Goal: Information Seeking & Learning: Learn about a topic

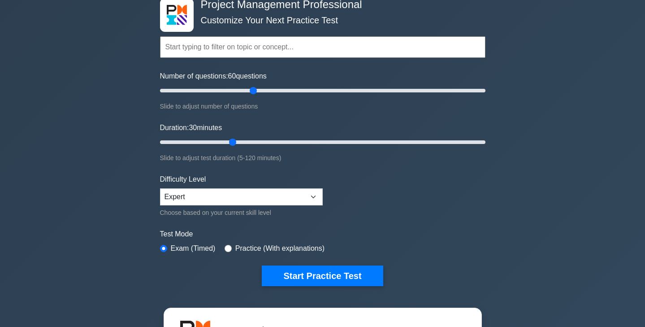
drag, startPoint x: 205, startPoint y: 91, endPoint x: 253, endPoint y: 91, distance: 47.1
type input "60"
click at [253, 91] on input "Number of questions: 60 questions" at bounding box center [323, 90] width 326 height 11
drag, startPoint x: 234, startPoint y: 142, endPoint x: 315, endPoint y: 138, distance: 81.3
type input "60"
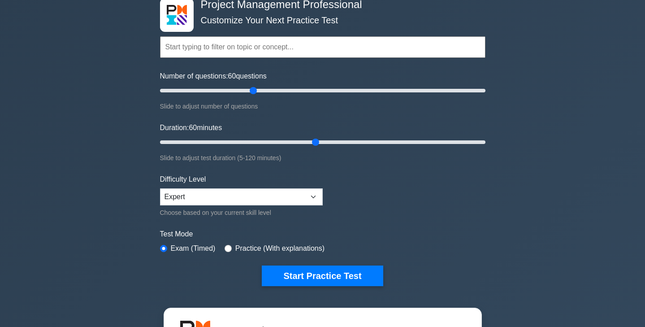
click at [315, 138] on input "Duration: 60 minutes" at bounding box center [323, 142] width 326 height 11
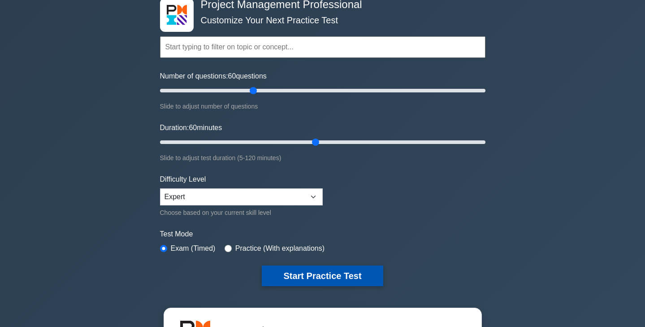
click at [321, 277] on button "Start Practice Test" at bounding box center [322, 276] width 121 height 21
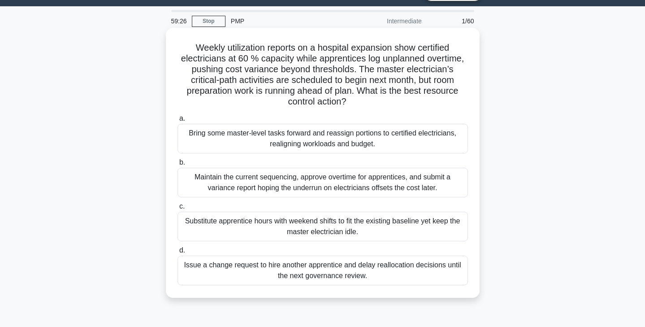
scroll to position [23, 0]
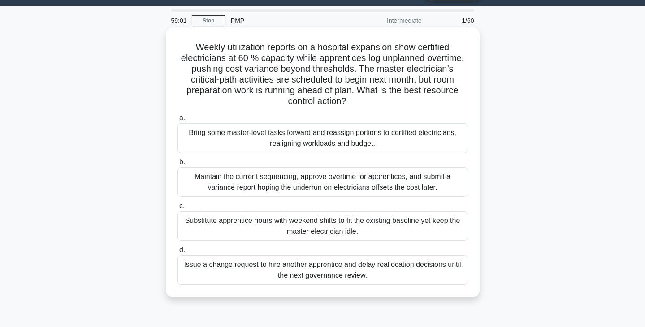
click at [385, 138] on div "Bring some master-level tasks forward and reassign portions to certified electr…" at bounding box center [323, 138] width 291 height 30
click at [178, 121] on input "a. Bring some master-level tasks forward and reassign portions to certified ele…" at bounding box center [178, 118] width 0 height 6
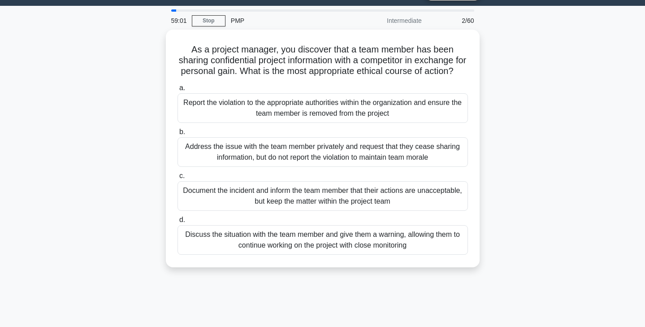
scroll to position [0, 0]
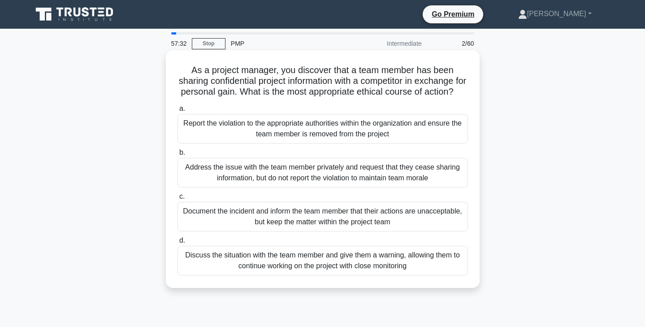
click at [334, 221] on div "Document the incident and inform the team member that their actions are unaccep…" at bounding box center [323, 217] width 291 height 30
click at [178, 200] on input "c. Document the incident and inform the team member that their actions are unac…" at bounding box center [178, 197] width 0 height 6
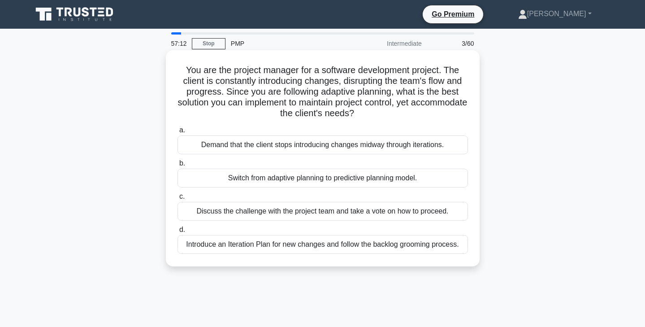
click at [369, 246] on div "Introduce an Iteration Plan for new changes and follow the backlog grooming pro…" at bounding box center [323, 244] width 291 height 19
click at [178, 233] on input "d. Introduce an Iteration Plan for new changes and follow the backlog grooming …" at bounding box center [178, 230] width 0 height 6
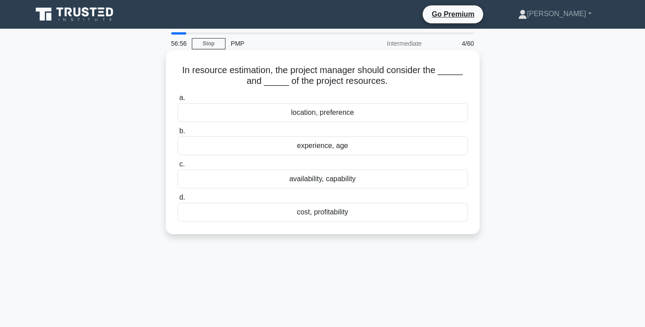
click at [388, 183] on div "availability, capability" at bounding box center [323, 179] width 291 height 19
click at [178, 167] on input "c. availability, capability" at bounding box center [178, 164] width 0 height 6
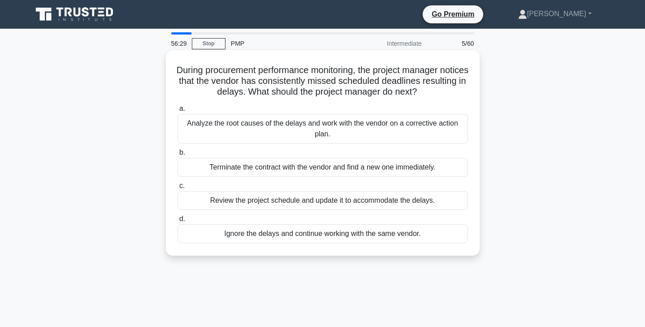
click at [431, 135] on div "Analyze the root causes of the delays and work with the vendor on a corrective …" at bounding box center [323, 129] width 291 height 30
click at [178, 112] on input "a. Analyze the root causes of the delays and work with the vendor on a correcti…" at bounding box center [178, 109] width 0 height 6
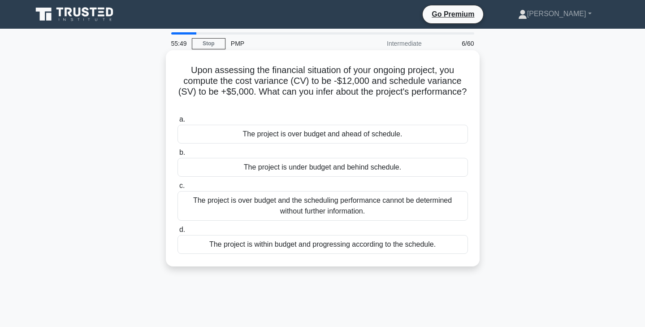
click at [404, 171] on div "The project is under budget and behind schedule." at bounding box center [323, 167] width 291 height 19
click at [178, 156] on input "b. The project is under budget and behind schedule." at bounding box center [178, 153] width 0 height 6
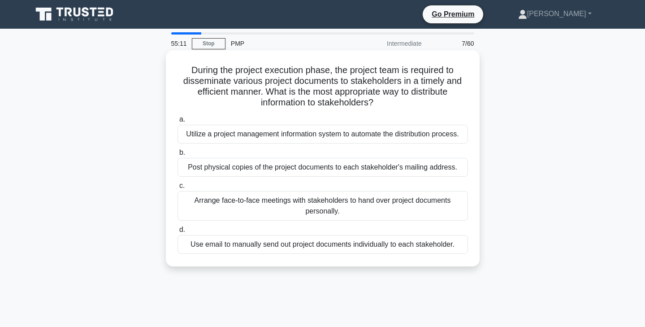
click at [451, 136] on div "Utilize a project management information system to automate the distribution pr…" at bounding box center [323, 134] width 291 height 19
click at [178, 122] on input "a. Utilize a project management information system to automate the distribution…" at bounding box center [178, 120] width 0 height 6
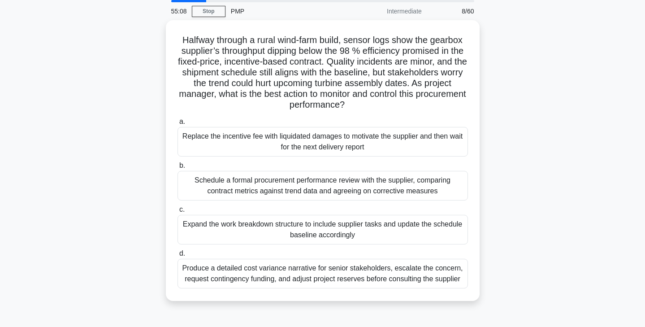
scroll to position [31, 0]
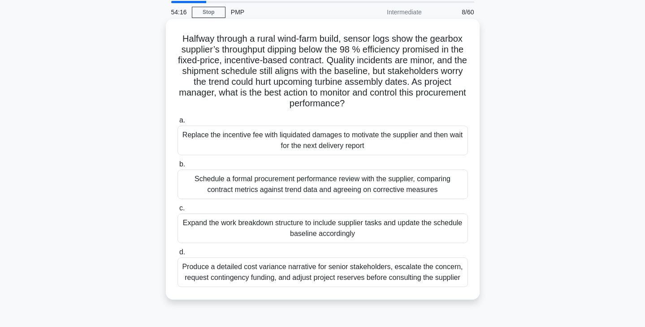
click at [353, 184] on div "Schedule a formal procurement performance review with the supplier, comparing c…" at bounding box center [323, 185] width 291 height 30
click at [178, 167] on input "b. Schedule a formal procurement performance review with the supplier, comparin…" at bounding box center [178, 164] width 0 height 6
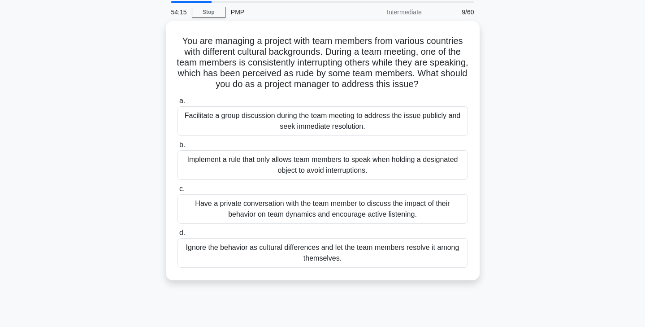
scroll to position [0, 0]
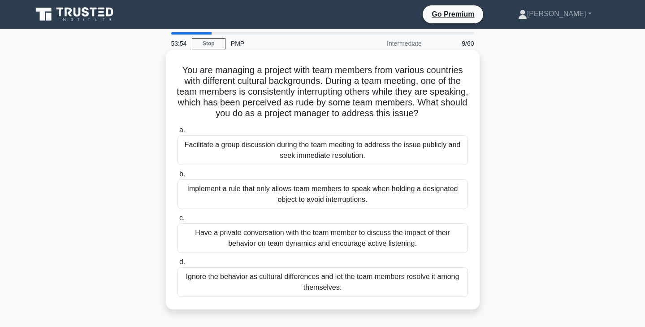
click at [458, 247] on div "Have a private conversation with the team member to discuss the impact of their…" at bounding box center [323, 238] width 291 height 30
click at [178, 221] on input "c. Have a private conversation with the team member to discuss the impact of th…" at bounding box center [178, 218] width 0 height 6
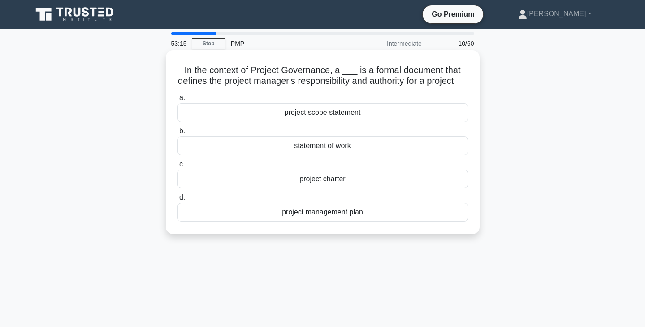
click at [343, 222] on div "project management plan" at bounding box center [323, 212] width 291 height 19
click at [178, 200] on input "d. project management plan" at bounding box center [178, 198] width 0 height 6
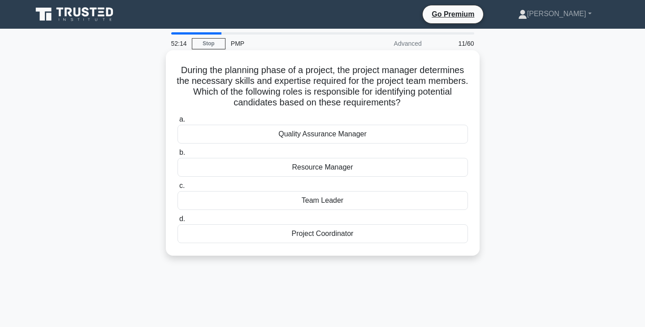
click at [385, 202] on div "Team Leader" at bounding box center [323, 200] width 291 height 19
click at [178, 189] on input "c. Team Leader" at bounding box center [178, 186] width 0 height 6
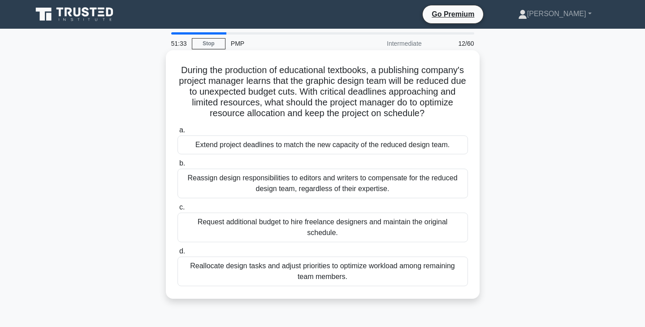
click at [367, 261] on div "Reallocate design tasks and adjust priorities to optimize workload among remain…" at bounding box center [323, 272] width 291 height 30
click at [178, 254] on input "d. Reallocate design tasks and adjust priorities to optimize workload among rem…" at bounding box center [178, 251] width 0 height 6
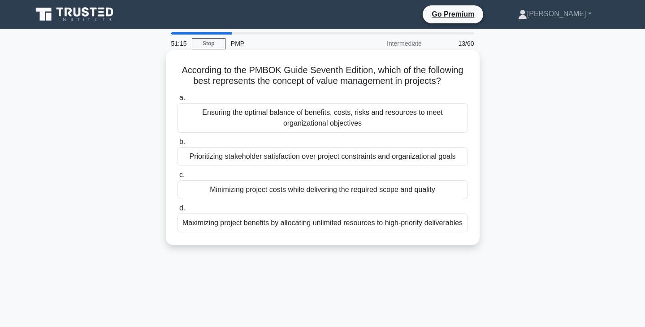
click at [380, 128] on div "Ensuring the optimal balance of benefits, costs, risks and resources to meet or…" at bounding box center [323, 118] width 291 height 30
click at [178, 101] on input "a. Ensuring the optimal balance of benefits, costs, risks and resources to meet…" at bounding box center [178, 98] width 0 height 6
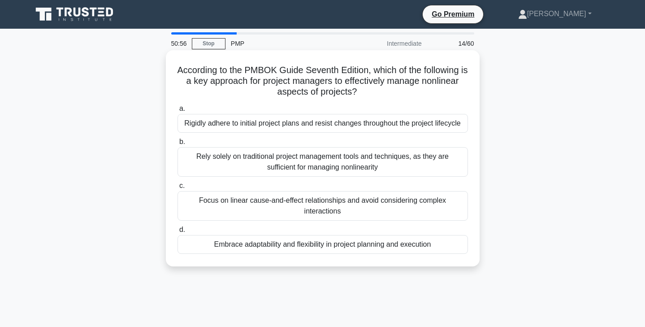
click at [388, 252] on div "Embrace adaptability and flexibility in project planning and execution" at bounding box center [323, 244] width 291 height 19
click at [178, 233] on input "d. Embrace adaptability and flexibility in project planning and execution" at bounding box center [178, 230] width 0 height 6
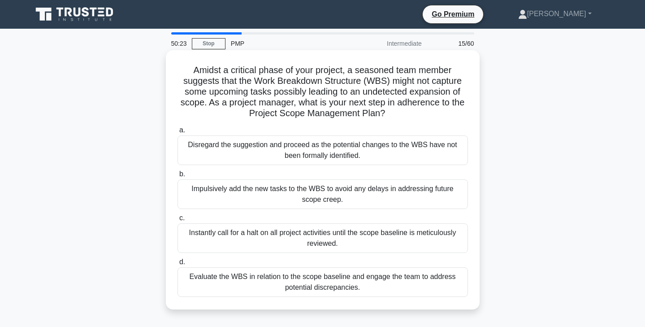
click at [399, 296] on div "Evaluate the WBS in relation to the scope baseline and engage the team to addre…" at bounding box center [323, 282] width 291 height 30
click at [178, 265] on input "d. Evaluate the WBS in relation to the scope baseline and engage the team to ad…" at bounding box center [178, 262] width 0 height 6
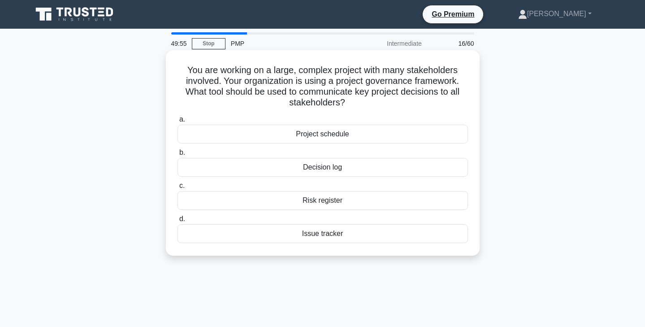
click at [405, 166] on div "Decision log" at bounding box center [323, 167] width 291 height 19
click at [178, 156] on input "b. Decision log" at bounding box center [178, 153] width 0 height 6
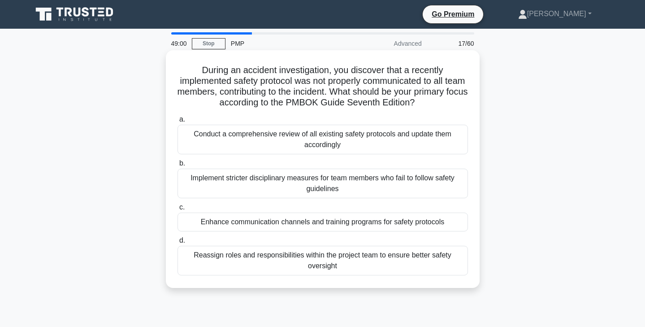
click at [448, 227] on div "Enhance communication channels and training programs for safety protocols" at bounding box center [323, 222] width 291 height 19
click at [178, 210] on input "c. Enhance communication channels and training programs for safety protocols" at bounding box center [178, 208] width 0 height 6
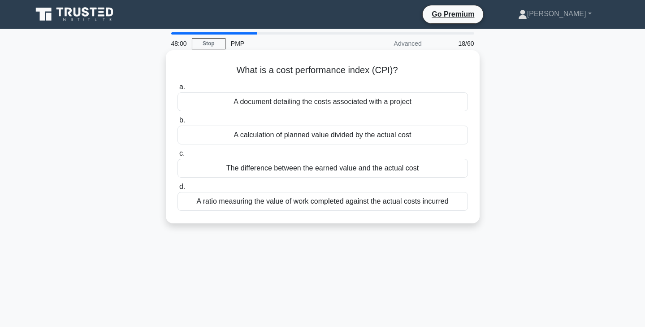
click at [417, 135] on div "A calculation of planned value divided by the actual cost" at bounding box center [323, 135] width 291 height 19
click at [178, 123] on input "b. A calculation of planned value divided by the actual cost" at bounding box center [178, 121] width 0 height 6
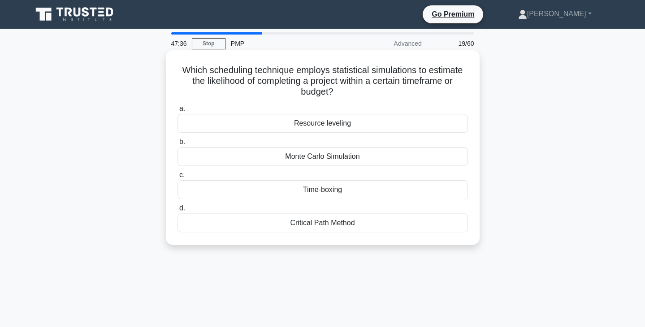
click at [414, 156] on div "Monte Carlo Simulation" at bounding box center [323, 156] width 291 height 19
click at [178, 145] on input "b. Monte Carlo Simulation" at bounding box center [178, 142] width 0 height 6
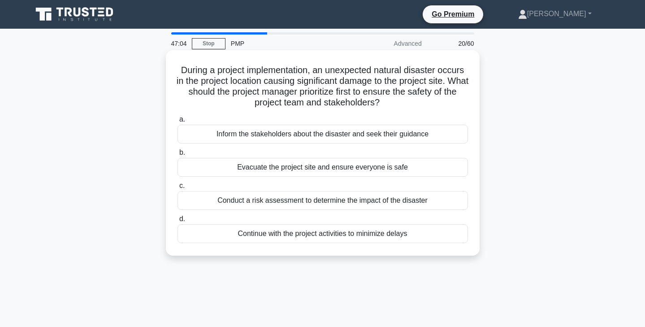
click at [392, 205] on div "Conduct a risk assessment to determine the impact of the disaster" at bounding box center [323, 200] width 291 height 19
click at [178, 189] on input "c. Conduct a risk assessment to determine the impact of the disaster" at bounding box center [178, 186] width 0 height 6
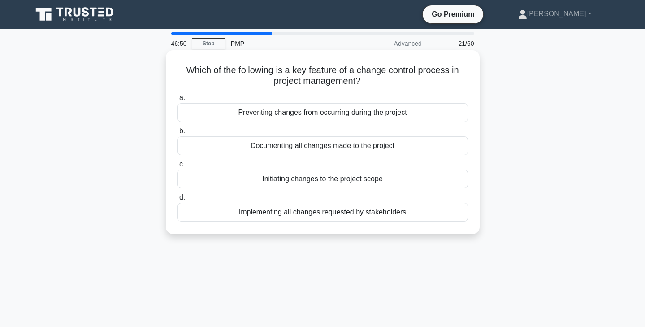
click at [412, 150] on div "Documenting all changes made to the project" at bounding box center [323, 145] width 291 height 19
click at [178, 134] on input "b. Documenting all changes made to the project" at bounding box center [178, 131] width 0 height 6
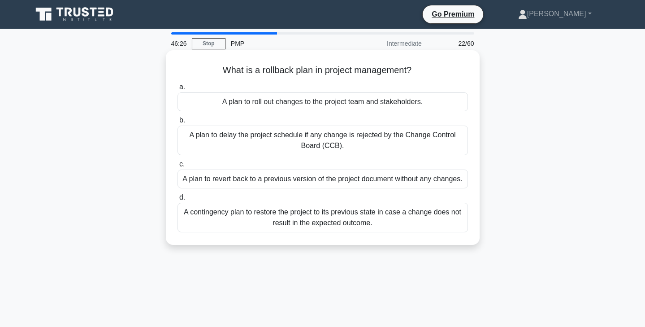
click at [371, 227] on div "A contingency plan to restore the project to its previous state in case a chang…" at bounding box center [323, 218] width 291 height 30
click at [178, 200] on input "d. A contingency plan to restore the project to its previous state in case a ch…" at bounding box center [178, 198] width 0 height 6
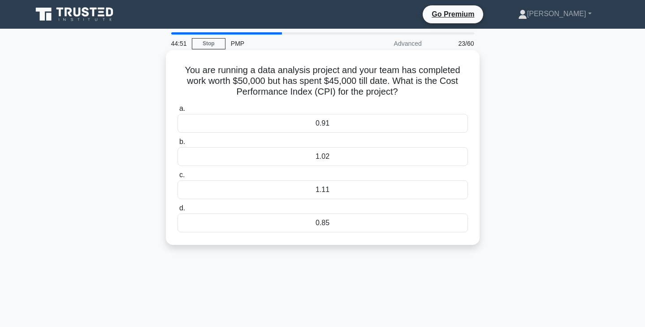
click at [378, 189] on div "1.11" at bounding box center [323, 189] width 291 height 19
click at [178, 178] on input "c. 1.11" at bounding box center [178, 175] width 0 height 6
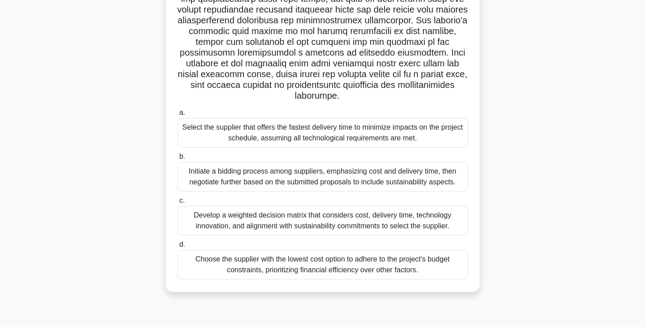
scroll to position [157, 0]
click at [267, 216] on div "Develop a weighted decision matrix that considers cost, delivery time, technolo…" at bounding box center [323, 221] width 291 height 30
click at [178, 204] on input "c. Develop a weighted decision matrix that considers cost, delivery time, techn…" at bounding box center [178, 201] width 0 height 6
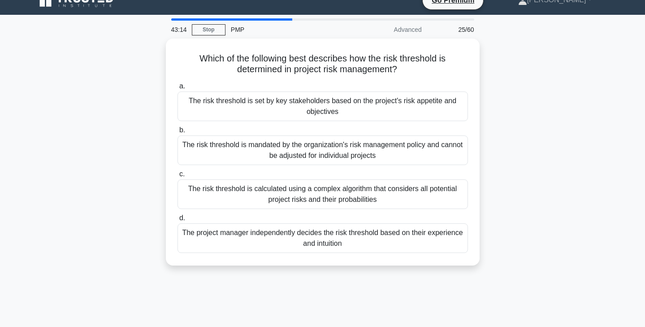
scroll to position [0, 0]
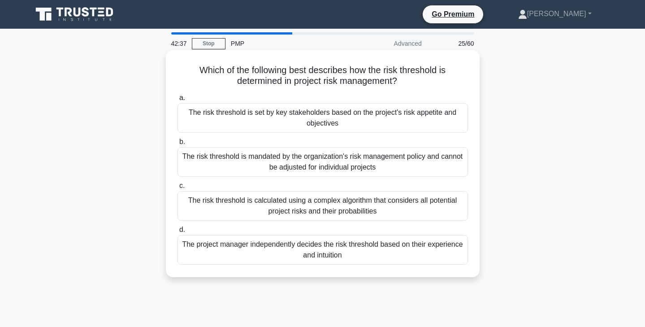
click at [411, 123] on div "The risk threshold is set by key stakeholders based on the project's risk appet…" at bounding box center [323, 118] width 291 height 30
click at [178, 101] on input "a. The risk threshold is set by key stakeholders based on the project's risk ap…" at bounding box center [178, 98] width 0 height 6
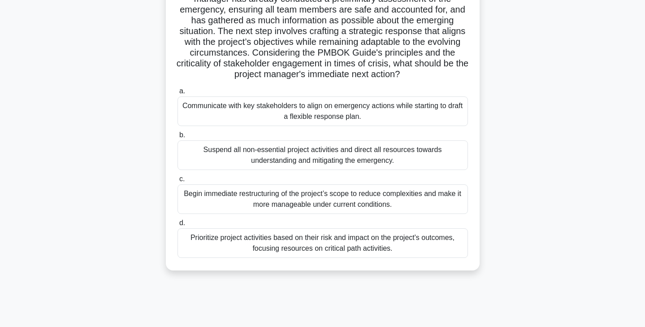
scroll to position [127, 0]
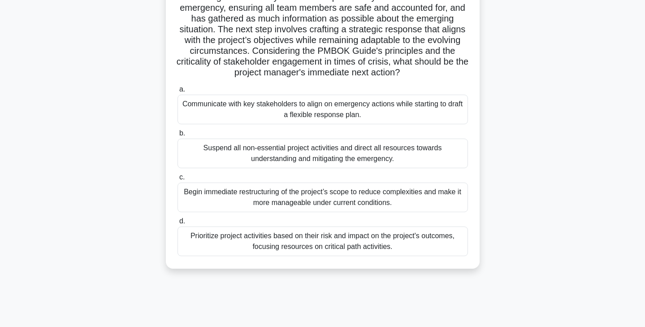
click at [373, 244] on div "Prioritize project activities based on their risk and impact on the project's o…" at bounding box center [323, 241] width 291 height 30
click at [178, 224] on input "d. Prioritize project activities based on their risk and impact on the project'…" at bounding box center [178, 221] width 0 height 6
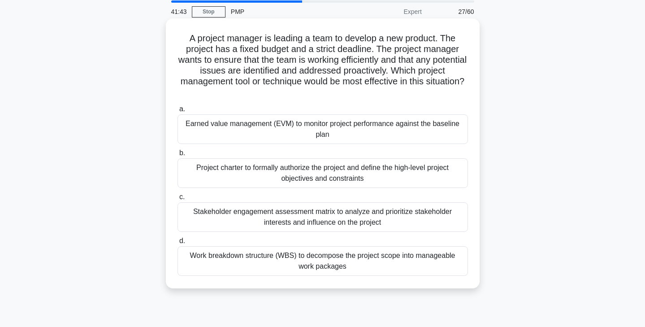
scroll to position [34, 0]
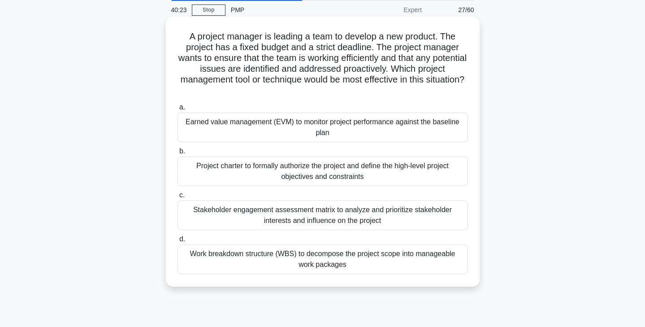
click at [382, 264] on div "Work breakdown structure (WBS) to decompose the project scope into manageable w…" at bounding box center [323, 259] width 291 height 30
click at [178, 242] on input "d. Work breakdown structure (WBS) to decompose the project scope into manageabl…" at bounding box center [178, 239] width 0 height 6
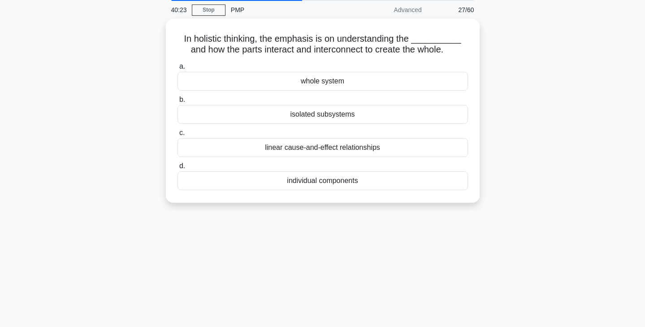
scroll to position [0, 0]
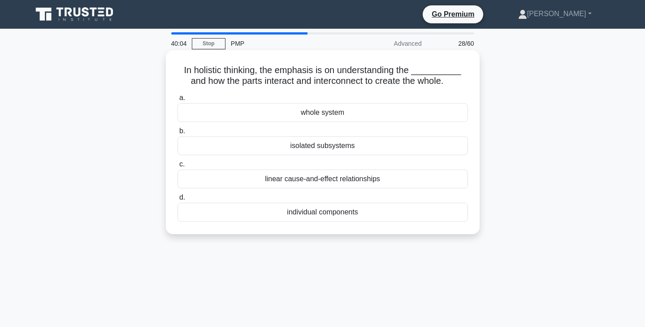
click at [405, 213] on div "individual components" at bounding box center [323, 212] width 291 height 19
click at [178, 200] on input "d. individual components" at bounding box center [178, 198] width 0 height 6
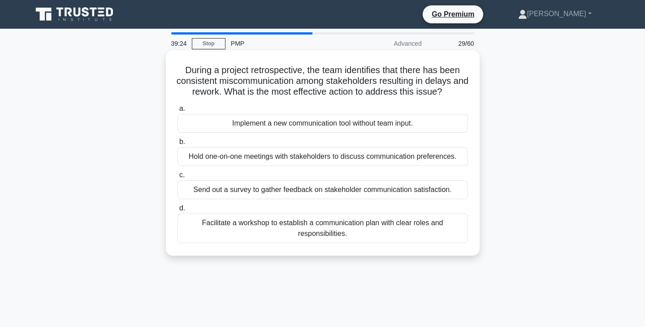
click at [386, 234] on div "Facilitate a workshop to establish a communication plan with clear roles and re…" at bounding box center [323, 228] width 291 height 30
click at [178, 211] on input "d. Facilitate a workshop to establish a communication plan with clear roles and…" at bounding box center [178, 208] width 0 height 6
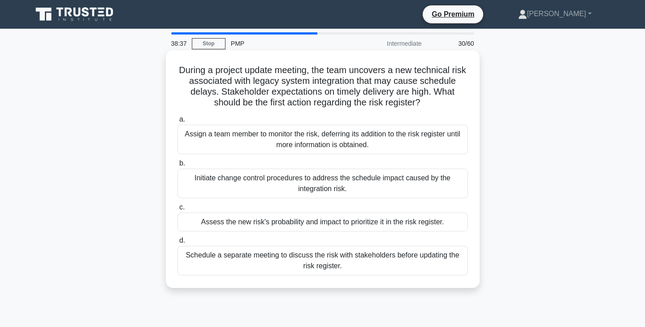
click at [388, 222] on div "Assess the new risk's probability and impact to prioritize it in the risk regis…" at bounding box center [323, 222] width 291 height 19
click at [178, 210] on input "c. Assess the new risk's probability and impact to prioritize it in the risk re…" at bounding box center [178, 208] width 0 height 6
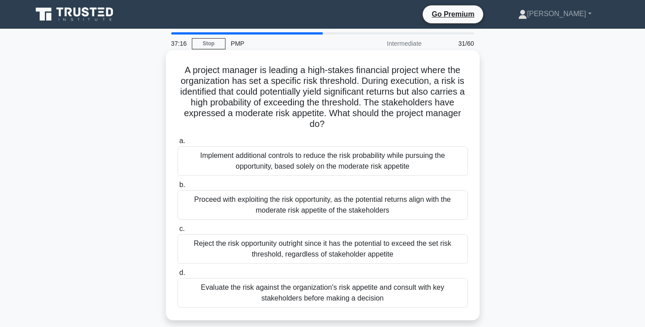
click at [320, 295] on div "Evaluate the risk against the organization's risk appetite and consult with key…" at bounding box center [323, 293] width 291 height 30
click at [178, 276] on input "d. Evaluate the risk against the organization's risk appetite and consult with …" at bounding box center [178, 273] width 0 height 6
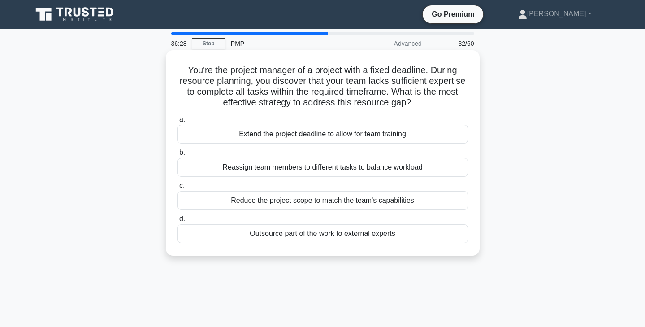
click at [401, 233] on div "Outsource part of the work to external experts" at bounding box center [323, 233] width 291 height 19
click at [178, 222] on input "d. Outsource part of the work to external experts" at bounding box center [178, 219] width 0 height 6
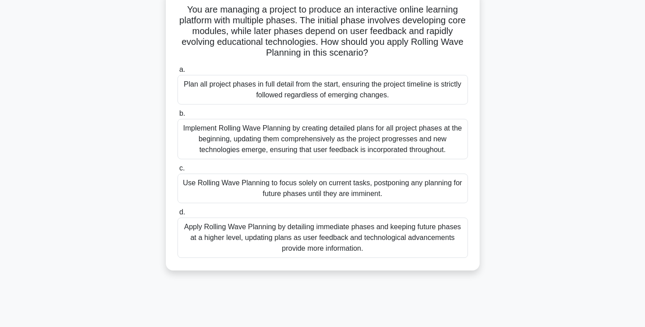
scroll to position [65, 0]
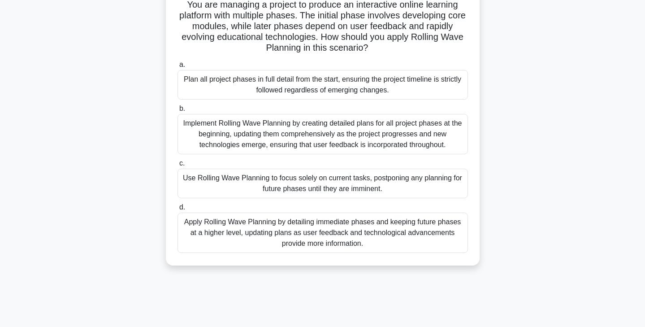
click at [396, 231] on div "Apply Rolling Wave Planning by detailing immediate phases and keeping future ph…" at bounding box center [323, 233] width 291 height 40
click at [178, 210] on input "d. Apply Rolling Wave Planning by detailing immediate phases and keeping future…" at bounding box center [178, 208] width 0 height 6
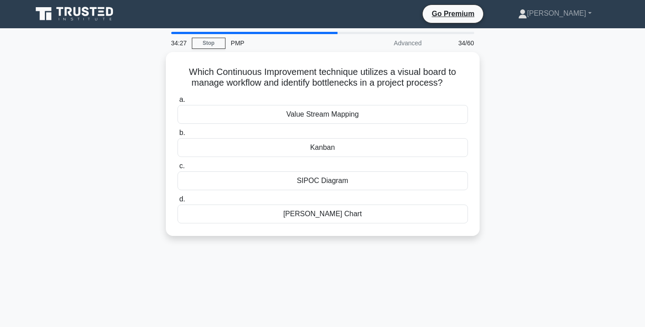
scroll to position [0, 0]
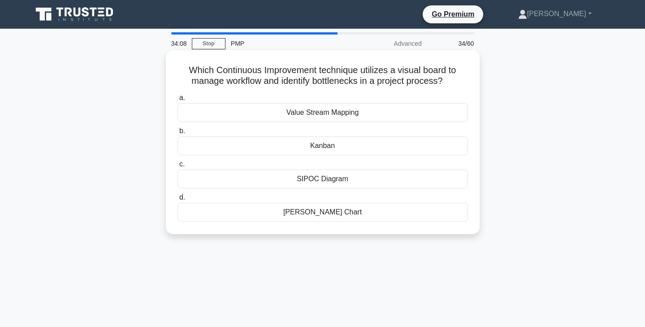
click at [401, 152] on div "Kanban" at bounding box center [323, 145] width 291 height 19
click at [178, 134] on input "b. Kanban" at bounding box center [178, 131] width 0 height 6
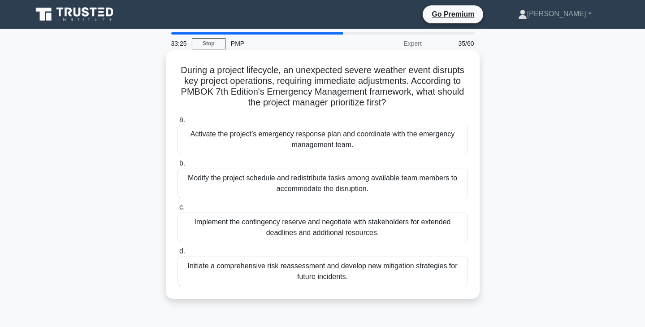
click at [429, 146] on div "Activate the project’s emergency response plan and coordinate with the emergenc…" at bounding box center [323, 140] width 291 height 30
click at [178, 122] on input "a. Activate the project’s emergency response plan and coordinate with the emerg…" at bounding box center [178, 120] width 0 height 6
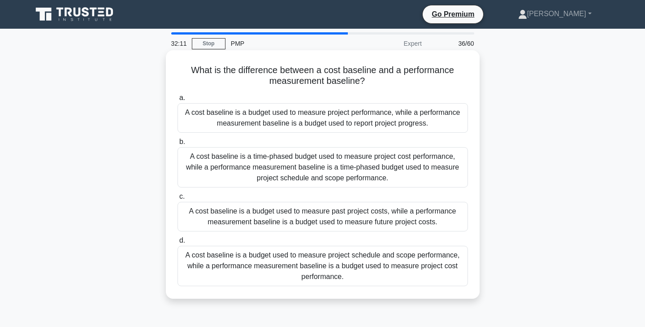
click at [364, 172] on div "A cost baseline is a time-phased budget used to measure project cost performanc…" at bounding box center [323, 167] width 291 height 40
click at [178, 145] on input "b. A cost baseline is a time-phased budget used to measure project cost perform…" at bounding box center [178, 142] width 0 height 6
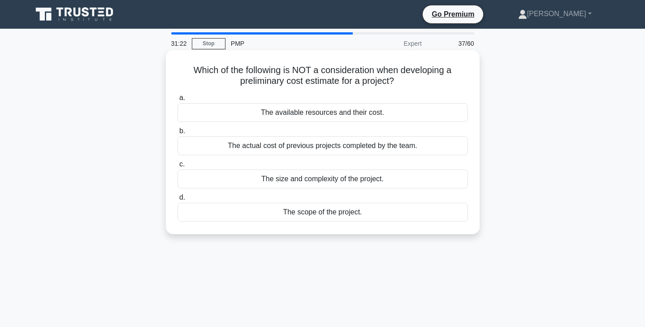
click at [425, 149] on div "The actual cost of previous projects completed by the team." at bounding box center [323, 145] width 291 height 19
click at [178, 134] on input "b. The actual cost of previous projects completed by the team." at bounding box center [178, 131] width 0 height 6
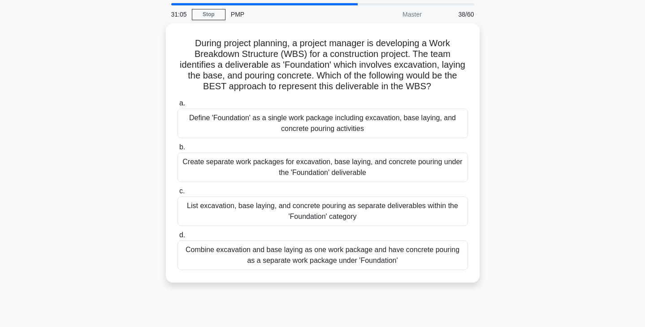
scroll to position [27, 0]
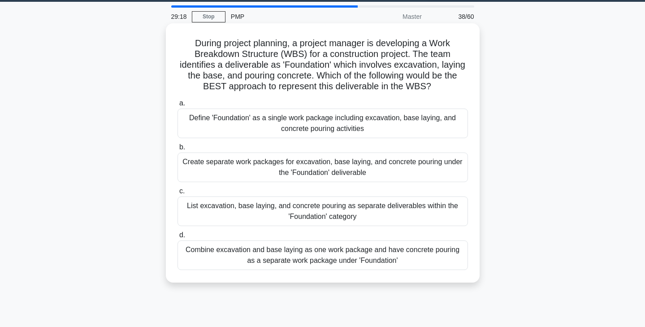
click at [404, 174] on div "Create separate work packages for excavation, base laying, and concrete pouring…" at bounding box center [323, 167] width 291 height 30
click at [178, 150] on input "b. Create separate work packages for excavation, base laying, and concrete pour…" at bounding box center [178, 147] width 0 height 6
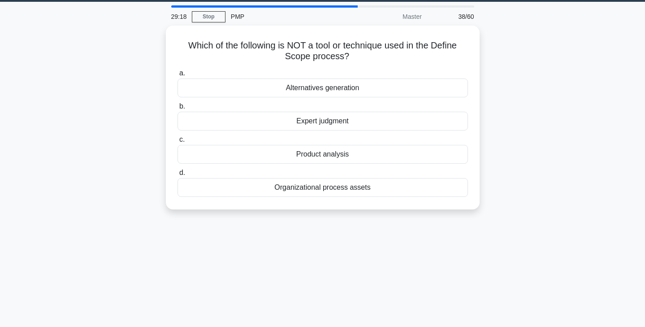
scroll to position [0, 0]
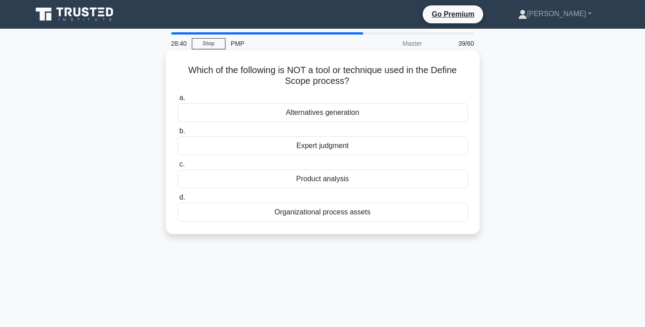
click at [408, 110] on div "Alternatives generation" at bounding box center [323, 112] width 291 height 19
click at [178, 101] on input "a. Alternatives generation" at bounding box center [178, 98] width 0 height 6
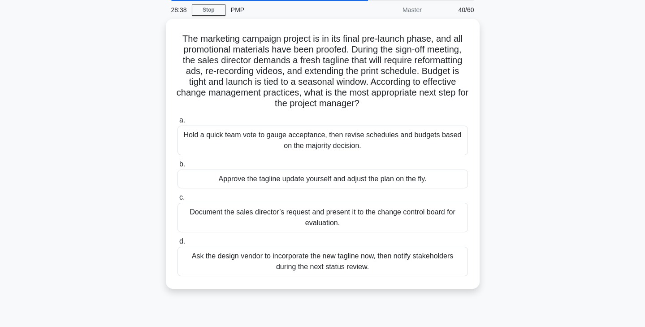
scroll to position [34, 0]
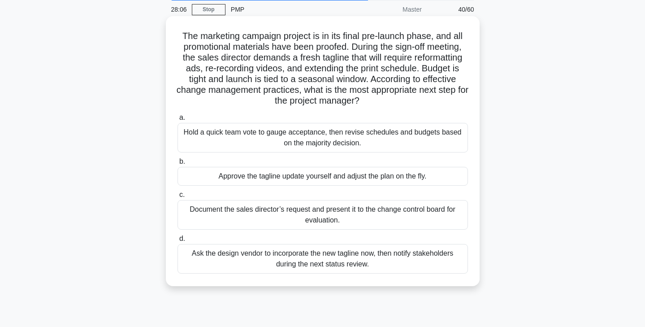
click at [369, 218] on div "Document the sales director’s request and present it to the change control boar…" at bounding box center [323, 215] width 291 height 30
click at [178, 198] on input "c. Document the sales director’s request and present it to the change control b…" at bounding box center [178, 195] width 0 height 6
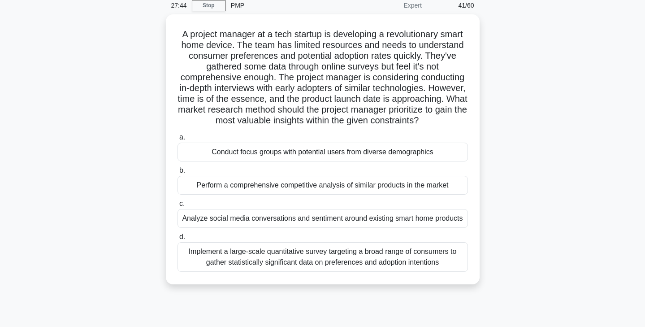
scroll to position [39, 0]
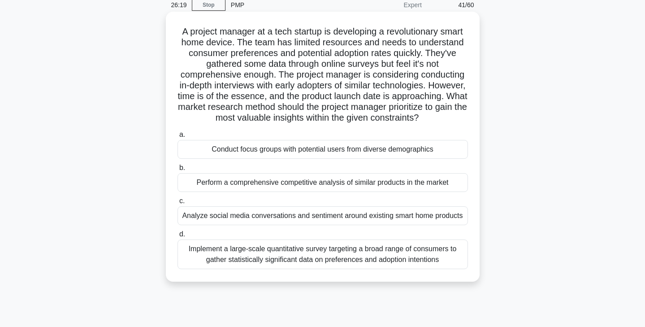
click at [387, 155] on div "Conduct focus groups with potential users from diverse demographics" at bounding box center [323, 149] width 291 height 19
click at [178, 138] on input "a. Conduct focus groups with potential users from diverse demographics" at bounding box center [178, 135] width 0 height 6
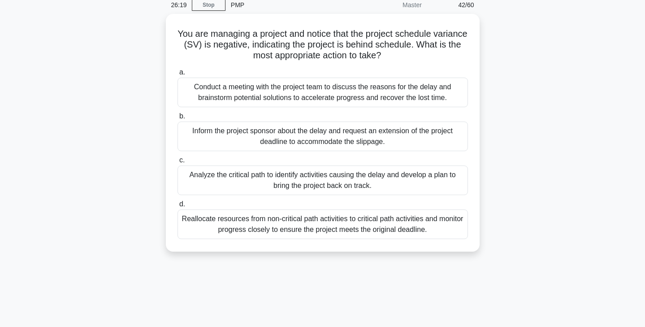
scroll to position [0, 0]
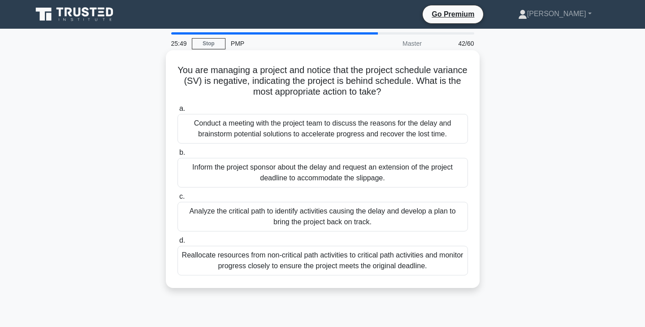
click at [457, 136] on div "Conduct a meeting with the project team to discuss the reasons for the delay an…" at bounding box center [323, 129] width 291 height 30
click at [178, 112] on input "a. Conduct a meeting with the project team to discuss the reasons for the delay…" at bounding box center [178, 109] width 0 height 6
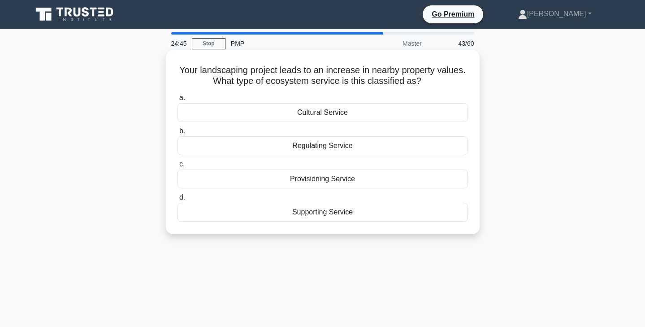
click at [372, 115] on div "Cultural Service" at bounding box center [323, 112] width 291 height 19
click at [178, 101] on input "a. Cultural Service" at bounding box center [178, 98] width 0 height 6
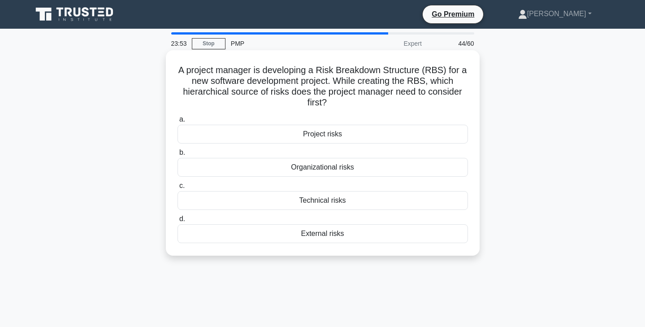
click at [378, 170] on div "Organizational risks" at bounding box center [323, 167] width 291 height 19
click at [178, 156] on input "b. Organizational risks" at bounding box center [178, 153] width 0 height 6
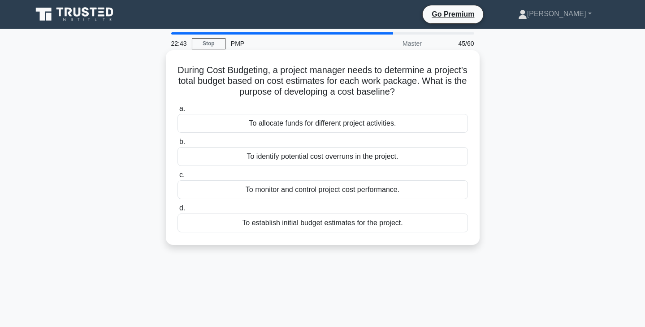
click at [402, 193] on div "To monitor and control project cost performance." at bounding box center [323, 189] width 291 height 19
click at [178, 178] on input "c. To monitor and control project cost performance." at bounding box center [178, 175] width 0 height 6
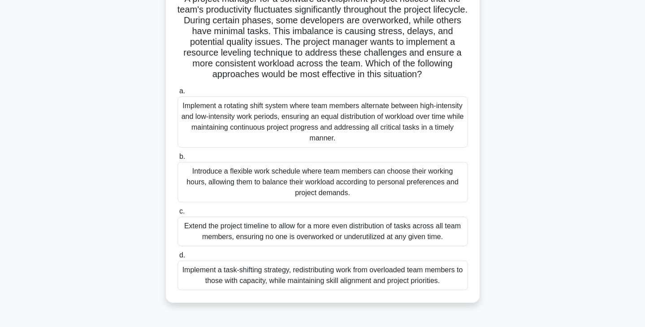
scroll to position [73, 0]
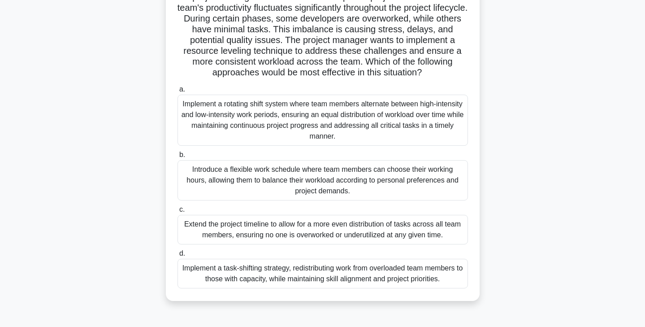
click at [328, 276] on div "Implement a task-shifting strategy, redistributing work from overloaded team me…" at bounding box center [323, 274] width 291 height 30
click at [178, 257] on input "d. Implement a task-shifting strategy, redistributing work from overloaded team…" at bounding box center [178, 254] width 0 height 6
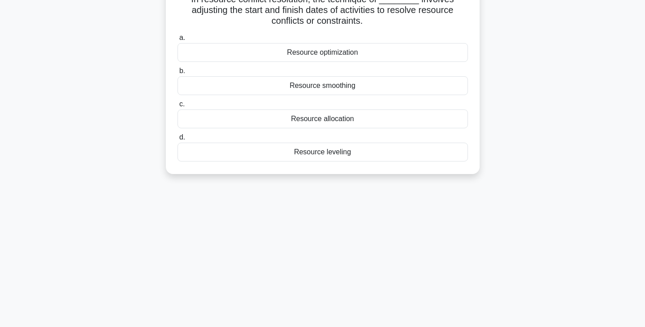
scroll to position [0, 0]
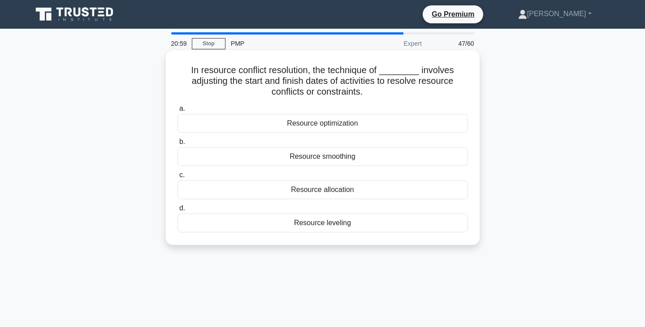
click at [342, 223] on div "Resource leveling" at bounding box center [323, 222] width 291 height 19
click at [178, 211] on input "d. Resource leveling" at bounding box center [178, 208] width 0 height 6
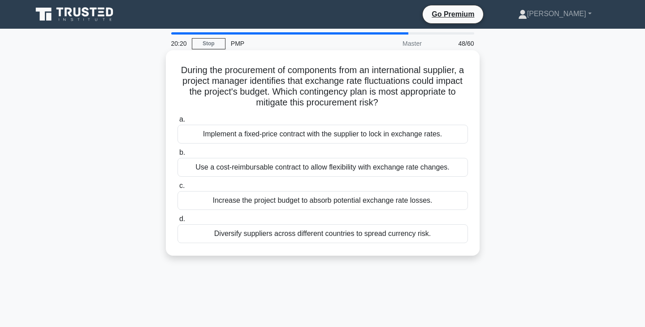
click at [301, 139] on div "Implement a fixed-price contract with the supplier to lock in exchange rates." at bounding box center [323, 134] width 291 height 19
click at [178, 122] on input "a. Implement a fixed-price contract with the supplier to lock in exchange rates." at bounding box center [178, 120] width 0 height 6
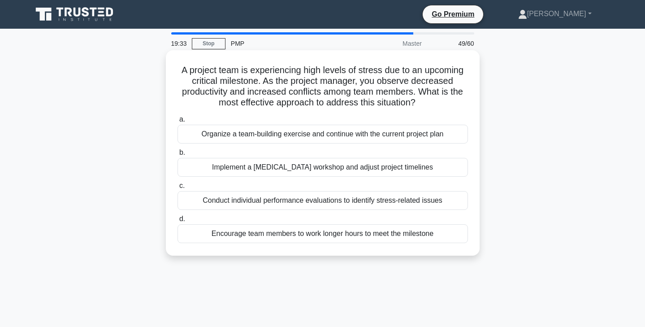
click at [263, 203] on div "Conduct individual performance evaluations to identify stress-related issues" at bounding box center [323, 200] width 291 height 19
click at [178, 189] on input "c. Conduct individual performance evaluations to identify stress-related issues" at bounding box center [178, 186] width 0 height 6
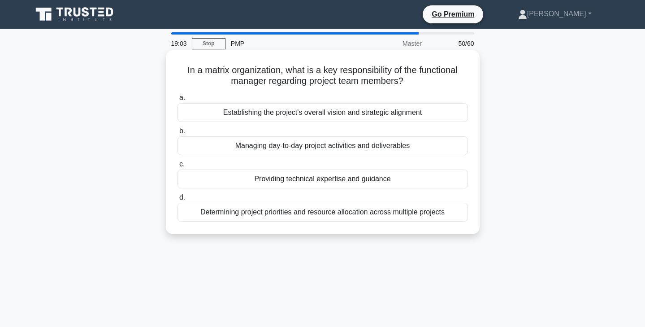
click at [342, 150] on div "Managing day-to-day project activities and deliverables" at bounding box center [323, 145] width 291 height 19
click at [178, 134] on input "b. Managing day-to-day project activities and deliverables" at bounding box center [178, 131] width 0 height 6
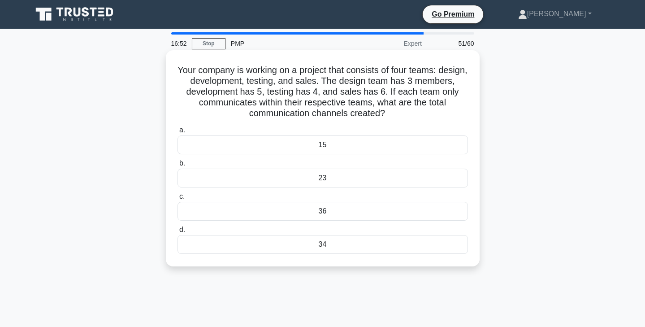
click at [344, 143] on div "15" at bounding box center [323, 144] width 291 height 19
click at [178, 133] on input "a. 15" at bounding box center [178, 130] width 0 height 6
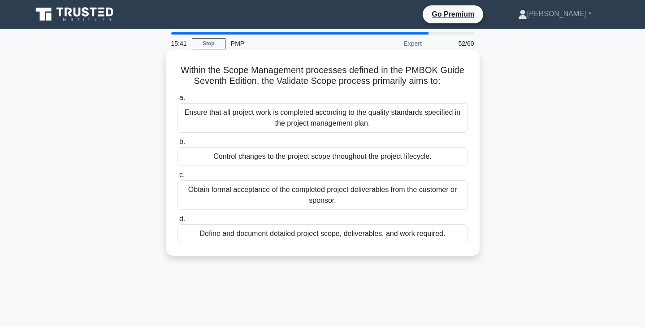
click at [293, 196] on div "Obtain formal acceptance of the completed project deliverables from the custome…" at bounding box center [323, 195] width 291 height 30
click at [178, 178] on input "c. Obtain formal acceptance of the completed project deliverables from the cust…" at bounding box center [178, 175] width 0 height 6
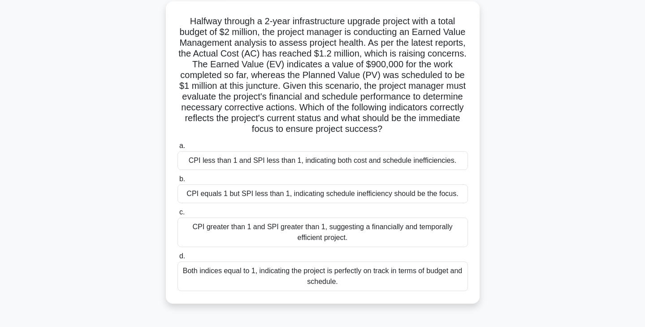
scroll to position [52, 0]
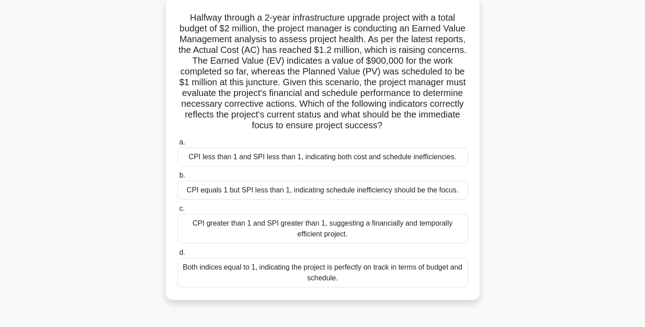
click at [286, 160] on div "CPI less than 1 and SPI less than 1, indicating both cost and schedule ineffici…" at bounding box center [323, 157] width 291 height 19
click at [178, 145] on input "a. CPI less than 1 and SPI less than 1, indicating both cost and schedule ineff…" at bounding box center [178, 142] width 0 height 6
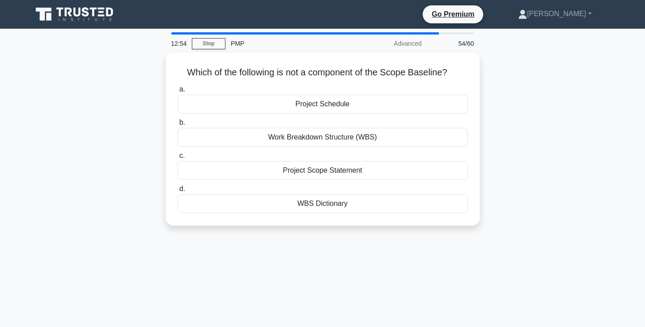
scroll to position [0, 0]
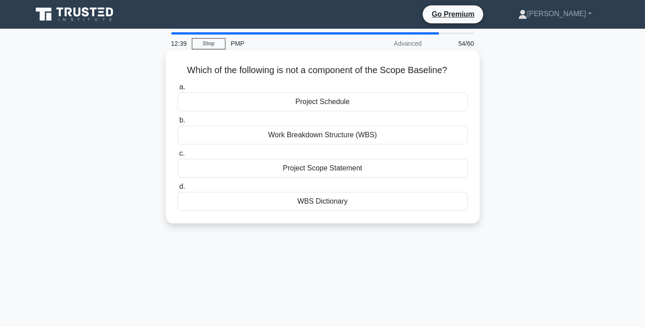
click at [418, 107] on div "Project Schedule" at bounding box center [323, 101] width 291 height 19
click at [178, 90] on input "a. Project Schedule" at bounding box center [178, 87] width 0 height 6
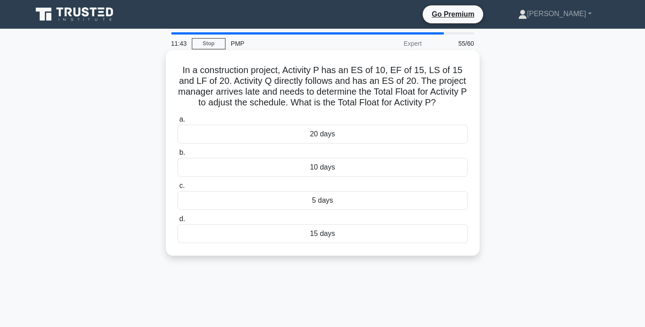
click at [340, 200] on div "5 days" at bounding box center [323, 200] width 291 height 19
click at [178, 189] on input "c. 5 days" at bounding box center [178, 186] width 0 height 6
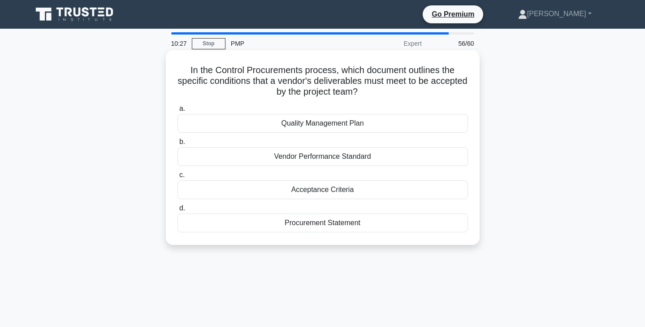
click at [386, 225] on div "Procurement Statement" at bounding box center [323, 222] width 291 height 19
click at [178, 211] on input "d. Procurement Statement" at bounding box center [178, 208] width 0 height 6
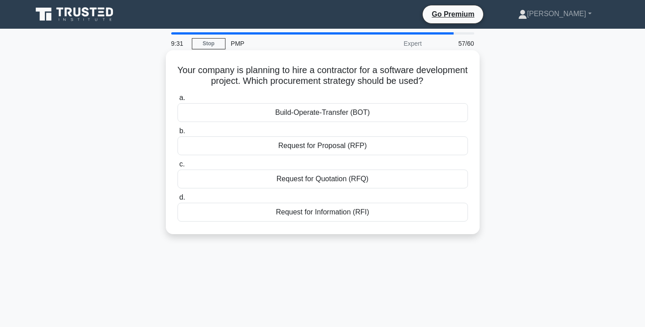
click at [390, 148] on div "Request for Proposal (RFP)" at bounding box center [323, 145] width 291 height 19
click at [178, 134] on input "b. Request for Proposal (RFP)" at bounding box center [178, 131] width 0 height 6
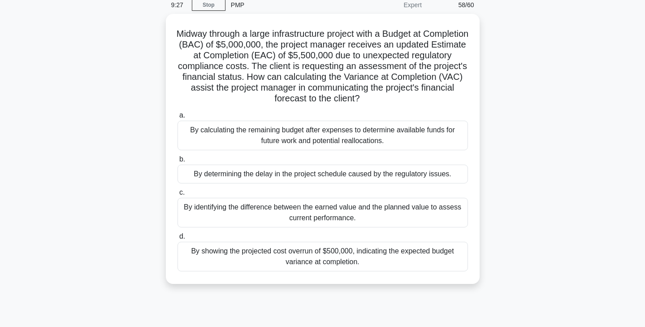
scroll to position [41, 0]
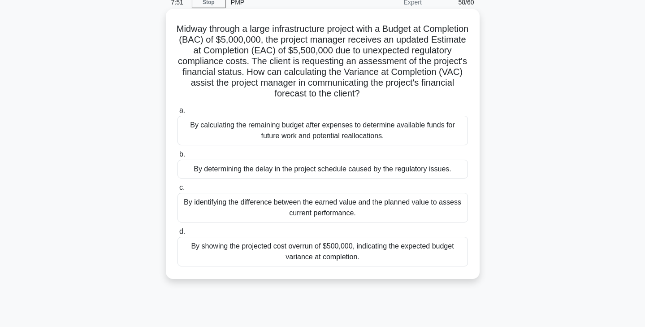
click at [376, 254] on div "By showing the projected cost overrun of $500,000, indicating the expected budg…" at bounding box center [323, 252] width 291 height 30
click at [178, 235] on input "d. By showing the projected cost overrun of $500,000, indicating the expected b…" at bounding box center [178, 232] width 0 height 6
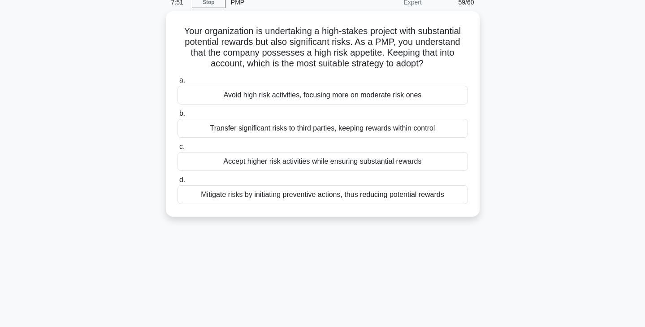
scroll to position [0, 0]
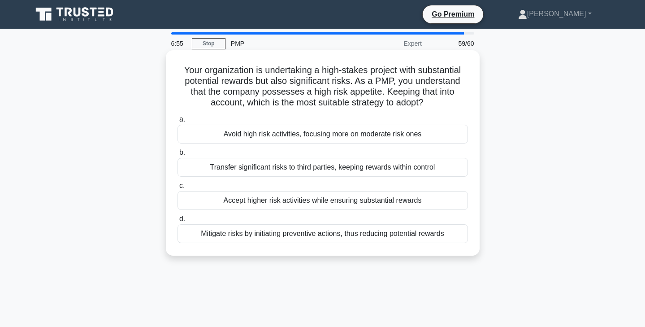
click at [311, 205] on div "Accept higher risk activities while ensuring substantial rewards" at bounding box center [323, 200] width 291 height 19
click at [178, 189] on input "c. Accept higher risk activities while ensuring substantial rewards" at bounding box center [178, 186] width 0 height 6
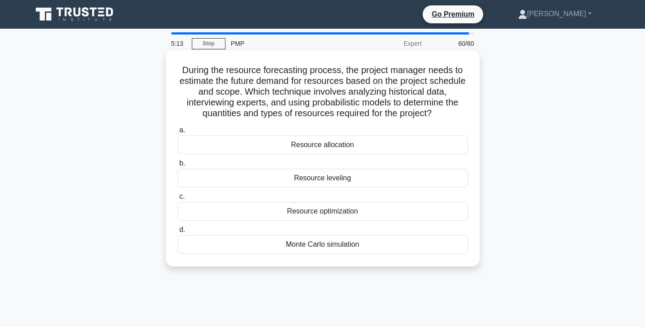
click at [321, 246] on div "Monte Carlo simulation" at bounding box center [323, 244] width 291 height 19
click at [178, 233] on input "d. Monte Carlo simulation" at bounding box center [178, 230] width 0 height 6
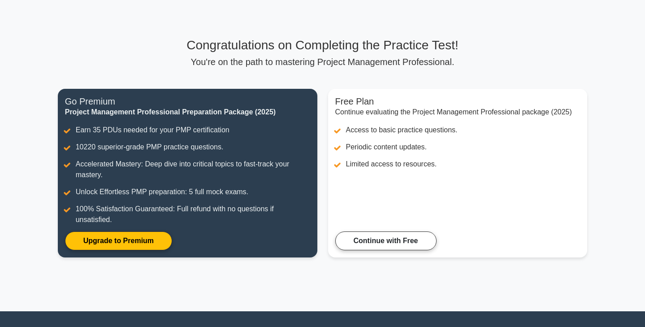
scroll to position [18, 0]
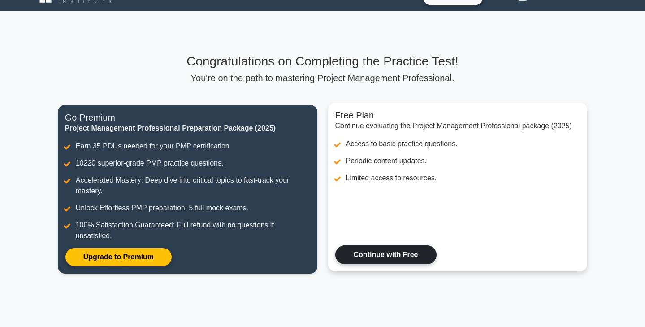
click at [394, 256] on link "Continue with Free" at bounding box center [385, 254] width 101 height 19
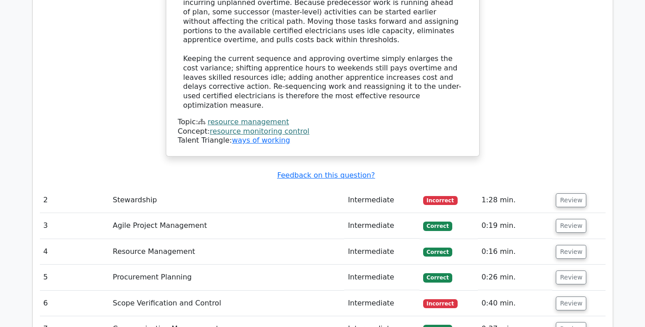
scroll to position [1759, 0]
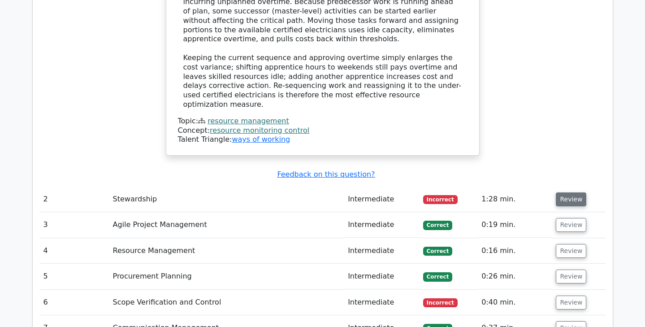
click at [565, 192] on button "Review" at bounding box center [571, 199] width 30 height 14
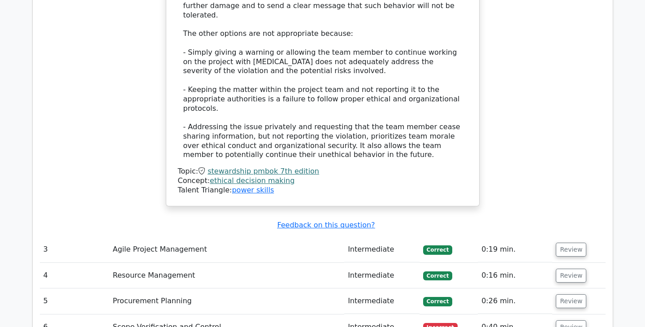
scroll to position [2354, 0]
click at [570, 320] on button "Review" at bounding box center [571, 327] width 30 height 14
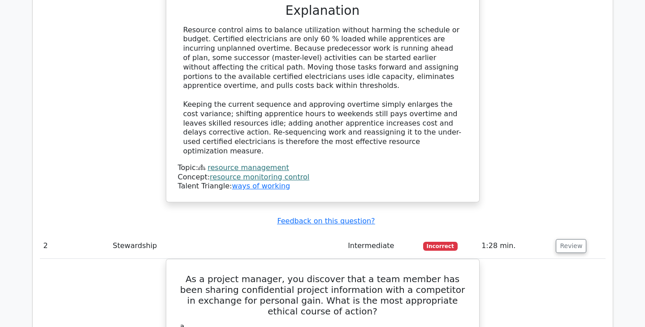
scroll to position [1653, 0]
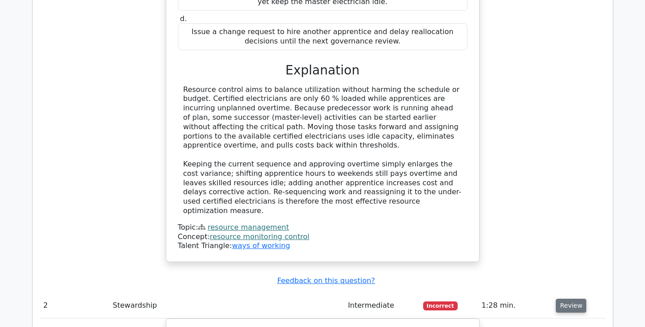
click at [569, 299] on button "Review" at bounding box center [571, 306] width 30 height 14
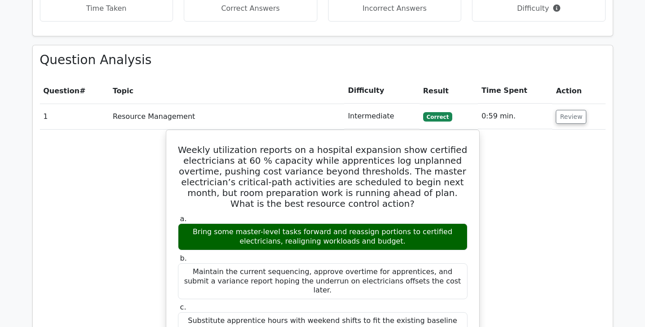
scroll to position [1324, 0]
click at [571, 110] on button "Review" at bounding box center [571, 117] width 30 height 14
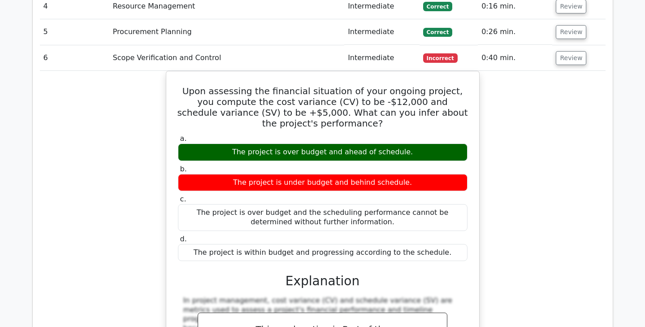
scroll to position [1511, 0]
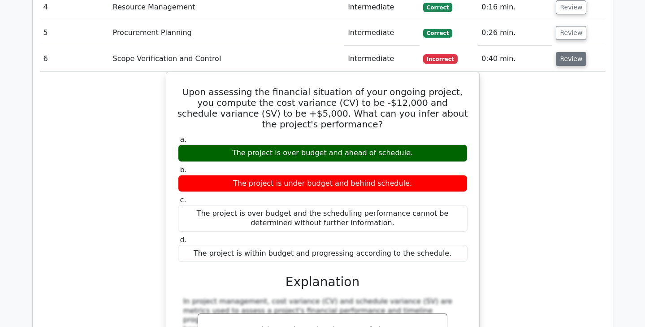
click at [569, 52] on button "Review" at bounding box center [571, 59] width 30 height 14
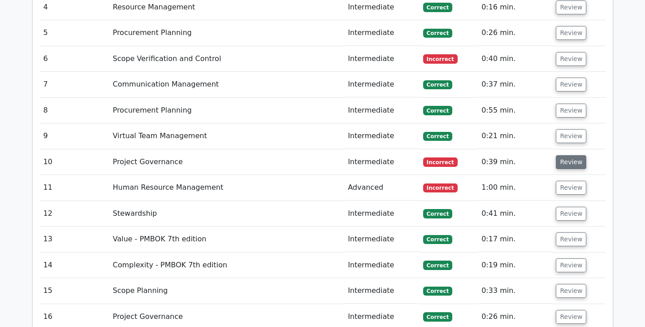
click at [570, 155] on button "Review" at bounding box center [571, 162] width 30 height 14
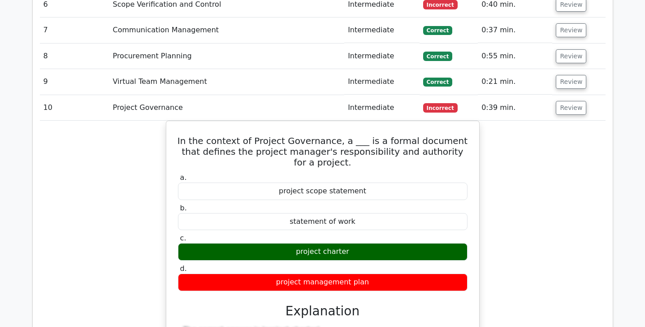
scroll to position [1564, 0]
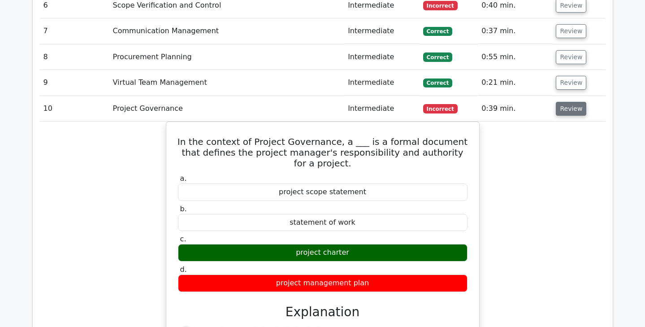
click at [568, 102] on button "Review" at bounding box center [571, 109] width 30 height 14
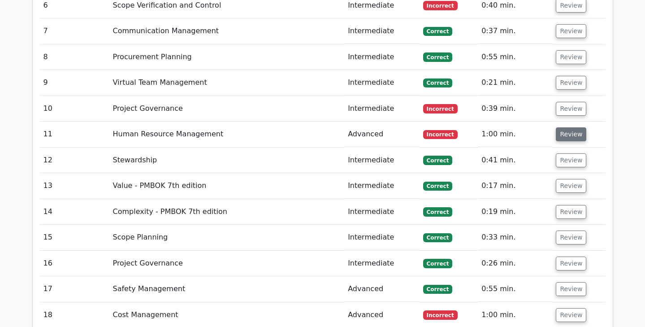
click at [569, 127] on button "Review" at bounding box center [571, 134] width 30 height 14
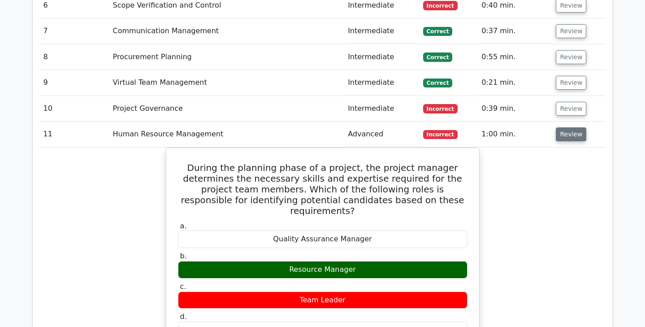
click at [568, 127] on button "Review" at bounding box center [571, 134] width 30 height 14
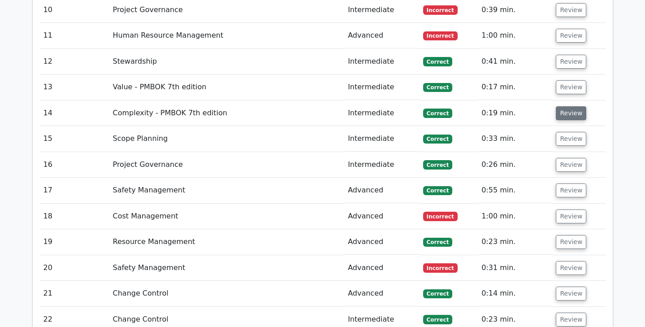
scroll to position [1665, 0]
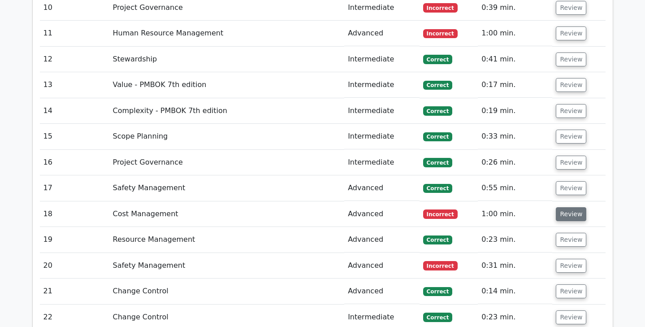
click at [566, 207] on button "Review" at bounding box center [571, 214] width 30 height 14
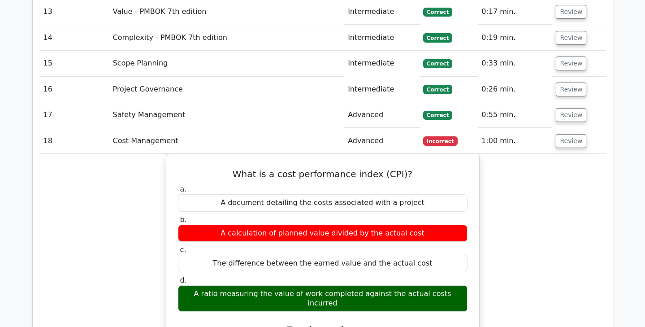
scroll to position [1771, 0]
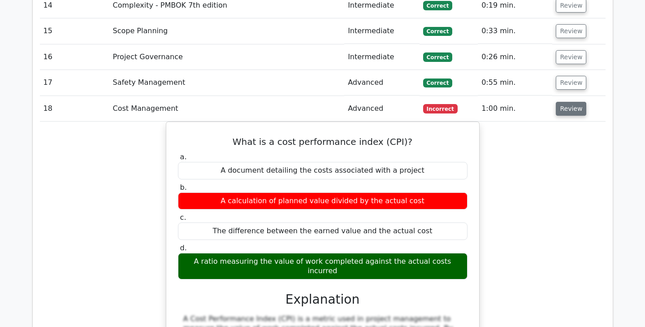
click at [575, 102] on button "Review" at bounding box center [571, 109] width 30 height 14
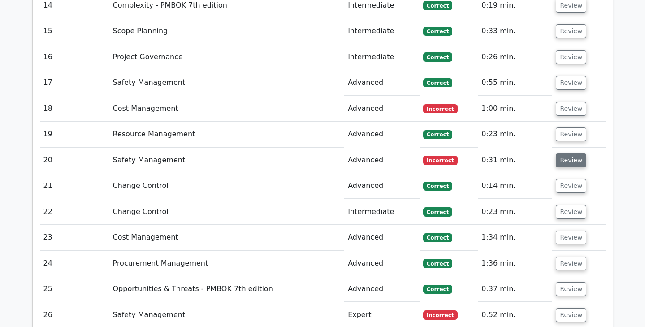
click at [570, 153] on button "Review" at bounding box center [571, 160] width 30 height 14
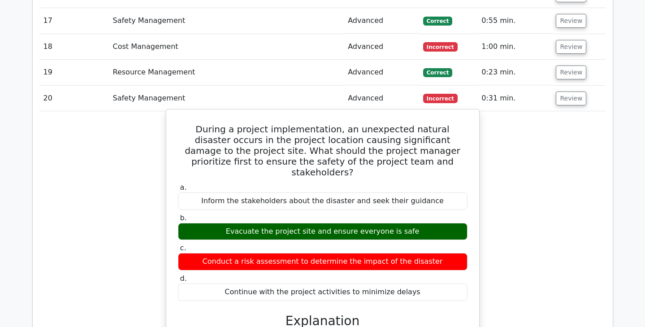
scroll to position [1854, 0]
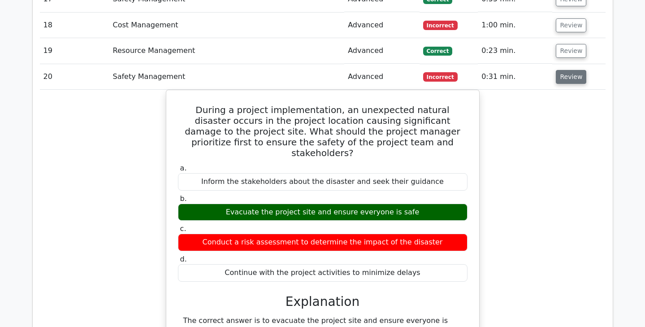
click at [570, 70] on button "Review" at bounding box center [571, 77] width 30 height 14
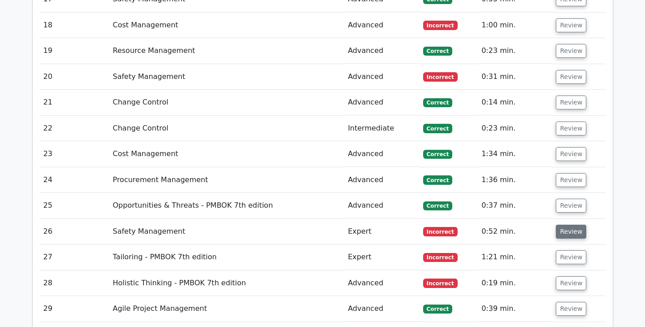
click at [571, 225] on button "Review" at bounding box center [571, 232] width 30 height 14
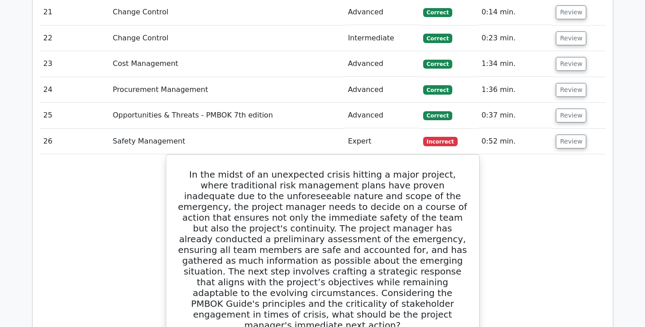
scroll to position [1943, 0]
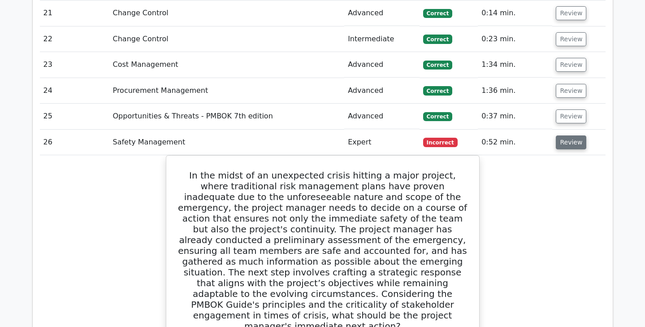
click at [569, 135] on button "Review" at bounding box center [571, 142] width 30 height 14
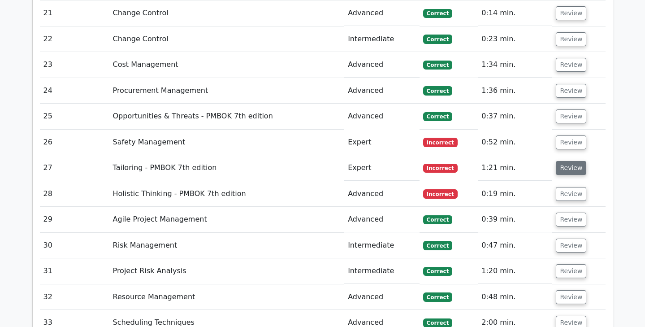
click at [568, 161] on button "Review" at bounding box center [571, 168] width 30 height 14
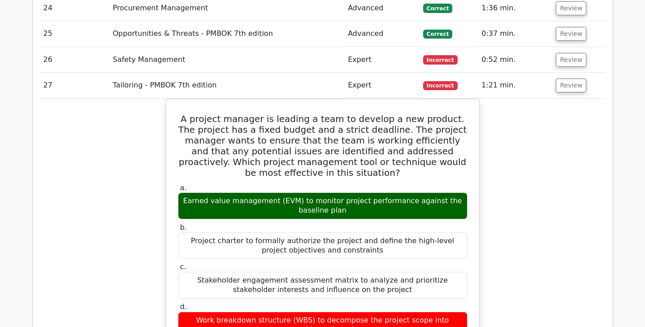
scroll to position [2027, 0]
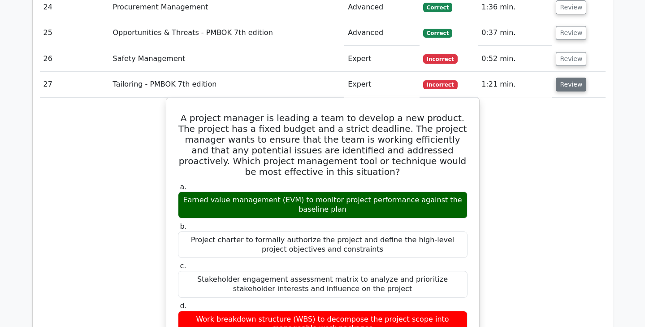
click at [569, 78] on button "Review" at bounding box center [571, 85] width 30 height 14
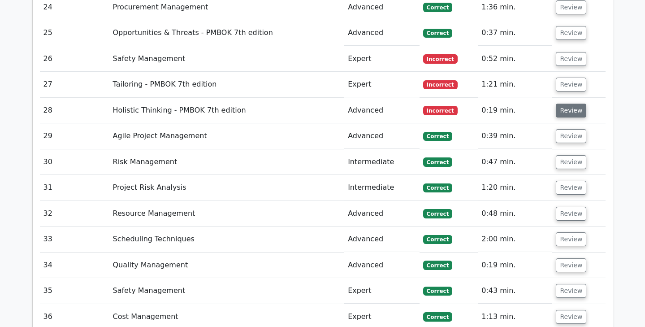
click at [569, 104] on button "Review" at bounding box center [571, 111] width 30 height 14
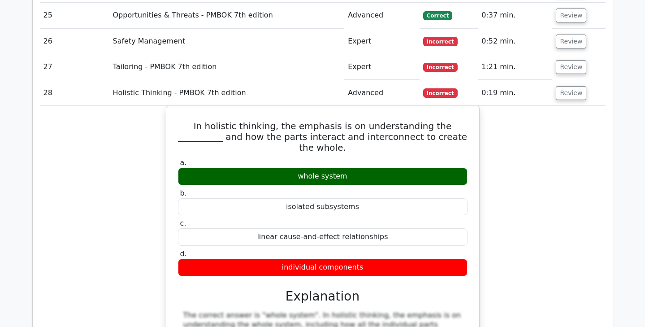
scroll to position [2044, 0]
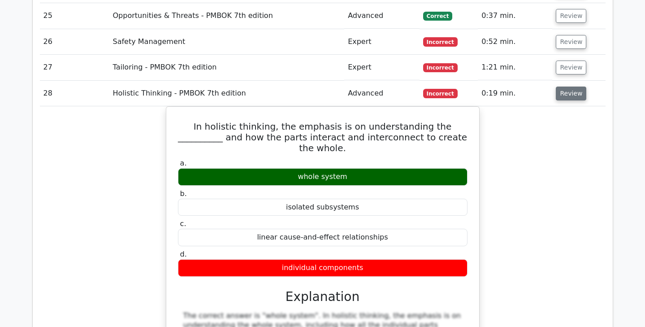
click at [573, 87] on button "Review" at bounding box center [571, 94] width 30 height 14
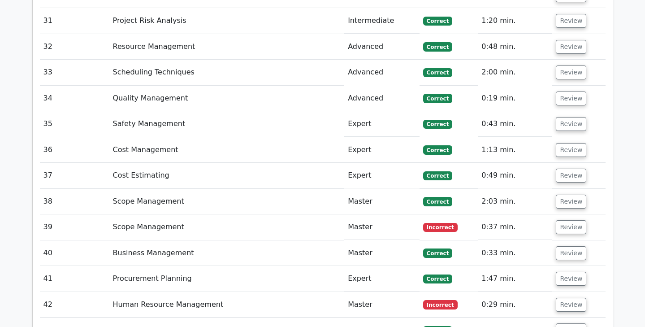
scroll to position [2205, 0]
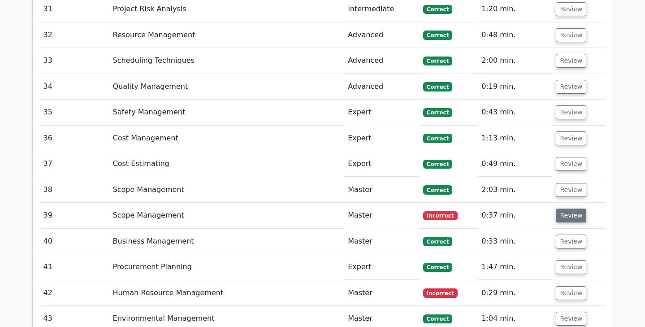
click at [575, 209] on button "Review" at bounding box center [571, 216] width 30 height 14
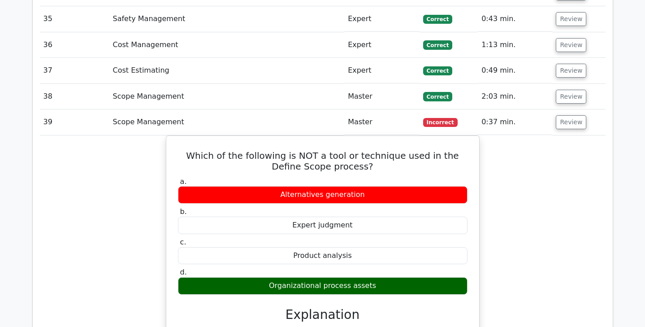
scroll to position [2298, 0]
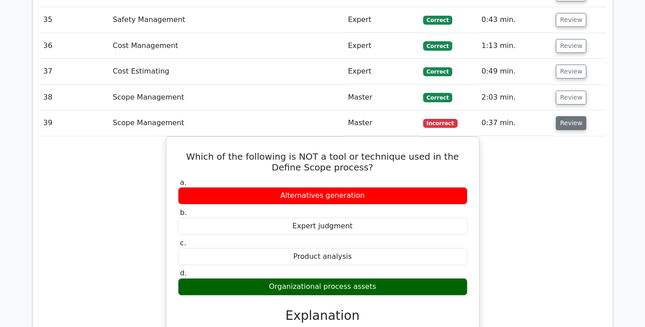
click at [571, 116] on button "Review" at bounding box center [571, 123] width 30 height 14
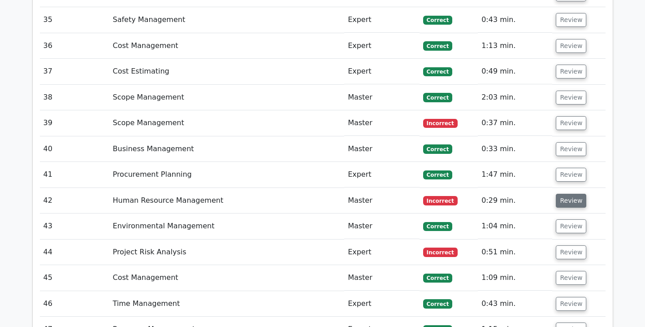
click at [573, 194] on button "Review" at bounding box center [571, 201] width 30 height 14
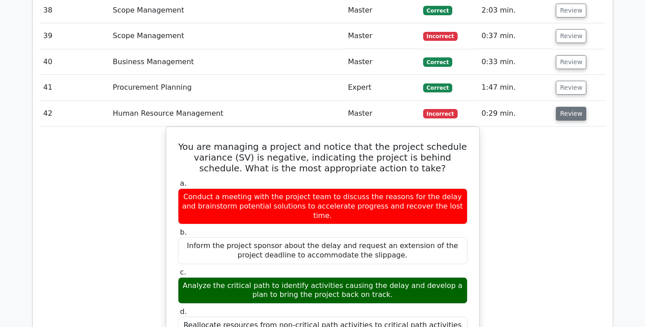
scroll to position [2410, 0]
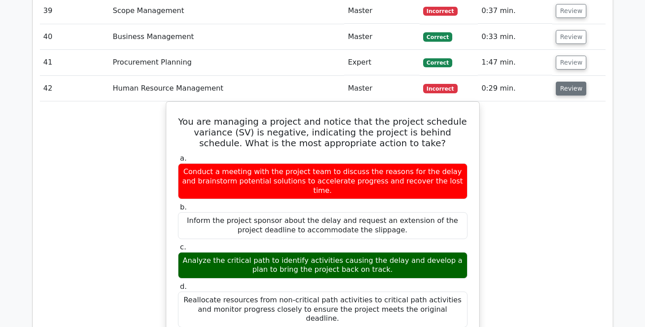
click at [569, 82] on button "Review" at bounding box center [571, 89] width 30 height 14
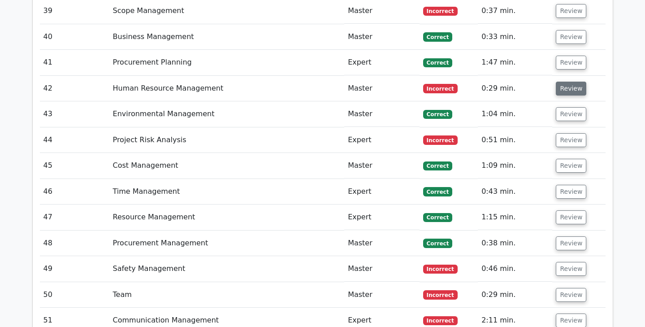
click at [565, 82] on button "Review" at bounding box center [571, 89] width 30 height 14
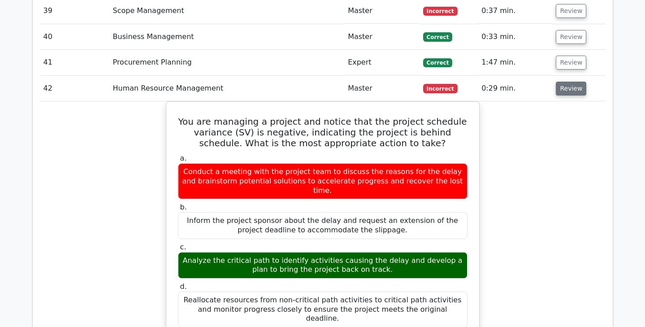
click at [565, 82] on button "Review" at bounding box center [571, 89] width 30 height 14
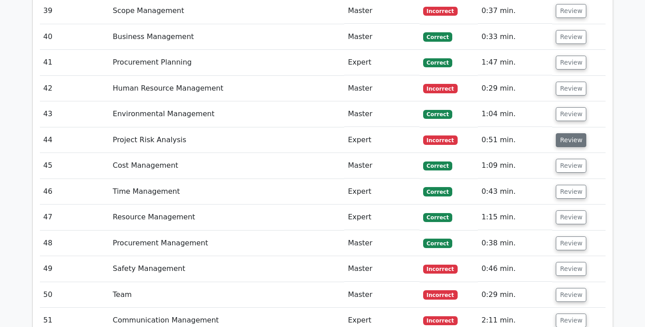
click at [567, 133] on button "Review" at bounding box center [571, 140] width 30 height 14
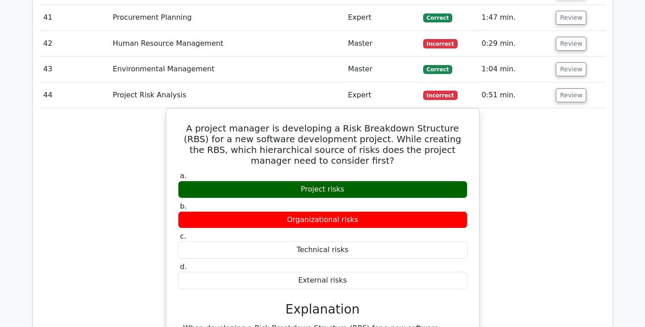
scroll to position [2455, 0]
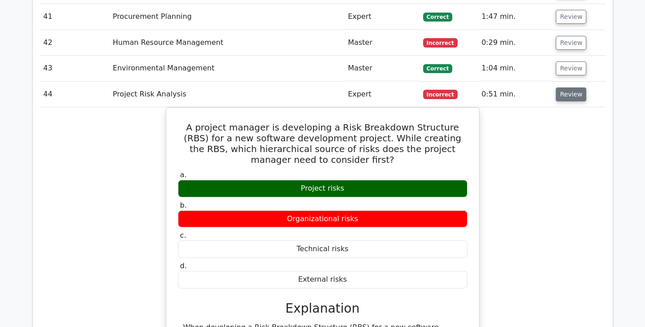
click at [572, 87] on button "Review" at bounding box center [571, 94] width 30 height 14
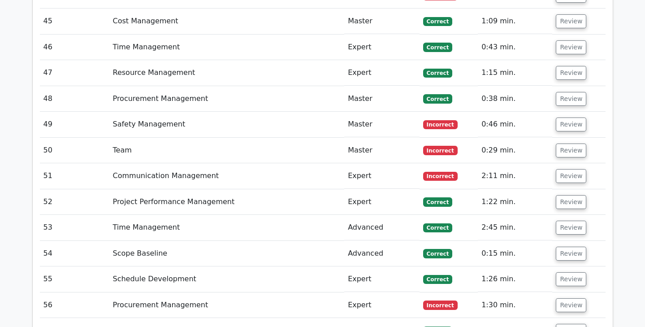
scroll to position [2560, 0]
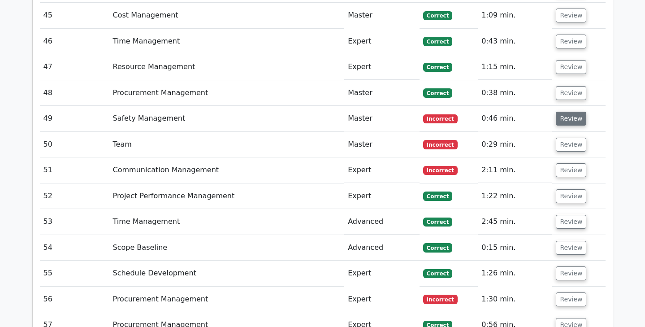
click at [570, 112] on button "Review" at bounding box center [571, 119] width 30 height 14
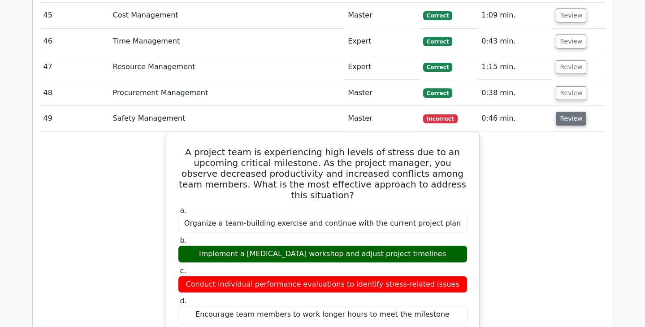
click at [570, 112] on button "Review" at bounding box center [571, 119] width 30 height 14
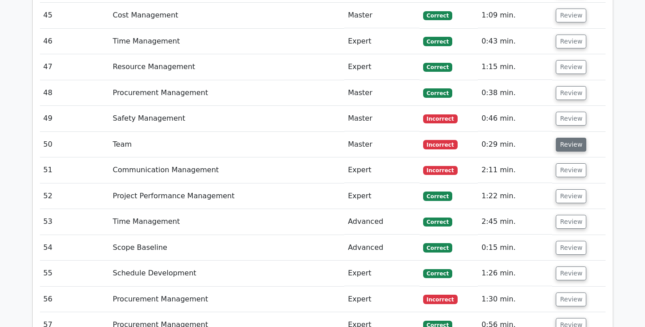
click at [567, 138] on button "Review" at bounding box center [571, 145] width 30 height 14
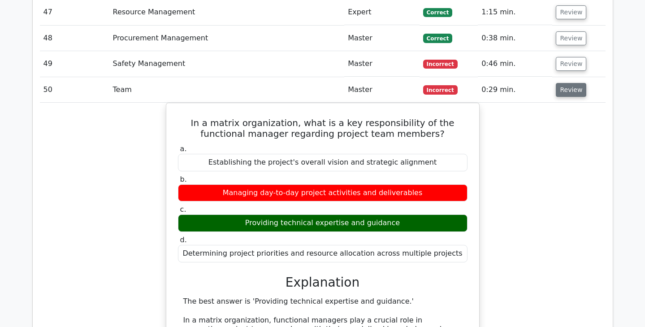
scroll to position [2614, 0]
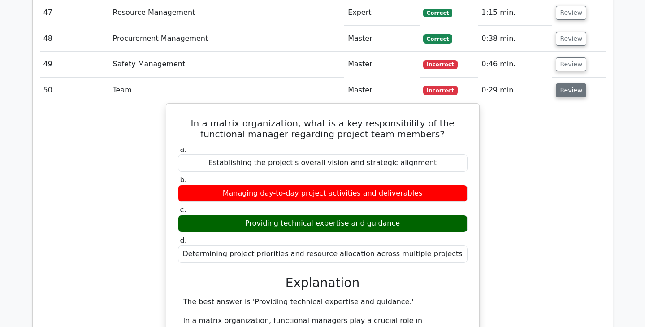
click at [576, 83] on button "Review" at bounding box center [571, 90] width 30 height 14
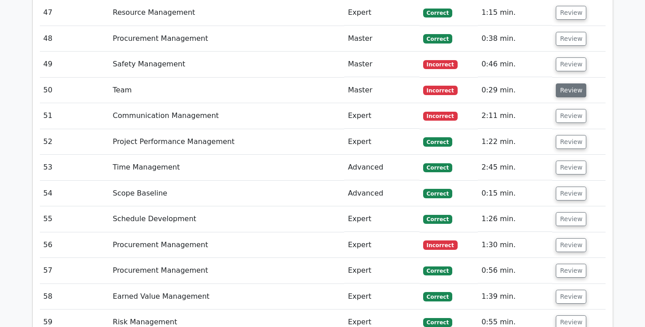
click at [567, 83] on button "Review" at bounding box center [571, 90] width 30 height 14
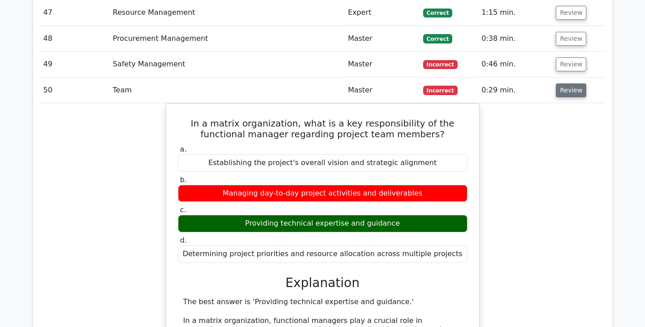
click at [567, 83] on button "Review" at bounding box center [571, 90] width 30 height 14
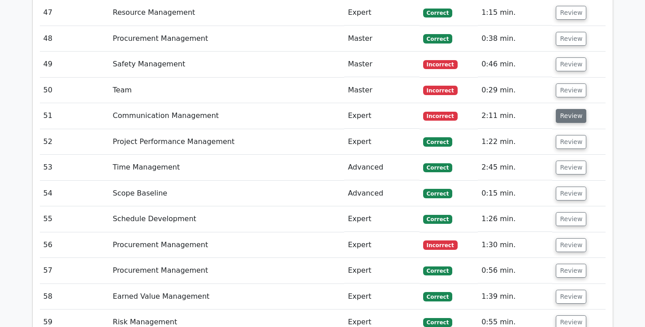
click at [567, 109] on button "Review" at bounding box center [571, 116] width 30 height 14
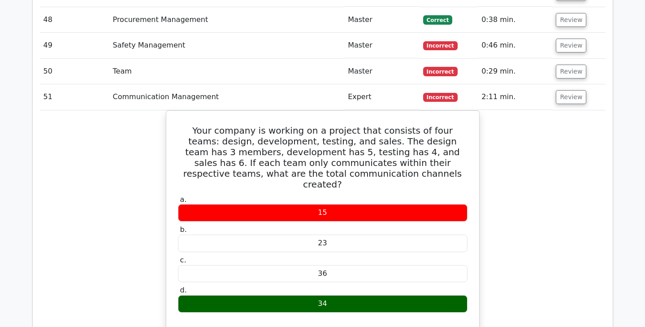
scroll to position [2626, 0]
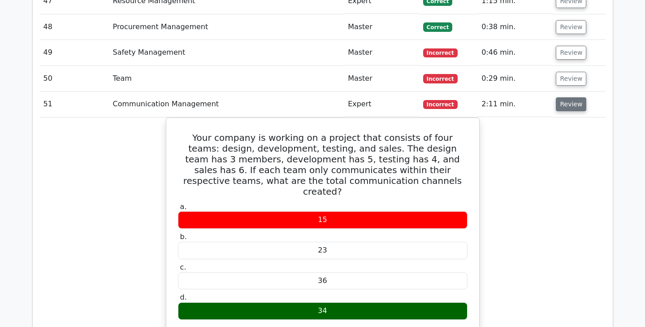
click at [575, 97] on button "Review" at bounding box center [571, 104] width 30 height 14
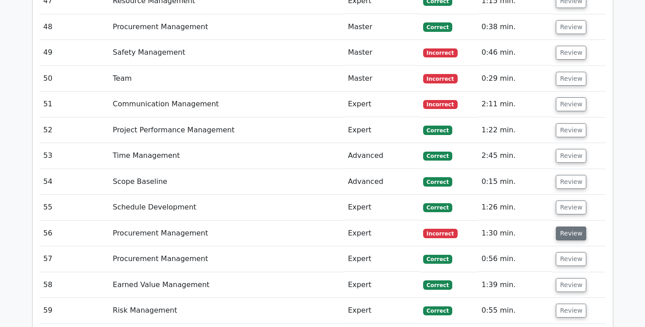
click at [565, 226] on button "Review" at bounding box center [571, 233] width 30 height 14
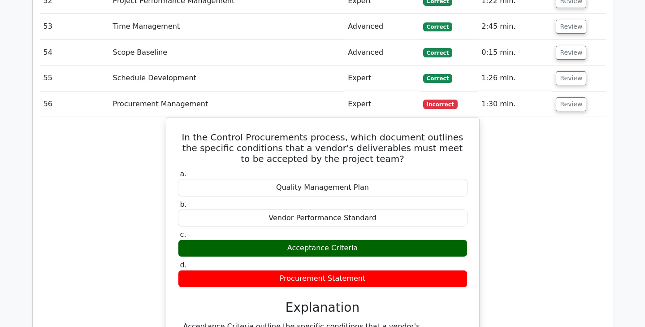
scroll to position [2760, 0]
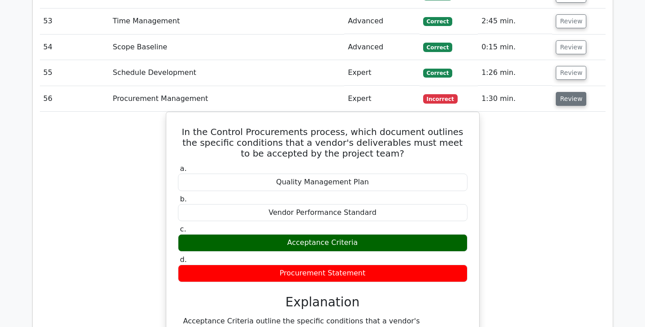
click at [570, 92] on button "Review" at bounding box center [571, 99] width 30 height 14
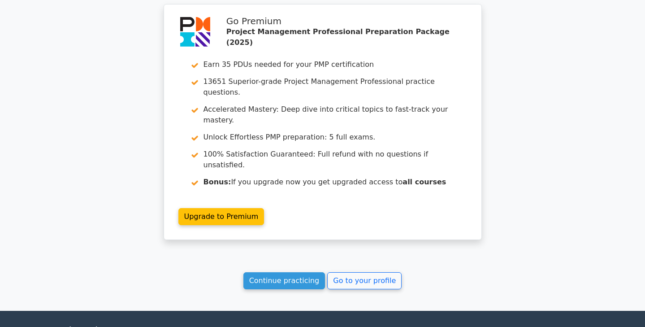
scroll to position [3028, 0]
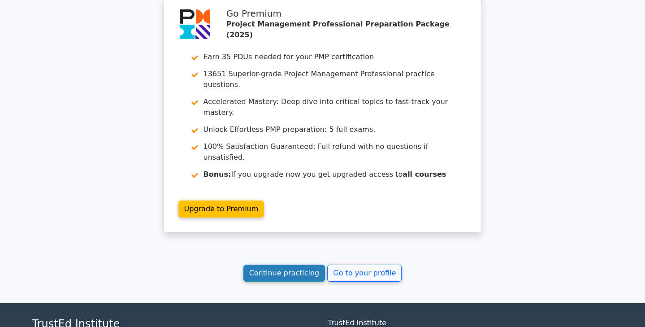
click at [308, 265] on link "Continue practicing" at bounding box center [285, 273] width 82 height 17
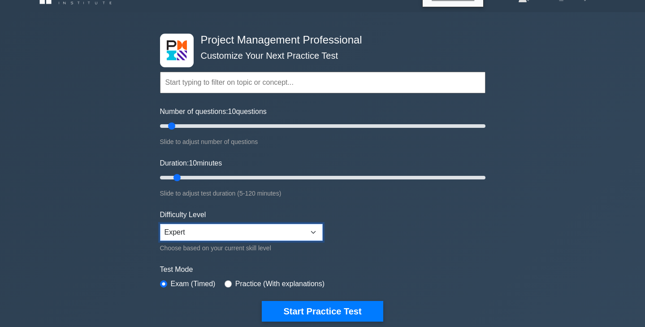
scroll to position [9, 0]
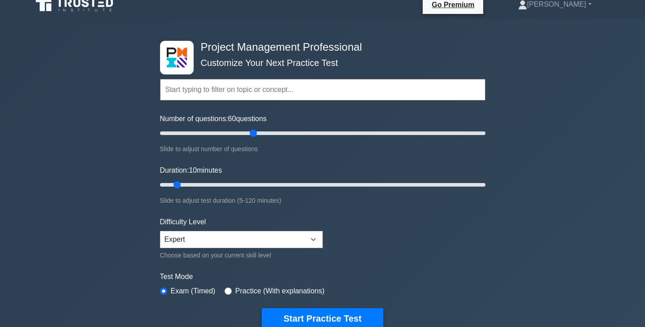
drag, startPoint x: 168, startPoint y: 135, endPoint x: 253, endPoint y: 130, distance: 85.4
type input "60"
click at [253, 130] on input "Number of questions: 60 questions" at bounding box center [323, 133] width 326 height 11
drag, startPoint x: 179, startPoint y: 182, endPoint x: 312, endPoint y: 187, distance: 133.3
type input "60"
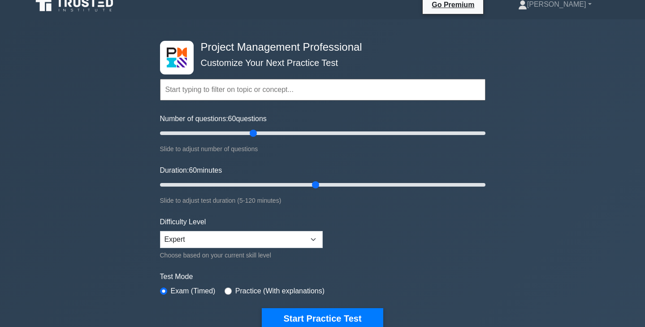
click at [312, 187] on input "Duration: 60 minutes" at bounding box center [323, 184] width 326 height 11
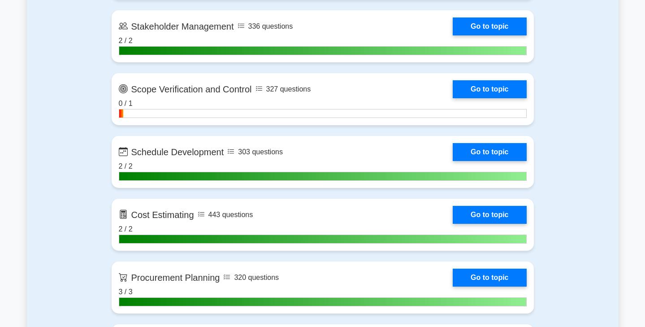
scroll to position [1187, 0]
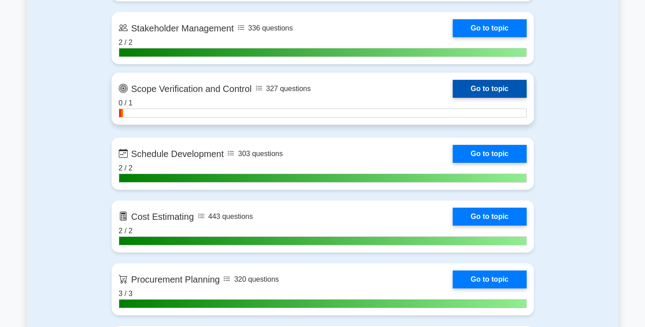
click at [507, 92] on link "Go to topic" at bounding box center [490, 89] width 74 height 18
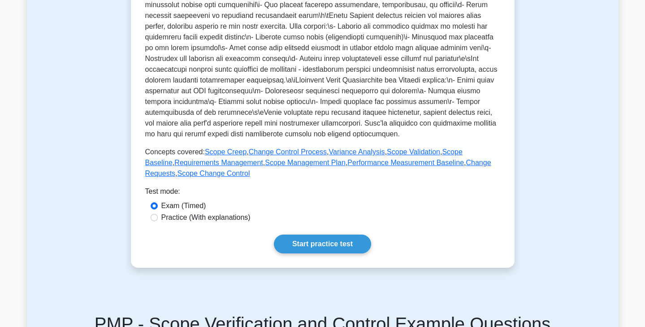
scroll to position [283, 0]
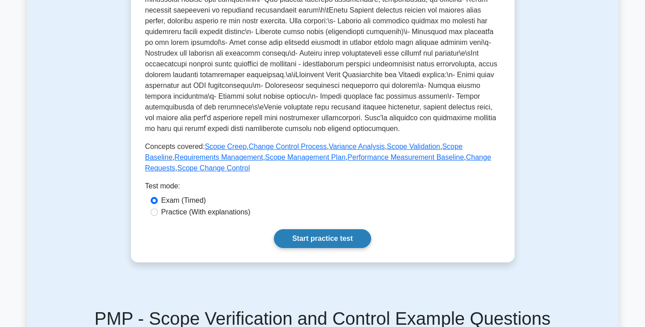
click at [349, 245] on link "Start practice test" at bounding box center [322, 238] width 97 height 19
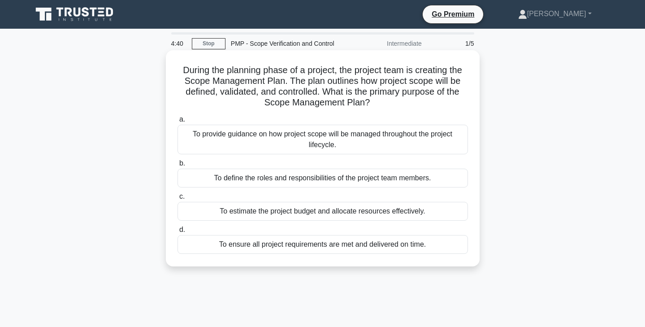
click at [420, 141] on div "To provide guidance on how project scope will be managed throughout the project…" at bounding box center [323, 140] width 291 height 30
click at [178, 122] on input "a. To provide guidance on how project scope will be managed throughout the proj…" at bounding box center [178, 120] width 0 height 6
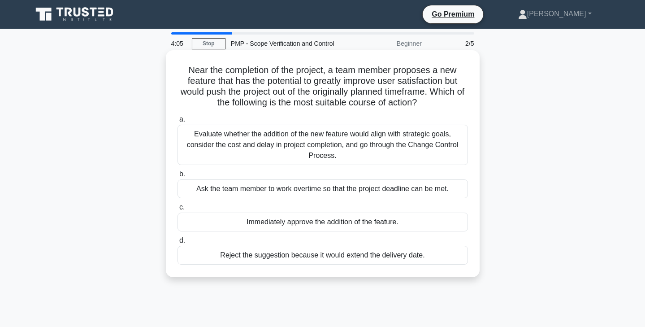
click at [378, 147] on div "Evaluate whether the addition of the new feature would align with strategic goa…" at bounding box center [323, 145] width 291 height 40
click at [178, 122] on input "a. Evaluate whether the addition of the new feature would align with strategic …" at bounding box center [178, 120] width 0 height 6
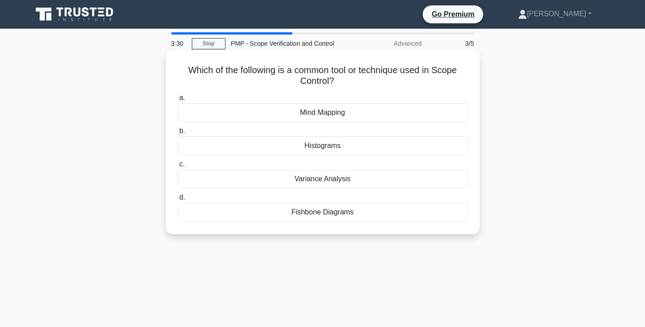
click at [369, 179] on div "Variance Analysis" at bounding box center [323, 179] width 291 height 19
click at [178, 167] on input "c. Variance Analysis" at bounding box center [178, 164] width 0 height 6
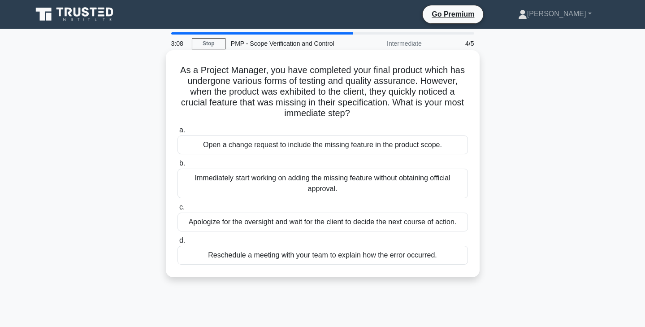
click at [428, 148] on div "Open a change request to include the missing feature in the product scope." at bounding box center [323, 144] width 291 height 19
click at [178, 133] on input "a. Open a change request to include the missing feature in the product scope." at bounding box center [178, 130] width 0 height 6
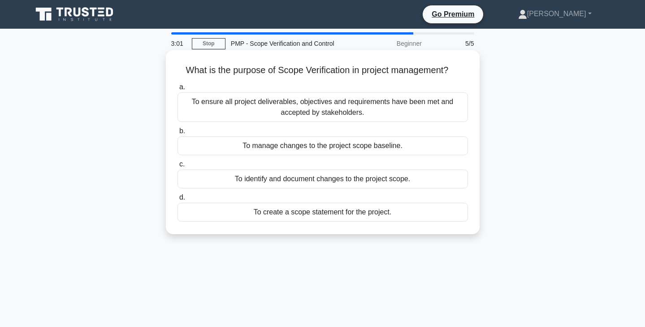
click at [439, 113] on div "To ensure all project deliverables, objectives and requirements have been met a…" at bounding box center [323, 107] width 291 height 30
click at [178, 90] on input "a. To ensure all project deliverables, objectives and requirements have been me…" at bounding box center [178, 87] width 0 height 6
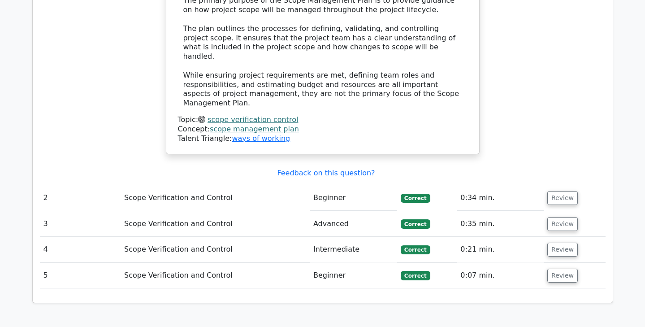
scroll to position [975, 0]
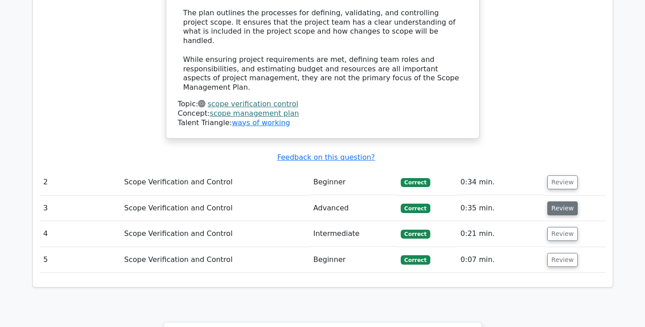
click at [562, 201] on button "Review" at bounding box center [563, 208] width 30 height 14
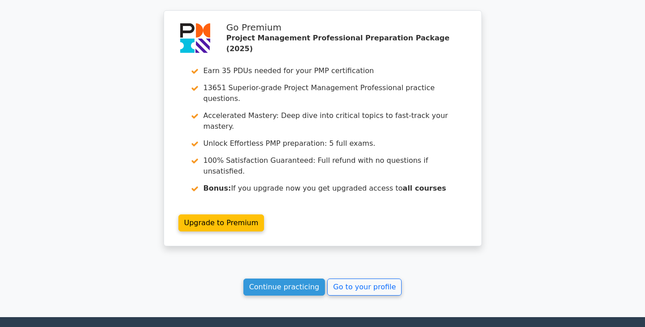
scroll to position [1649, 0]
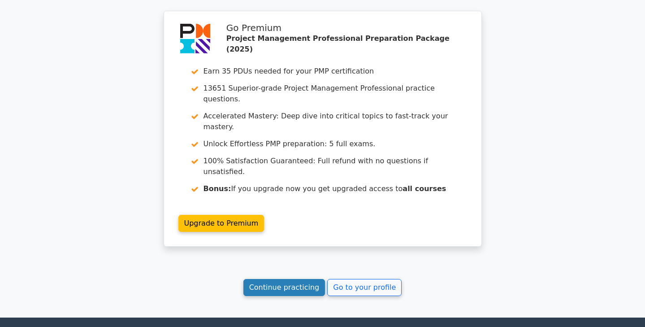
click at [305, 279] on link "Continue practicing" at bounding box center [285, 287] width 82 height 17
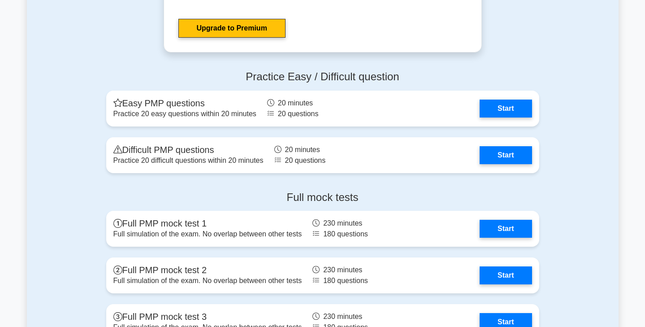
scroll to position [3265, 0]
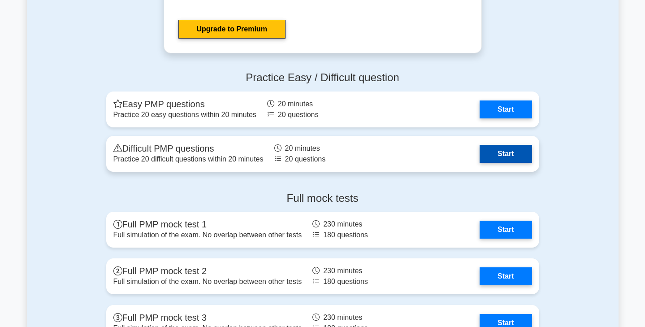
click at [513, 155] on link "Start" at bounding box center [506, 154] width 52 height 18
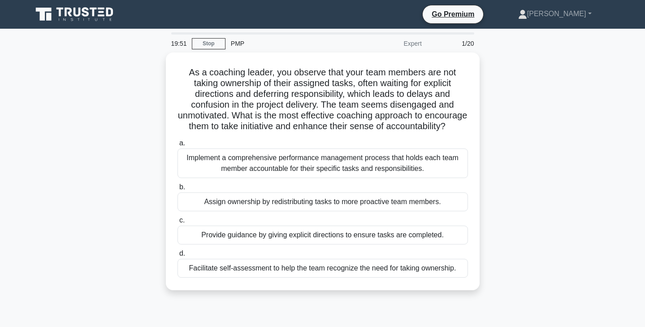
click at [513, 155] on div "As a coaching leader, you observe that your team members are not taking ownersh…" at bounding box center [323, 176] width 592 height 248
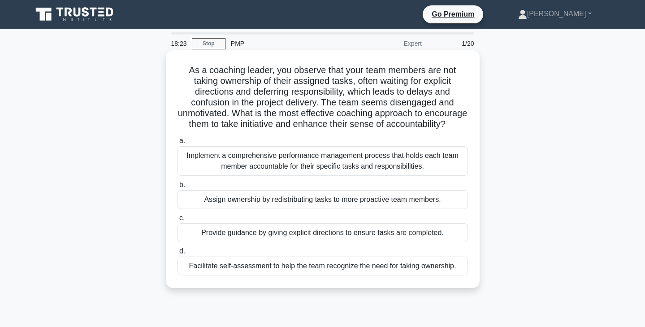
click at [430, 160] on div "Implement a comprehensive performance management process that holds each team m…" at bounding box center [323, 161] width 291 height 30
click at [178, 144] on input "a. Implement a comprehensive performance management process that holds each tea…" at bounding box center [178, 141] width 0 height 6
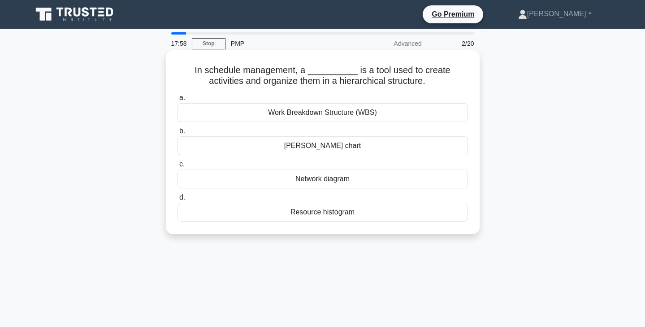
click at [385, 183] on div "Network diagram" at bounding box center [323, 179] width 291 height 19
click at [178, 167] on input "c. Network diagram" at bounding box center [178, 164] width 0 height 6
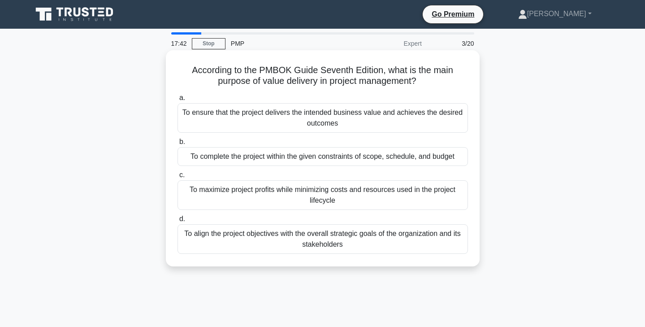
click at [398, 119] on div "To ensure that the project delivers the intended business value and achieves th…" at bounding box center [323, 118] width 291 height 30
click at [178, 101] on input "a. To ensure that the project delivers the intended business value and achieves…" at bounding box center [178, 98] width 0 height 6
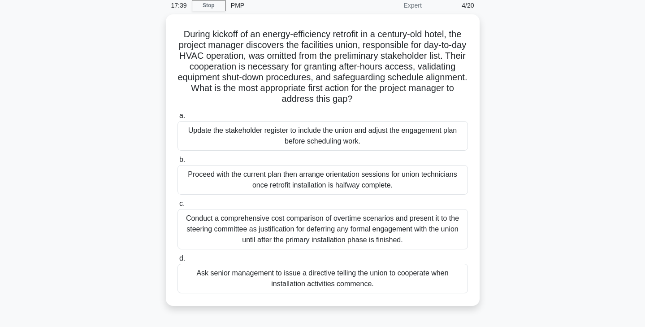
scroll to position [43, 0]
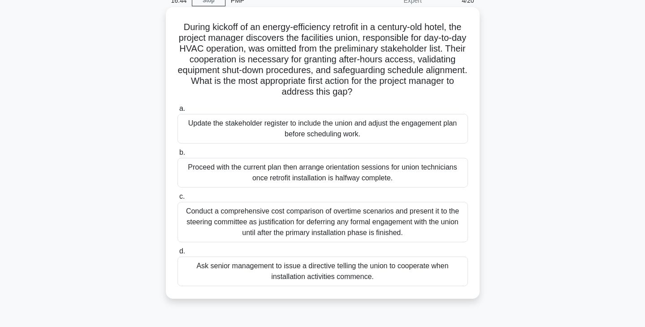
click at [304, 137] on div "Update the stakeholder register to include the union and adjust the engagement …" at bounding box center [323, 129] width 291 height 30
click at [178, 112] on input "a. Update the stakeholder register to include the union and adjust the engageme…" at bounding box center [178, 109] width 0 height 6
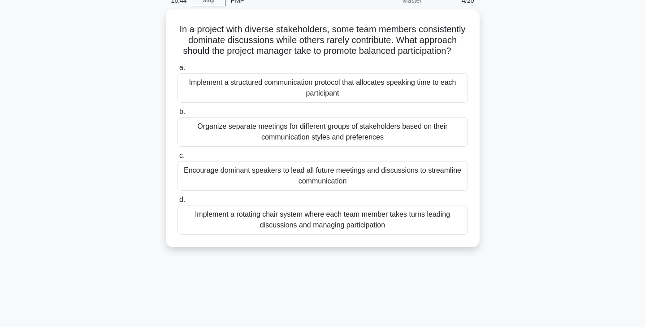
scroll to position [0, 0]
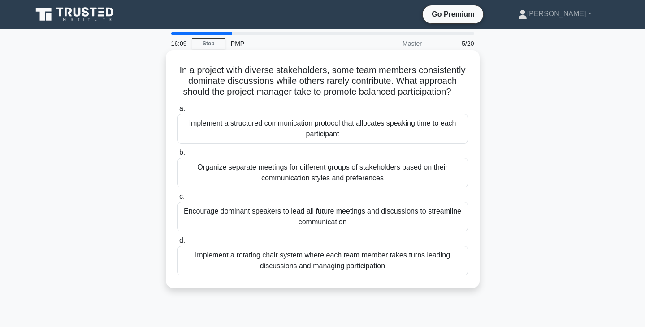
click at [441, 137] on div "Implement a structured communication protocol that allocates speaking time to e…" at bounding box center [323, 129] width 291 height 30
click at [178, 112] on input "a. Implement a structured communication protocol that allocates speaking time t…" at bounding box center [178, 109] width 0 height 6
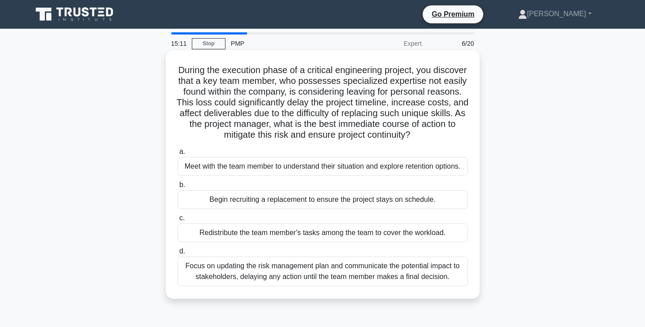
click at [360, 272] on div "Focus on updating the risk management plan and communicate the potential impact…" at bounding box center [323, 272] width 291 height 30
click at [178, 254] on input "d. Focus on updating the risk management plan and communicate the potential imp…" at bounding box center [178, 251] width 0 height 6
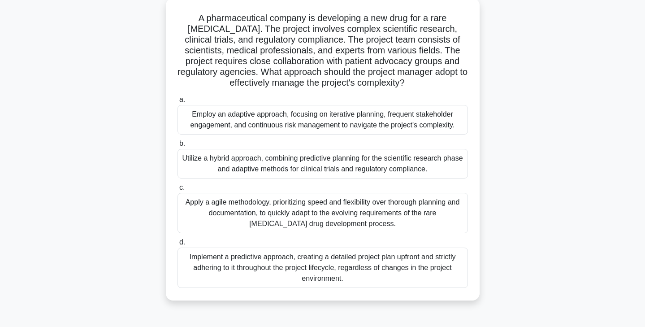
scroll to position [55, 0]
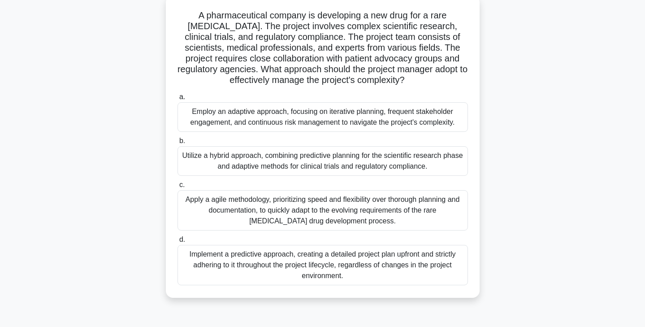
click at [286, 166] on div "Utilize a hybrid approach, combining predictive planning for the scientific res…" at bounding box center [323, 161] width 291 height 30
click at [178, 144] on input "b. Utilize a hybrid approach, combining predictive planning for the scientific …" at bounding box center [178, 141] width 0 height 6
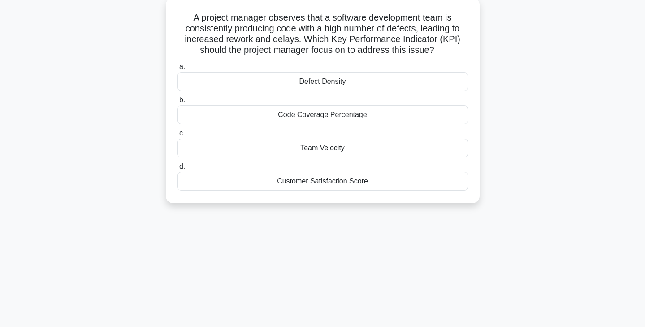
scroll to position [0, 0]
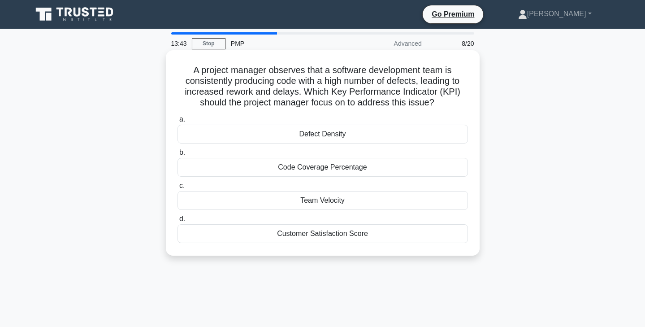
click at [410, 136] on div "Defect Density" at bounding box center [323, 134] width 291 height 19
click at [178, 122] on input "a. Defect Density" at bounding box center [178, 120] width 0 height 6
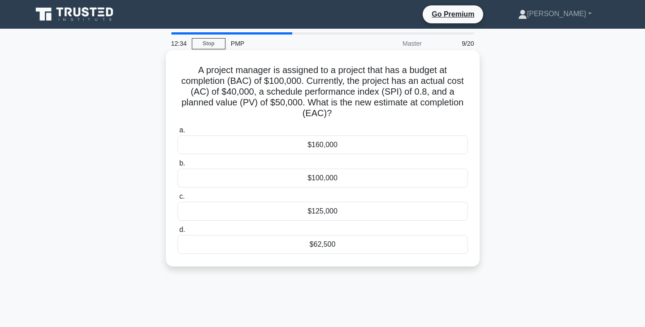
click at [277, 217] on div "$125,000" at bounding box center [323, 211] width 291 height 19
click at [178, 200] on input "c. $125,000" at bounding box center [178, 197] width 0 height 6
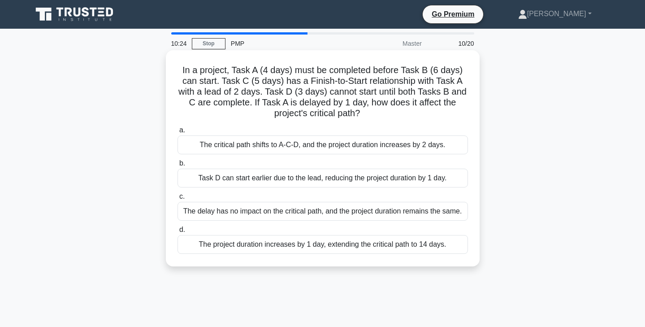
click at [242, 214] on div "The delay has no impact on the critical path, and the project duration remains …" at bounding box center [323, 211] width 291 height 19
click at [178, 200] on input "c. The delay has no impact on the critical path, and the project duration remai…" at bounding box center [178, 197] width 0 height 6
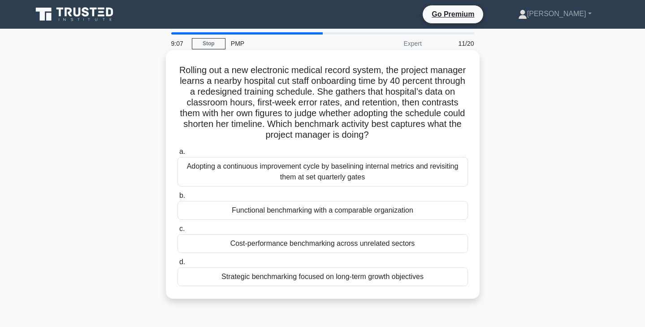
click at [440, 213] on div "Functional benchmarking with a comparable organization" at bounding box center [323, 210] width 291 height 19
click at [178, 199] on input "b. Functional benchmarking with a comparable organization" at bounding box center [178, 196] width 0 height 6
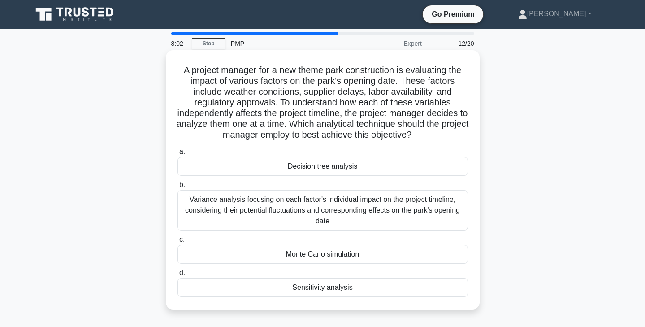
click at [399, 211] on div "Variance analysis focusing on each factor's individual impact on the project ti…" at bounding box center [323, 210] width 291 height 40
click at [178, 188] on input "b. Variance analysis focusing on each factor's individual impact on the project…" at bounding box center [178, 185] width 0 height 6
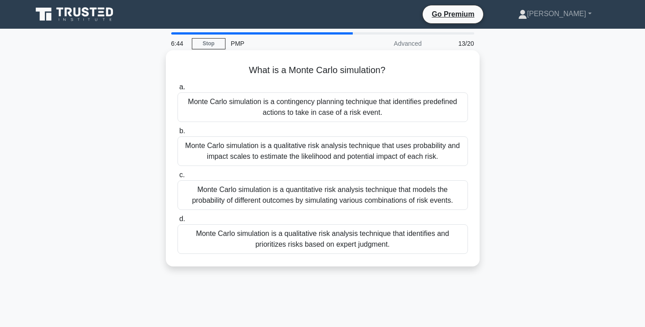
click at [299, 204] on div "Monte Carlo simulation is a quantitative risk analysis technique that models th…" at bounding box center [323, 195] width 291 height 30
click at [178, 178] on input "c. Monte Carlo simulation is a quantitative risk analysis technique that models…" at bounding box center [178, 175] width 0 height 6
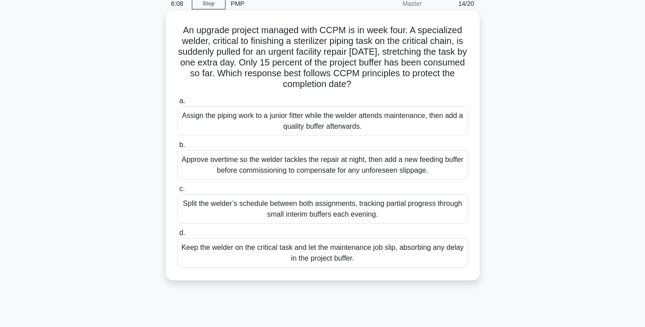
scroll to position [43, 0]
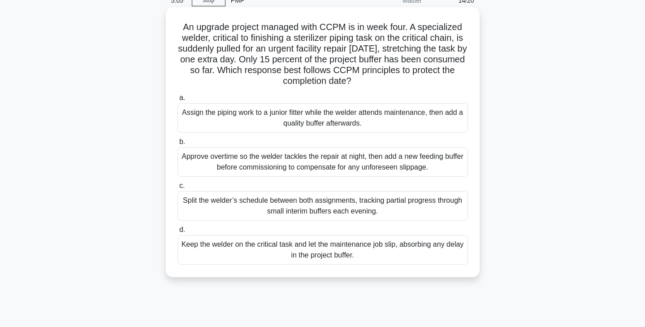
click at [279, 195] on div "Split the welder’s schedule between both assignments, tracking partial progress…" at bounding box center [323, 206] width 291 height 30
click at [178, 189] on input "c. Split the welder’s schedule between both assignments, tracking partial progr…" at bounding box center [178, 186] width 0 height 6
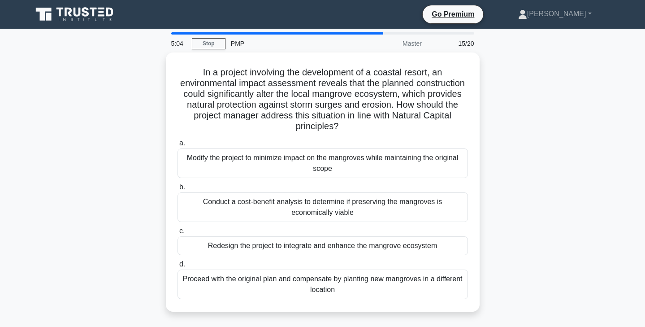
scroll to position [0, 0]
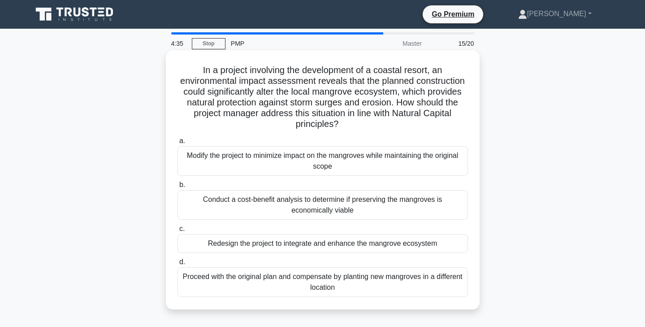
click at [434, 165] on div "Modify the project to minimize impact on the mangroves while maintaining the or…" at bounding box center [323, 161] width 291 height 30
click at [178, 144] on input "a. Modify the project to minimize impact on the mangroves while maintaining the…" at bounding box center [178, 141] width 0 height 6
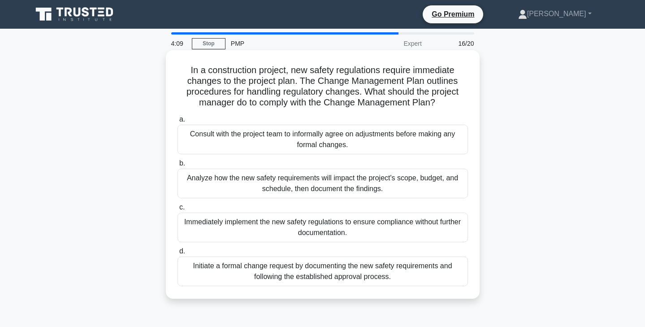
click at [416, 280] on div "Initiate a formal change request by documenting the new safety requirements and…" at bounding box center [323, 272] width 291 height 30
click at [178, 254] on input "d. Initiate a formal change request by documenting the new safety requirements …" at bounding box center [178, 251] width 0 height 6
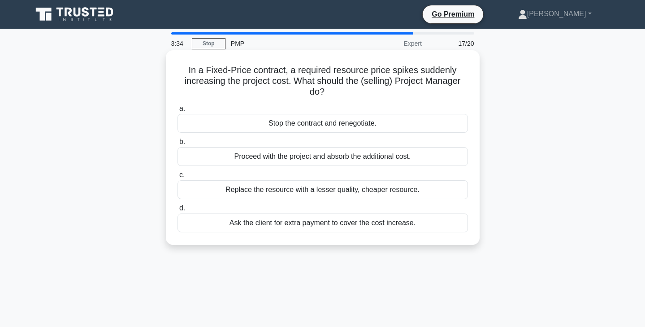
click at [439, 160] on div "Proceed with the project and absorb the additional cost." at bounding box center [323, 156] width 291 height 19
click at [178, 145] on input "b. Proceed with the project and absorb the additional cost." at bounding box center [178, 142] width 0 height 6
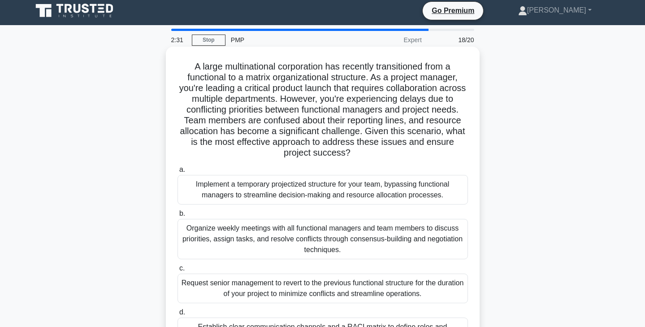
scroll to position [4, 0]
click at [335, 247] on div "Organize weekly meetings with all functional managers and team members to discu…" at bounding box center [323, 239] width 291 height 40
click at [178, 217] on input "b. Organize weekly meetings with all functional managers and team members to di…" at bounding box center [178, 214] width 0 height 6
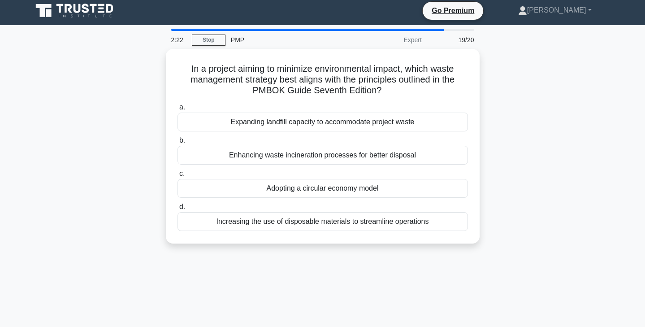
scroll to position [0, 0]
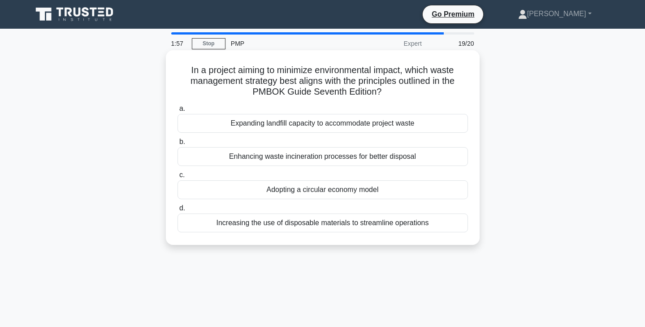
click at [379, 192] on div "Adopting a circular economy model" at bounding box center [323, 189] width 291 height 19
click at [178, 178] on input "c. Adopting a circular economy model" at bounding box center [178, 175] width 0 height 6
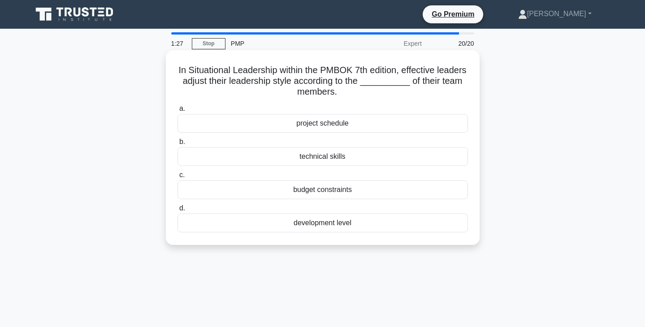
click at [374, 159] on div "technical skills" at bounding box center [323, 156] width 291 height 19
click at [178, 145] on input "b. technical skills" at bounding box center [178, 142] width 0 height 6
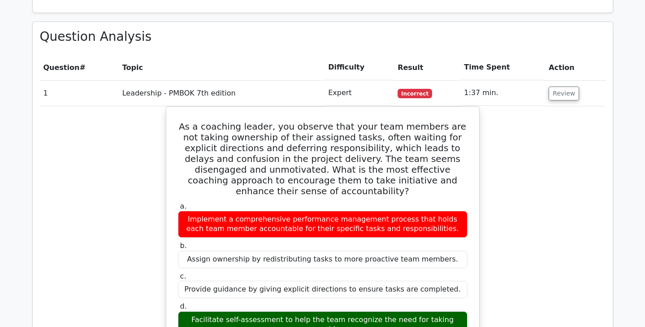
scroll to position [884, 0]
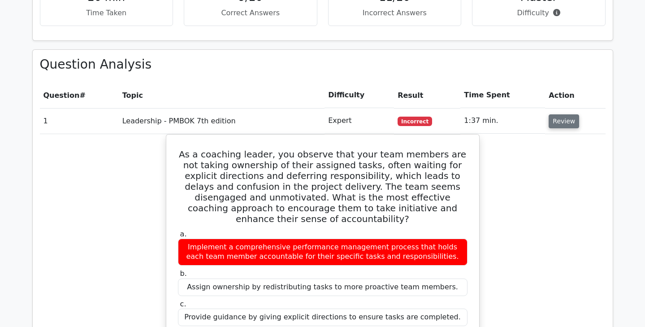
click at [560, 114] on button "Review" at bounding box center [564, 121] width 30 height 14
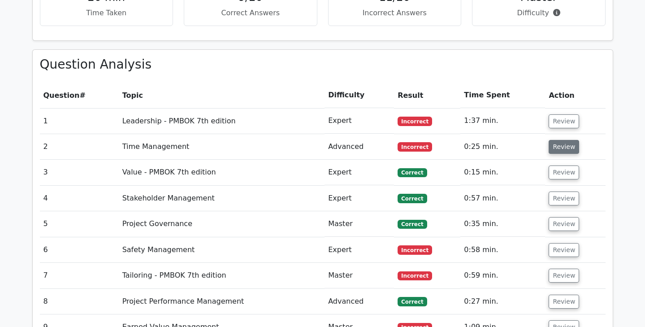
click at [567, 140] on button "Review" at bounding box center [564, 147] width 30 height 14
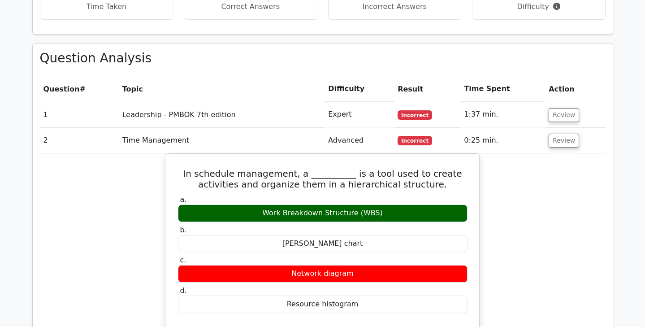
scroll to position [890, 0]
click at [558, 134] on button "Review" at bounding box center [564, 141] width 30 height 14
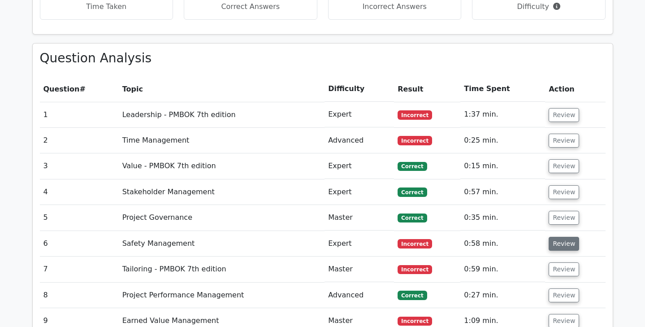
click at [563, 237] on button "Review" at bounding box center [564, 244] width 30 height 14
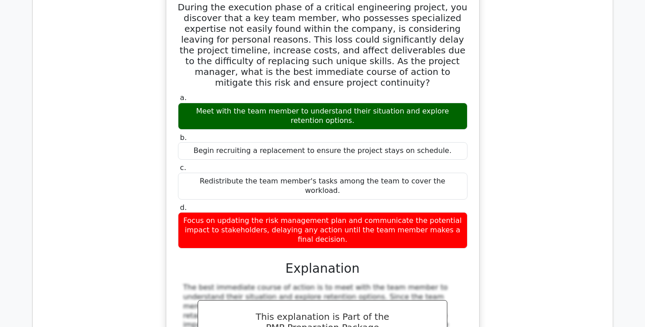
scroll to position [1040, 0]
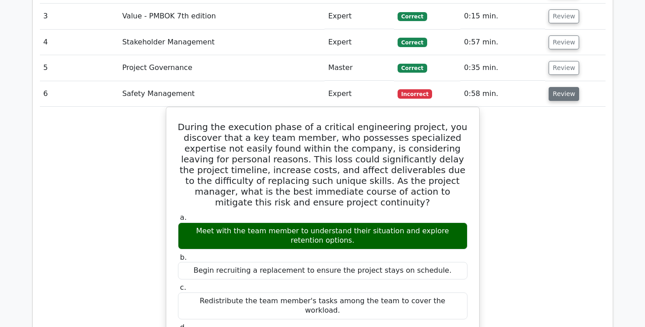
click at [555, 87] on button "Review" at bounding box center [564, 94] width 30 height 14
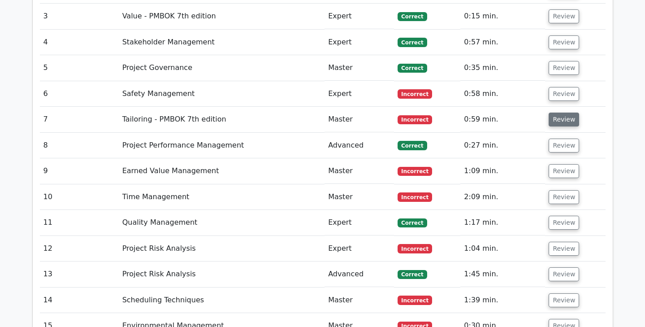
click at [562, 113] on button "Review" at bounding box center [564, 120] width 30 height 14
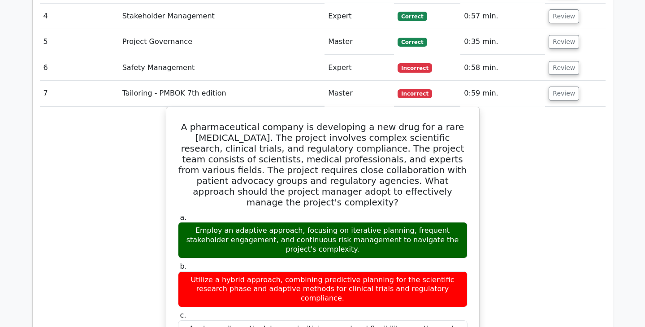
scroll to position [1062, 0]
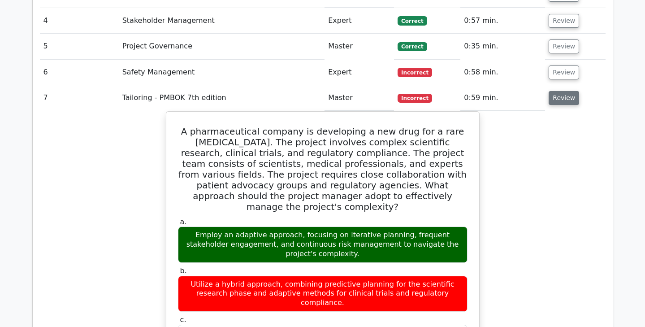
click at [569, 91] on button "Review" at bounding box center [564, 98] width 30 height 14
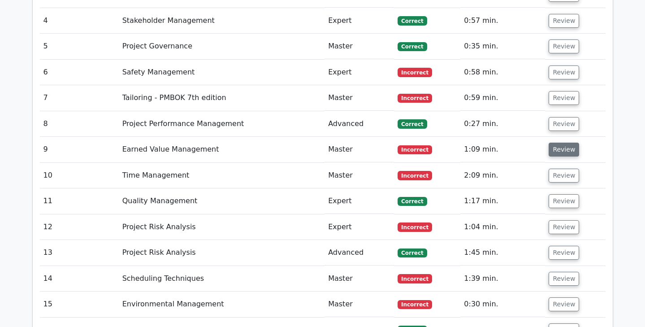
click at [565, 143] on button "Review" at bounding box center [564, 150] width 30 height 14
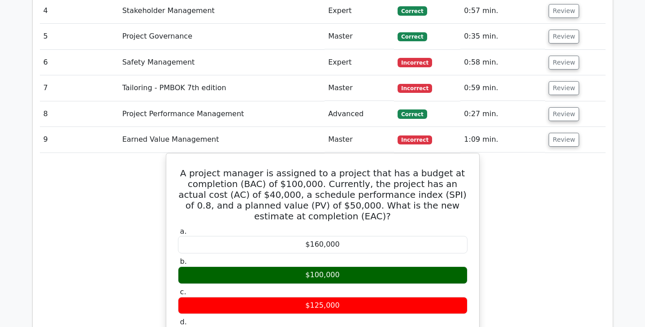
scroll to position [1073, 0]
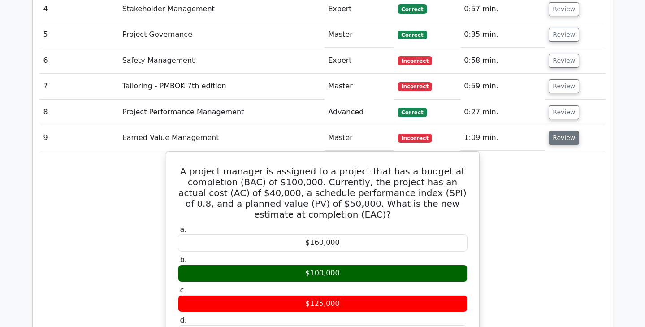
click at [570, 131] on button "Review" at bounding box center [564, 138] width 30 height 14
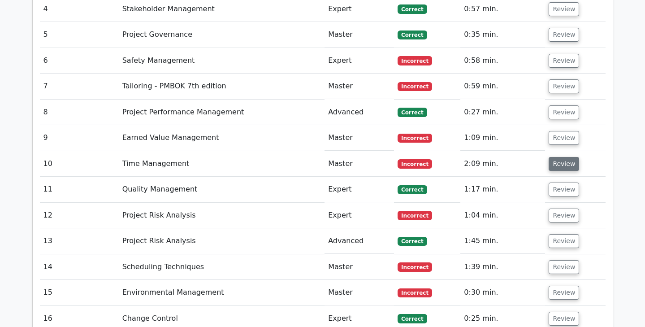
click at [567, 157] on button "Review" at bounding box center [564, 164] width 30 height 14
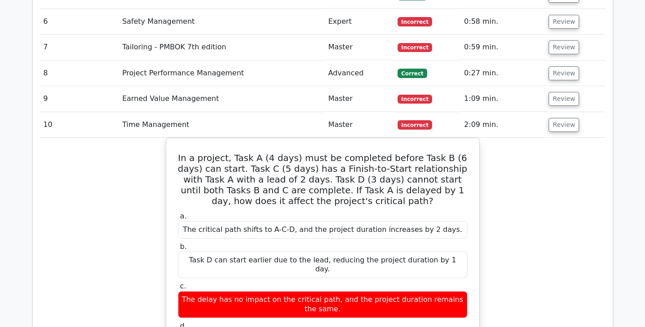
scroll to position [1110, 0]
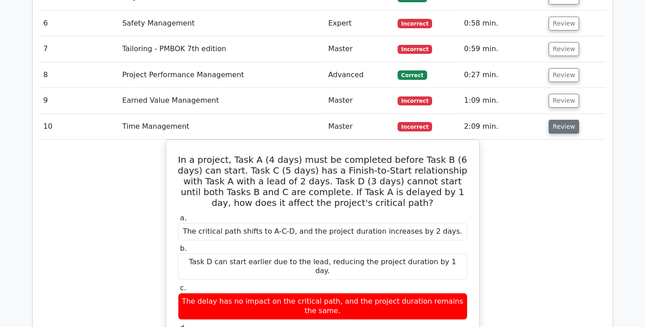
click at [554, 120] on button "Review" at bounding box center [564, 127] width 30 height 14
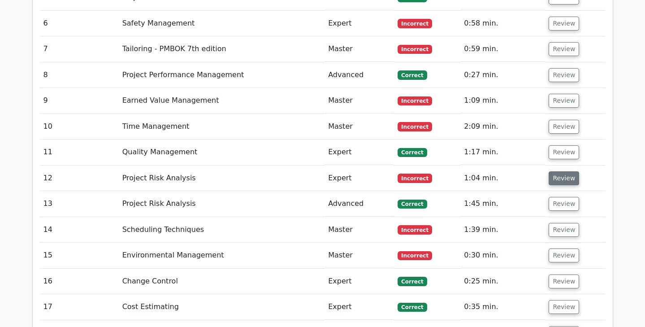
click at [566, 171] on button "Review" at bounding box center [564, 178] width 30 height 14
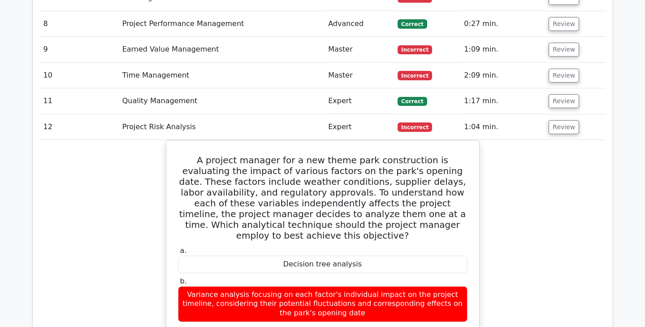
scroll to position [1159, 0]
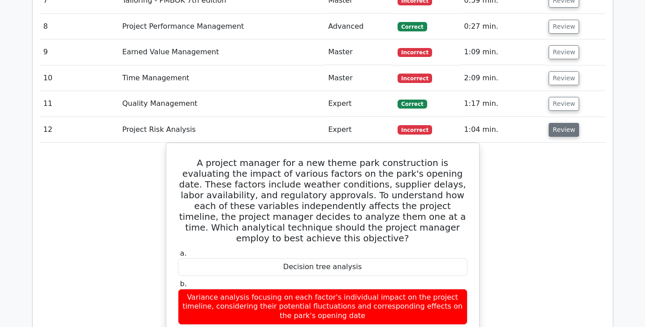
click at [565, 123] on button "Review" at bounding box center [564, 130] width 30 height 14
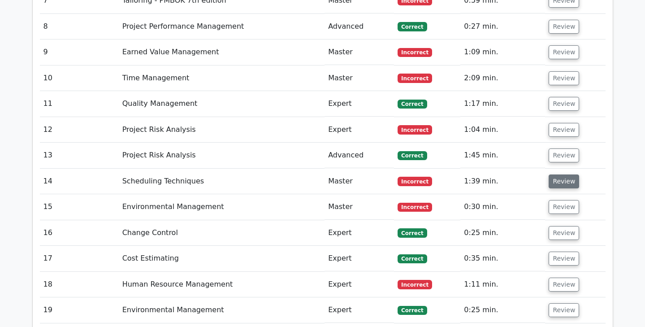
click at [559, 174] on button "Review" at bounding box center [564, 181] width 30 height 14
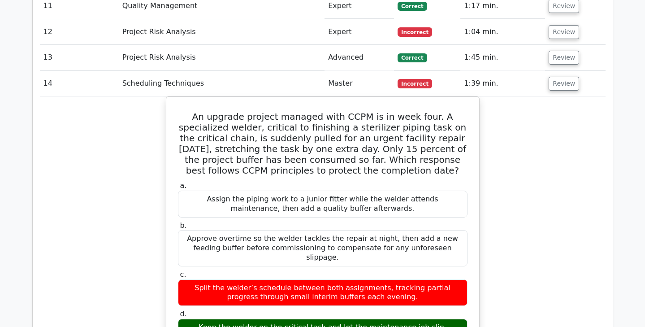
scroll to position [1248, 0]
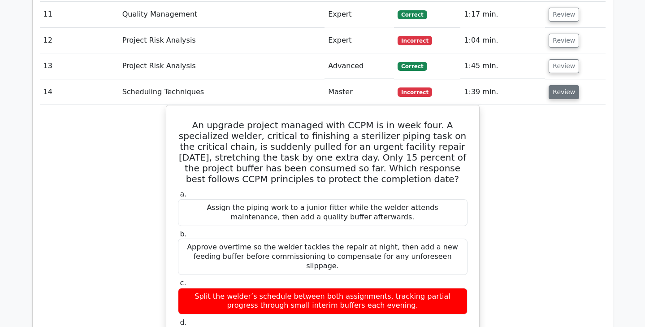
click at [566, 85] on button "Review" at bounding box center [564, 92] width 30 height 14
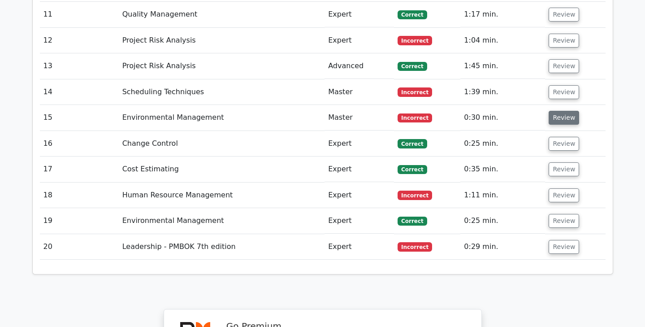
click at [566, 111] on button "Review" at bounding box center [564, 118] width 30 height 14
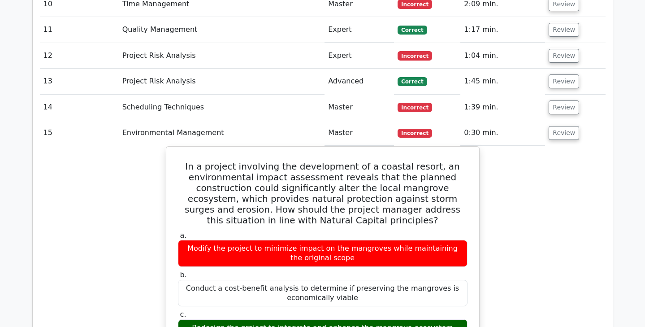
scroll to position [1228, 0]
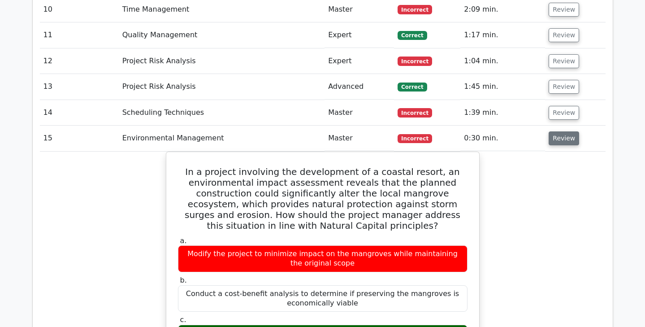
click at [563, 131] on button "Review" at bounding box center [564, 138] width 30 height 14
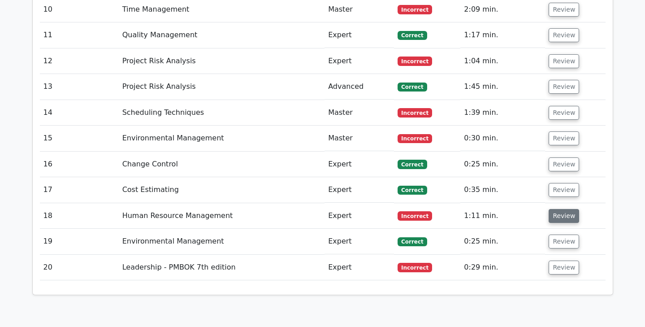
click at [560, 209] on button "Review" at bounding box center [564, 216] width 30 height 14
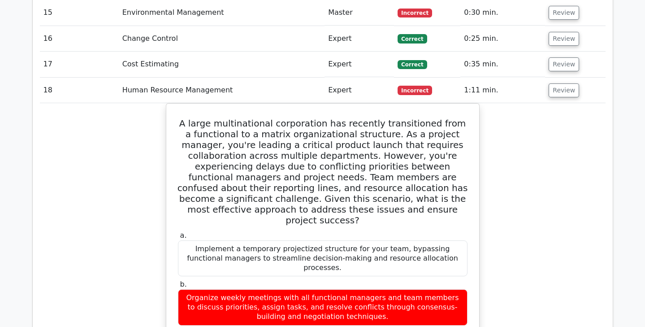
scroll to position [1350, 0]
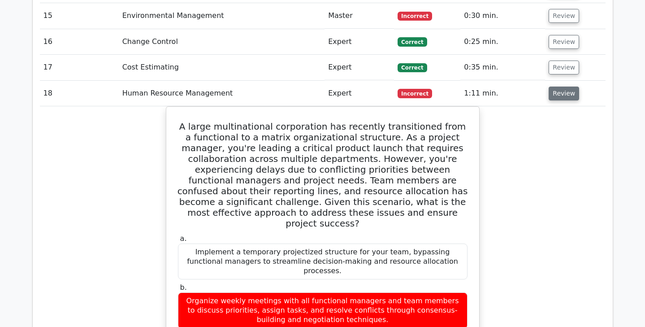
click at [564, 87] on button "Review" at bounding box center [564, 94] width 30 height 14
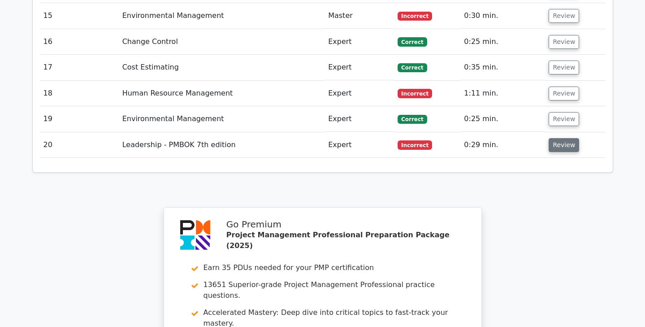
click at [556, 138] on button "Review" at bounding box center [564, 145] width 30 height 14
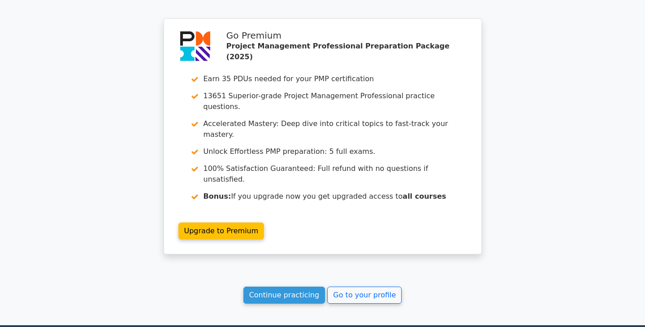
scroll to position [1888, 0]
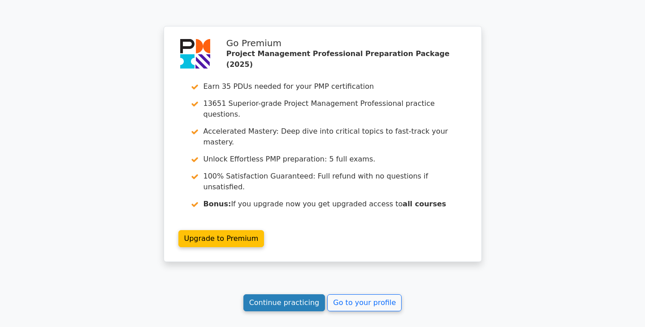
click at [305, 294] on link "Continue practicing" at bounding box center [285, 302] width 82 height 17
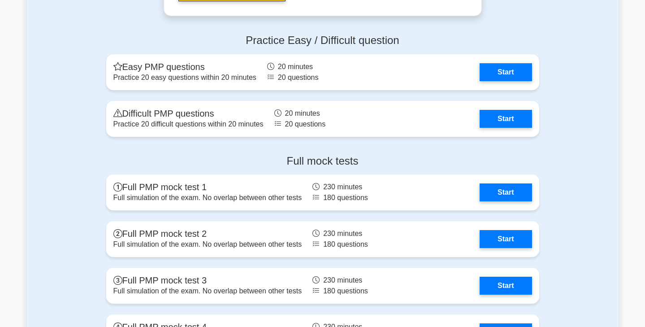
scroll to position [3290, 0]
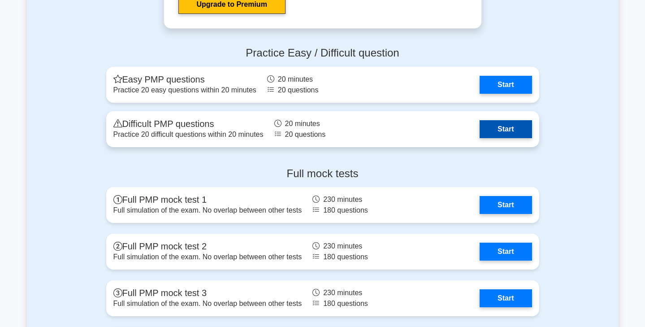
click at [493, 128] on link "Start" at bounding box center [506, 129] width 52 height 18
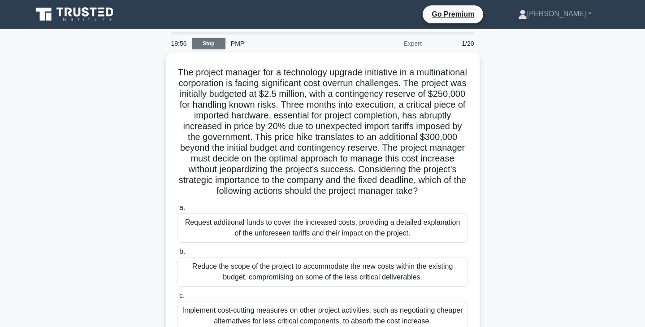
click at [219, 41] on link "Stop" at bounding box center [209, 43] width 34 height 11
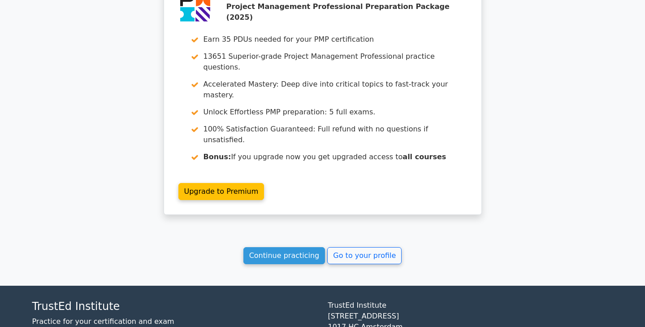
scroll to position [774, 0]
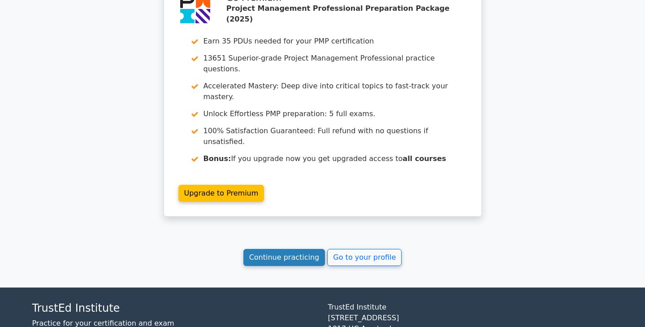
click at [317, 249] on link "Continue practicing" at bounding box center [285, 257] width 82 height 17
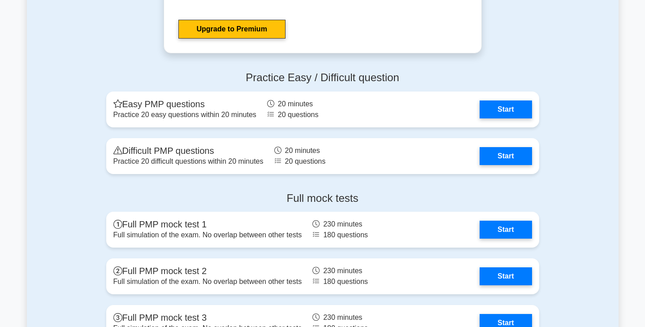
scroll to position [3271, 0]
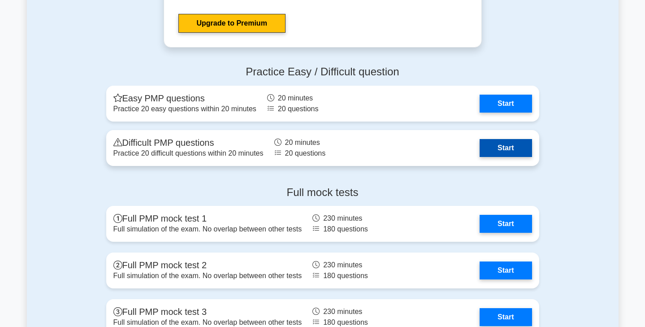
click at [513, 151] on link "Start" at bounding box center [506, 148] width 52 height 18
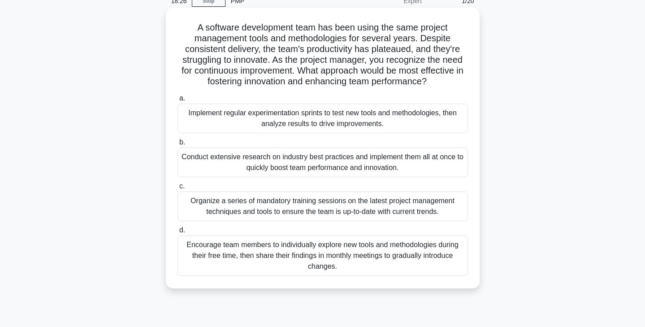
scroll to position [43, 0]
click at [383, 266] on div "Encourage team members to individually explore new tools and methodologies duri…" at bounding box center [323, 255] width 291 height 40
click at [178, 233] on input "d. Encourage team members to individually explore new tools and methodologies d…" at bounding box center [178, 230] width 0 height 6
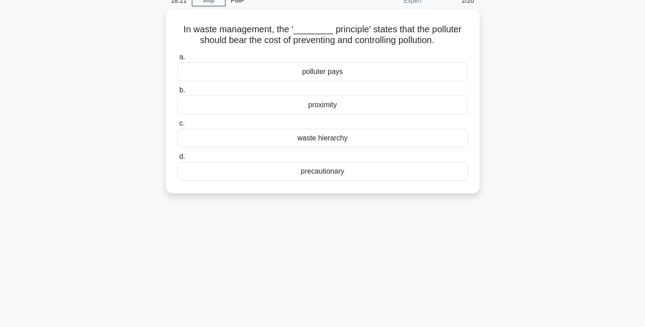
scroll to position [0, 0]
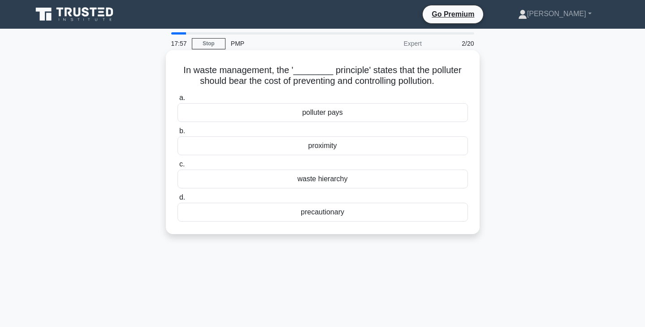
click at [386, 184] on div "waste hierarchy" at bounding box center [323, 179] width 291 height 19
click at [178, 167] on input "c. waste hierarchy" at bounding box center [178, 164] width 0 height 6
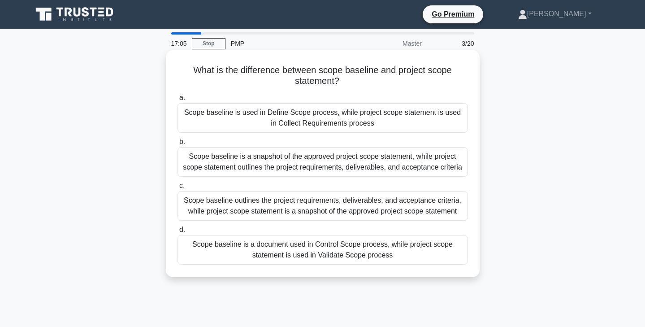
click at [452, 163] on div "Scope baseline is a snapshot of the approved project scope statement, while pro…" at bounding box center [323, 162] width 291 height 30
click at [178, 145] on input "b. Scope baseline is a snapshot of the approved project scope statement, while …" at bounding box center [178, 142] width 0 height 6
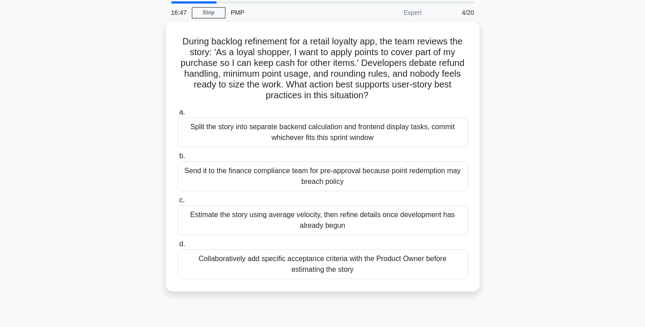
scroll to position [35, 0]
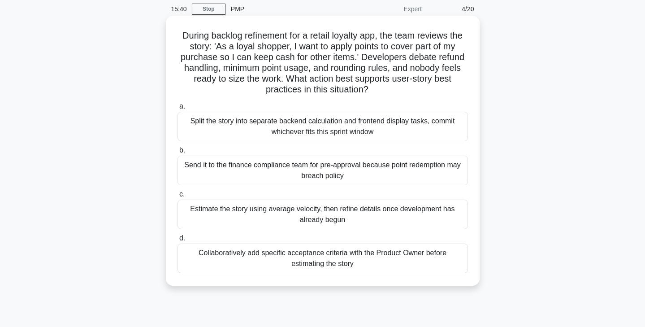
click at [431, 223] on div "Estimate the story using average velocity, then refine details once development…" at bounding box center [323, 215] width 291 height 30
click at [178, 197] on input "c. Estimate the story using average velocity, then refine details once developm…" at bounding box center [178, 195] width 0 height 6
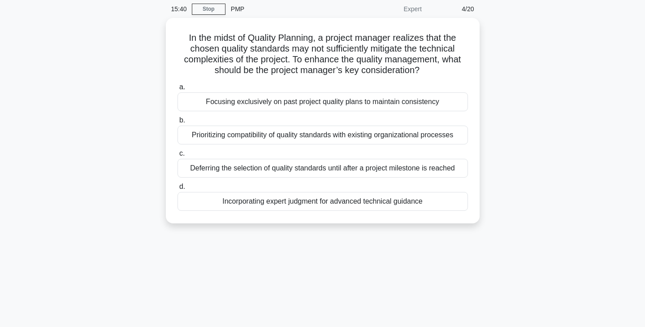
scroll to position [0, 0]
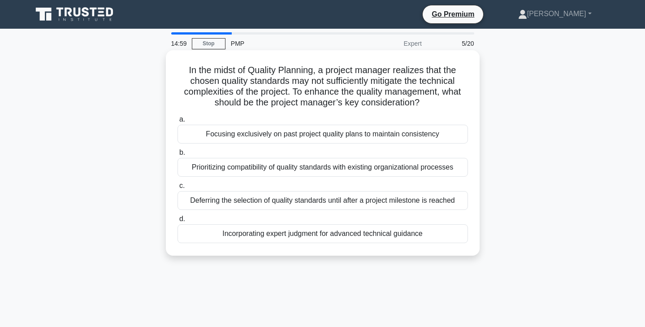
click at [387, 235] on div "Incorporating expert judgment for advanced technical guidance" at bounding box center [323, 233] width 291 height 19
click at [178, 222] on input "d. Incorporating expert judgment for advanced technical guidance" at bounding box center [178, 219] width 0 height 6
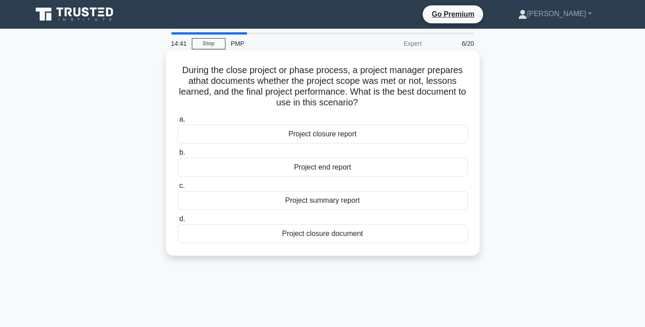
click at [398, 137] on div "Project closure report" at bounding box center [323, 134] width 291 height 19
click at [178, 122] on input "a. Project closure report" at bounding box center [178, 120] width 0 height 6
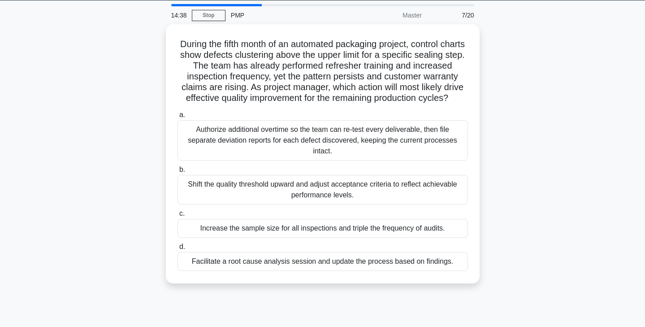
scroll to position [34, 0]
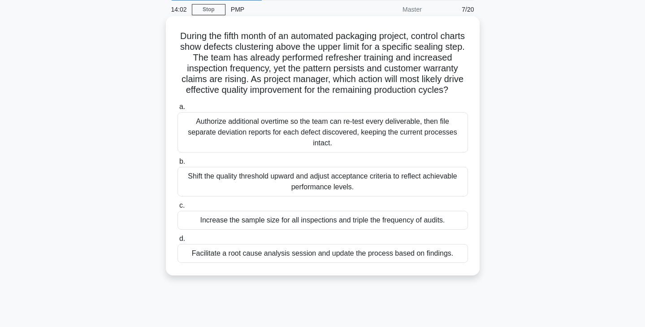
click at [414, 257] on div "Facilitate a root cause analysis session and update the process based on findin…" at bounding box center [323, 253] width 291 height 19
click at [178, 242] on input "d. Facilitate a root cause analysis session and update the process based on fin…" at bounding box center [178, 239] width 0 height 6
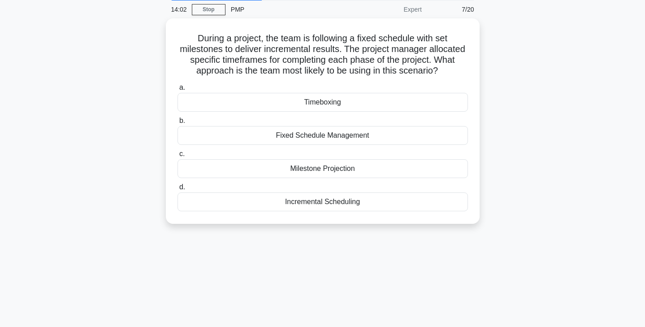
scroll to position [0, 0]
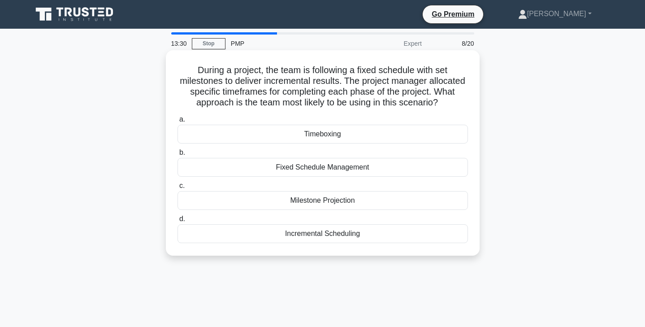
click at [428, 170] on div "Fixed Schedule Management" at bounding box center [323, 167] width 291 height 19
click at [178, 156] on input "b. Fixed Schedule Management" at bounding box center [178, 153] width 0 height 6
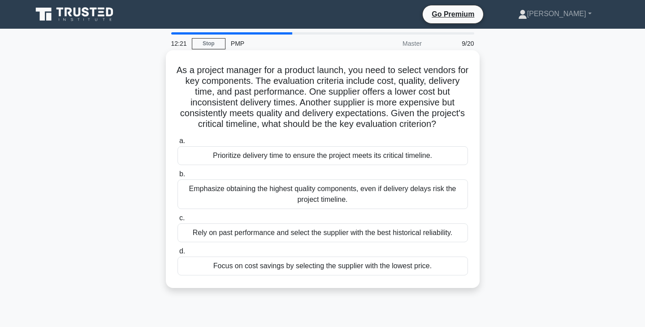
click at [429, 237] on div "Rely on past performance and select the supplier with the best historical relia…" at bounding box center [323, 232] width 291 height 19
click at [178, 221] on input "c. Rely on past performance and select the supplier with the best historical re…" at bounding box center [178, 218] width 0 height 6
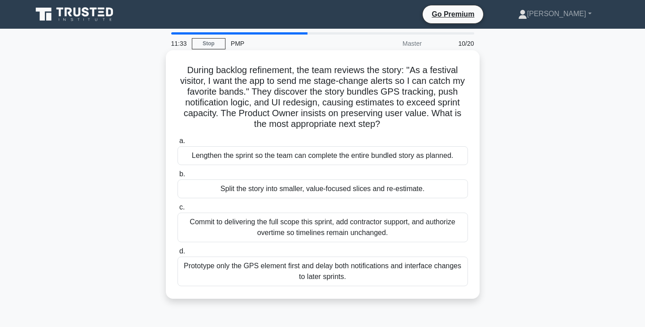
click at [443, 192] on div "Split the story into smaller, value-focused slices and re-estimate." at bounding box center [323, 188] width 291 height 19
click at [178, 177] on input "b. Split the story into smaller, value-focused slices and re-estimate." at bounding box center [178, 174] width 0 height 6
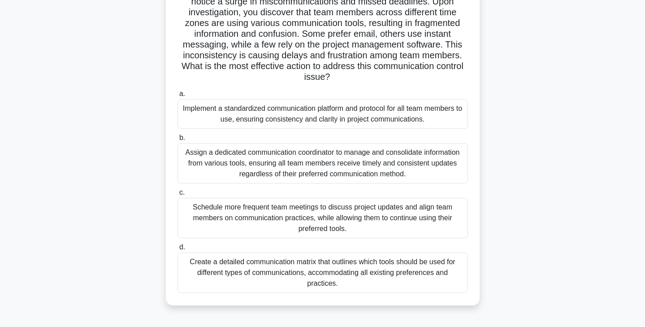
scroll to position [89, 0]
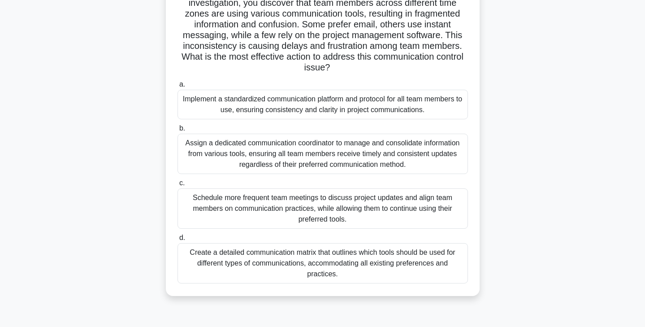
click at [425, 109] on div "Implement a standardized communication platform and protocol for all team membe…" at bounding box center [323, 105] width 291 height 30
click at [178, 87] on input "a. Implement a standardized communication platform and protocol for all team me…" at bounding box center [178, 85] width 0 height 6
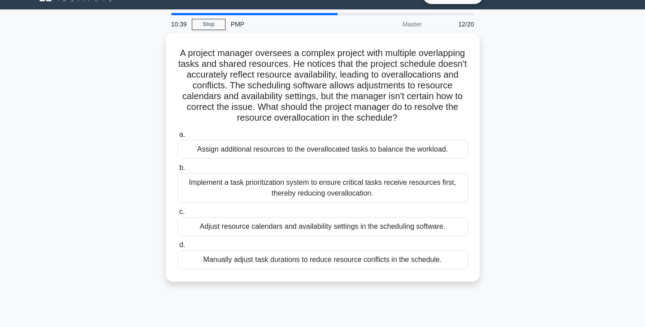
scroll to position [0, 0]
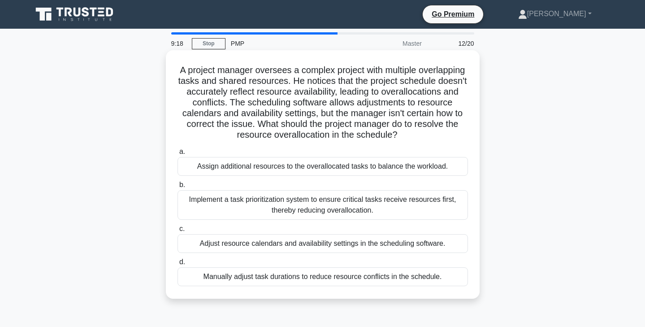
click at [376, 205] on div "Implement a task prioritization system to ensure critical tasks receive resourc…" at bounding box center [323, 205] width 291 height 30
click at [178, 188] on input "b. Implement a task prioritization system to ensure critical tasks receive reso…" at bounding box center [178, 185] width 0 height 6
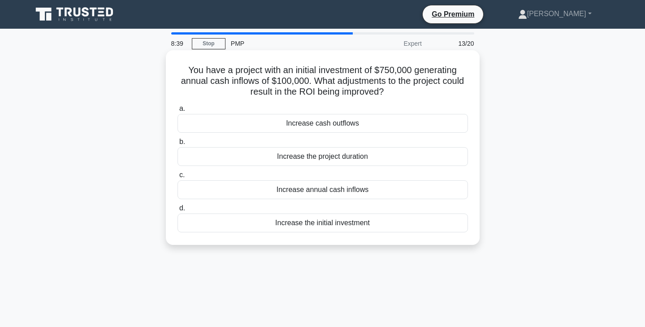
click at [377, 188] on div "Increase annual cash inflows" at bounding box center [323, 189] width 291 height 19
click at [178, 178] on input "c. Increase annual cash inflows" at bounding box center [178, 175] width 0 height 6
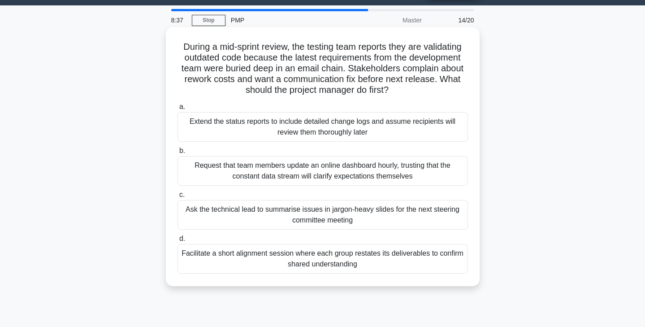
scroll to position [26, 0]
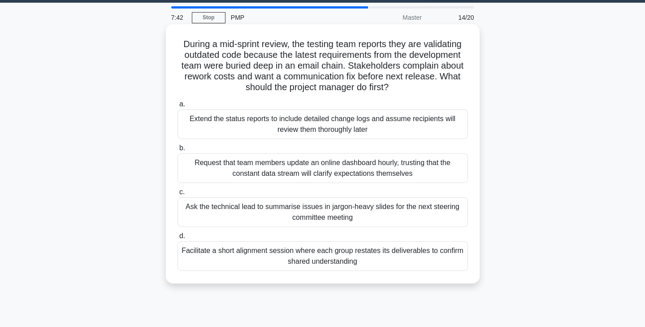
click at [379, 261] on div "Facilitate a short alignment session where each group restates its deliverables…" at bounding box center [323, 256] width 291 height 30
click at [178, 239] on input "d. Facilitate a short alignment session where each group restates its deliverab…" at bounding box center [178, 236] width 0 height 6
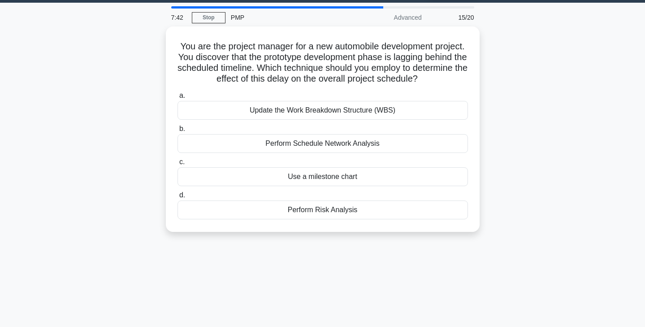
scroll to position [0, 0]
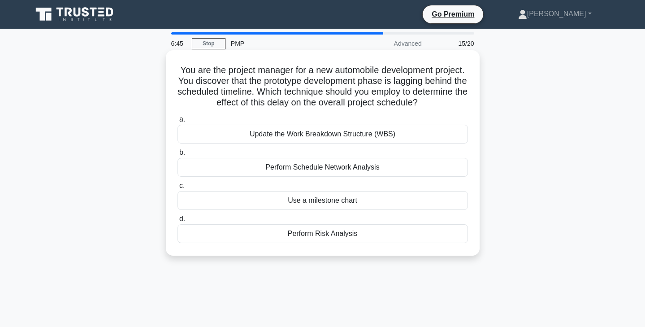
click at [402, 169] on div "Perform Schedule Network Analysis" at bounding box center [323, 167] width 291 height 19
click at [178, 156] on input "b. Perform Schedule Network Analysis" at bounding box center [178, 153] width 0 height 6
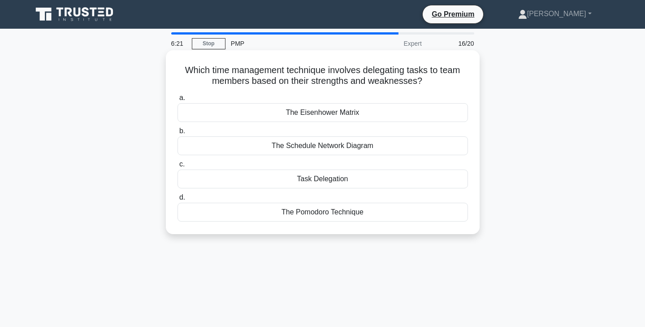
click at [396, 181] on div "Task Delegation" at bounding box center [323, 179] width 291 height 19
click at [178, 167] on input "c. Task Delegation" at bounding box center [178, 164] width 0 height 6
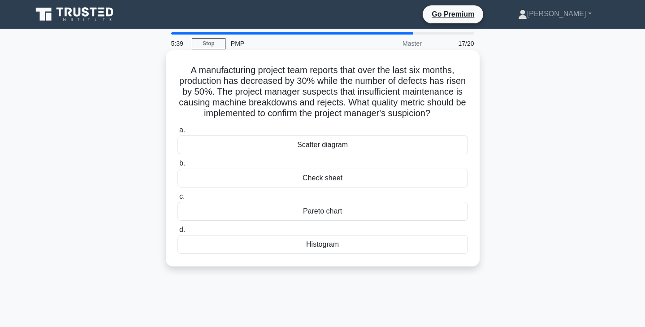
click at [352, 213] on div "Pareto chart" at bounding box center [323, 211] width 291 height 19
click at [178, 200] on input "c. Pareto chart" at bounding box center [178, 197] width 0 height 6
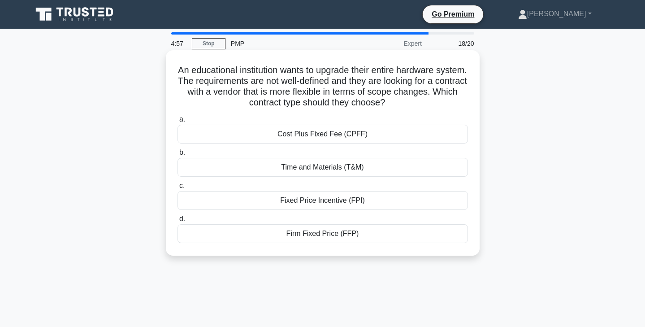
click at [396, 171] on div "Time and Materials (T&M)" at bounding box center [323, 167] width 291 height 19
click at [178, 156] on input "b. Time and Materials (T&M)" at bounding box center [178, 153] width 0 height 6
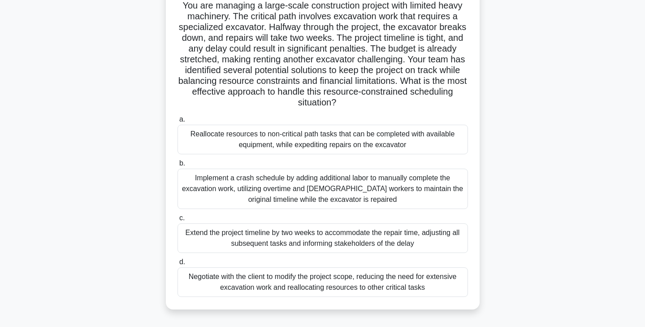
scroll to position [61, 0]
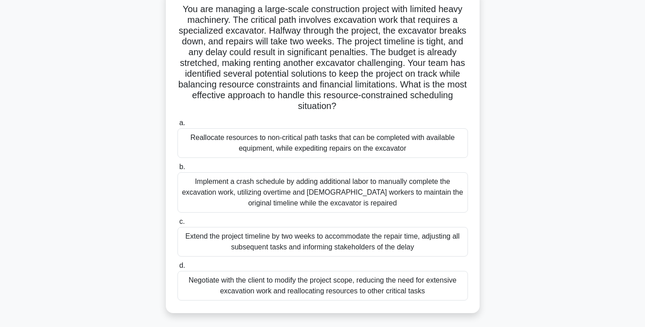
click at [405, 152] on div "Reallocate resources to non-critical path tasks that can be completed with avai…" at bounding box center [323, 143] width 291 height 30
click at [178, 126] on input "a. Reallocate resources to non-critical path tasks that can be completed with a…" at bounding box center [178, 123] width 0 height 6
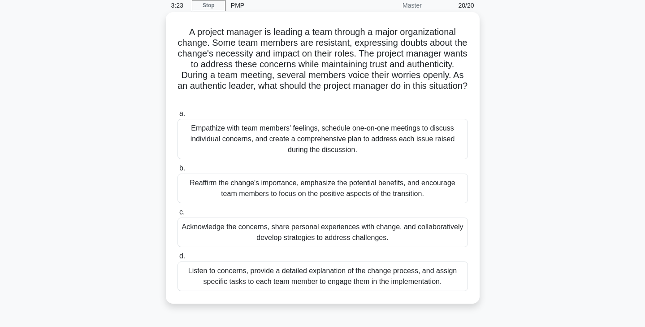
scroll to position [39, 0]
click at [423, 236] on div "Acknowledge the concerns, share personal experiences with change, and collabora…" at bounding box center [323, 232] width 291 height 30
click at [178, 214] on input "c. Acknowledge the concerns, share personal experiences with change, and collab…" at bounding box center [178, 212] width 0 height 6
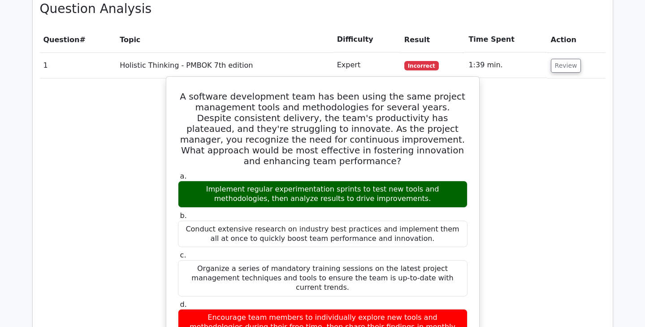
scroll to position [920, 0]
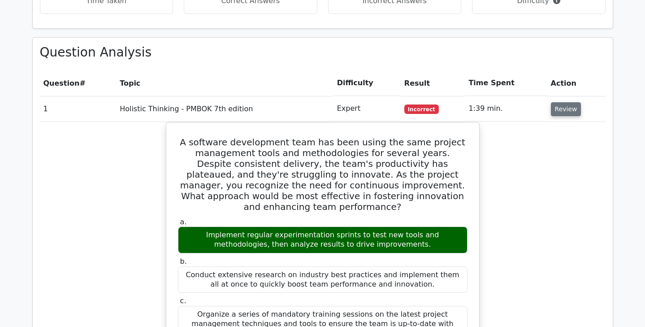
click at [568, 102] on button "Review" at bounding box center [566, 109] width 30 height 14
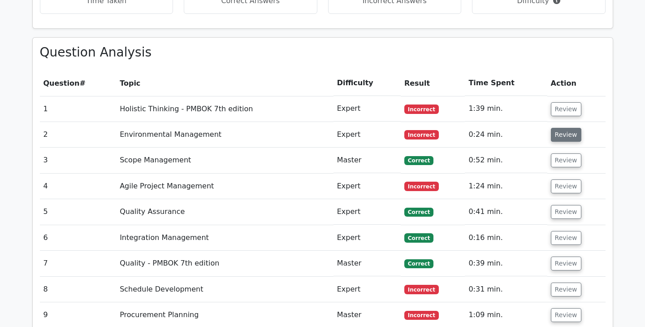
click at [564, 128] on button "Review" at bounding box center [566, 135] width 30 height 14
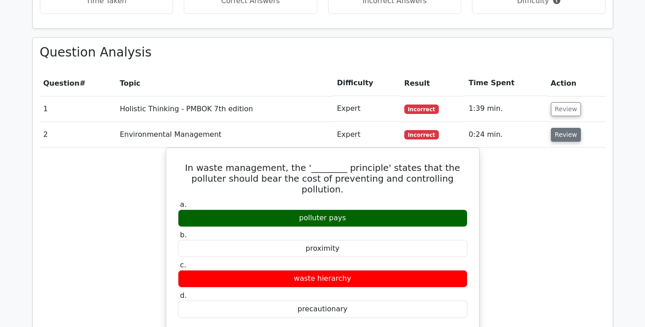
click at [564, 128] on button "Review" at bounding box center [566, 135] width 30 height 14
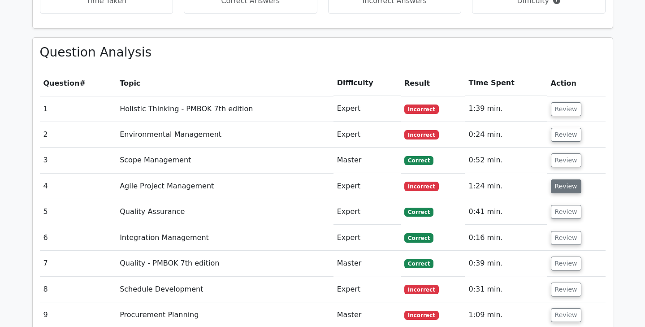
click at [562, 179] on button "Review" at bounding box center [566, 186] width 30 height 14
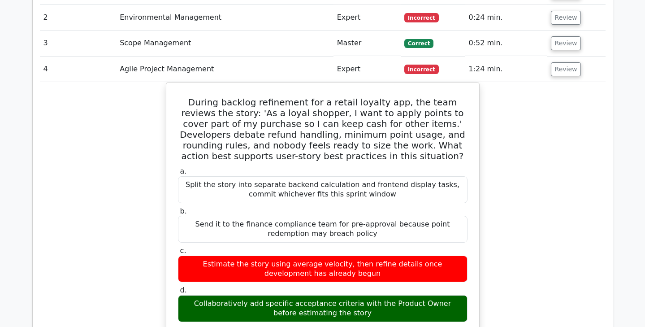
scroll to position [1036, 0]
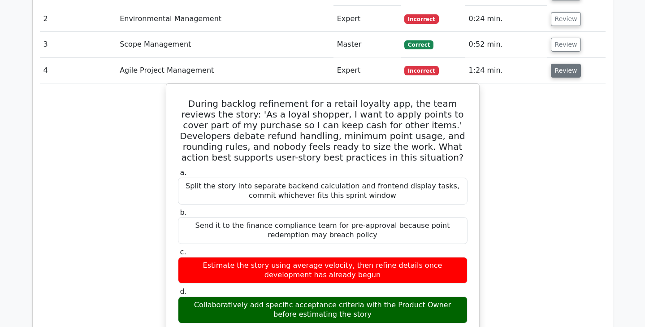
click at [562, 64] on button "Review" at bounding box center [566, 71] width 30 height 14
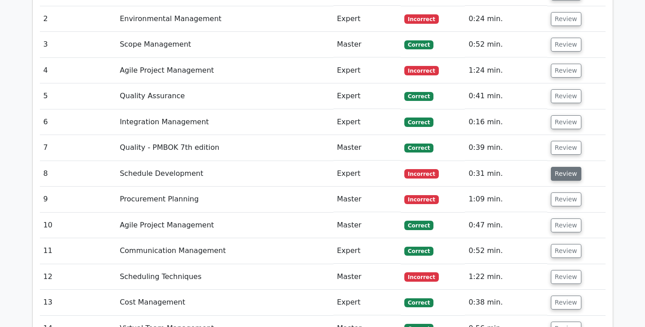
click at [568, 167] on button "Review" at bounding box center [566, 174] width 30 height 14
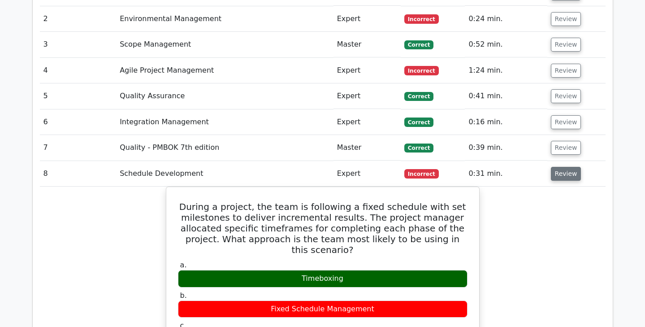
click at [563, 167] on button "Review" at bounding box center [566, 174] width 30 height 14
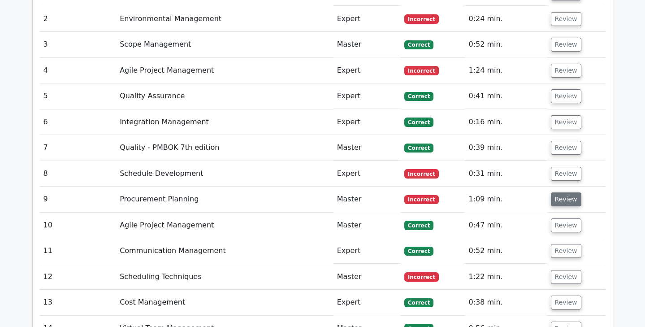
click at [562, 192] on button "Review" at bounding box center [566, 199] width 30 height 14
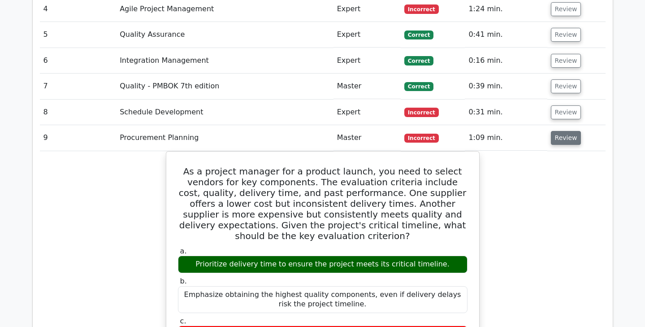
scroll to position [1099, 0]
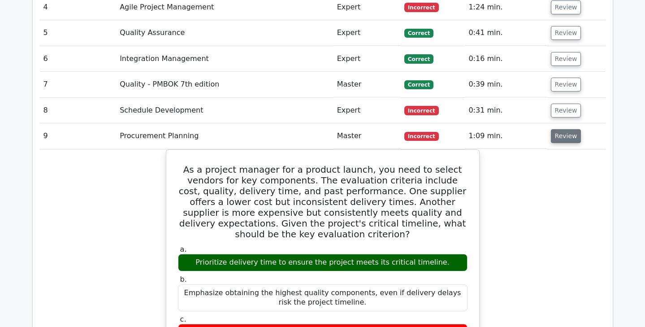
click at [569, 129] on button "Review" at bounding box center [566, 136] width 30 height 14
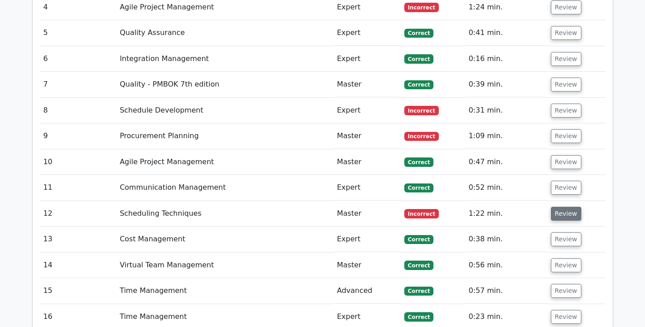
click at [560, 207] on button "Review" at bounding box center [566, 214] width 30 height 14
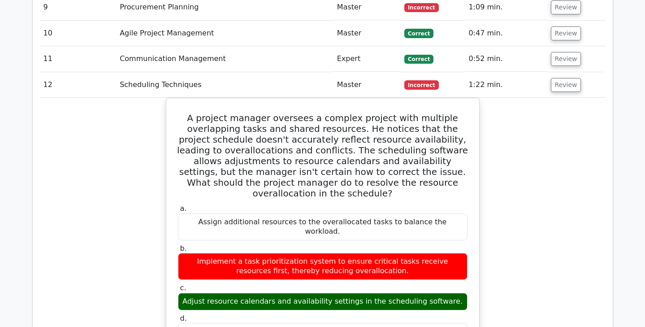
scroll to position [1233, 0]
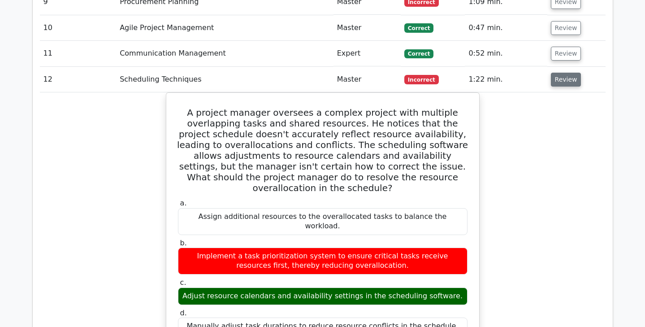
click at [560, 73] on button "Review" at bounding box center [566, 80] width 30 height 14
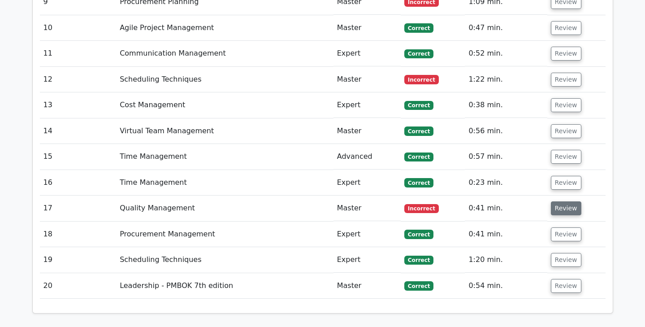
click at [565, 201] on button "Review" at bounding box center [566, 208] width 30 height 14
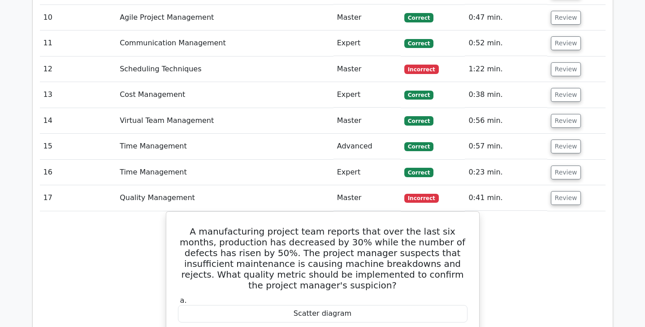
scroll to position [1236, 0]
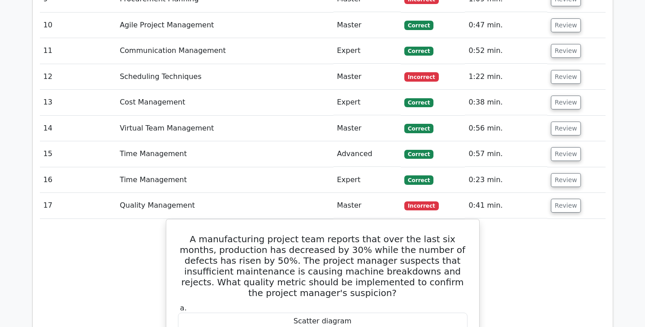
click at [566, 193] on td "Review" at bounding box center [577, 206] width 58 height 26
click at [565, 122] on button "Review" at bounding box center [566, 129] width 30 height 14
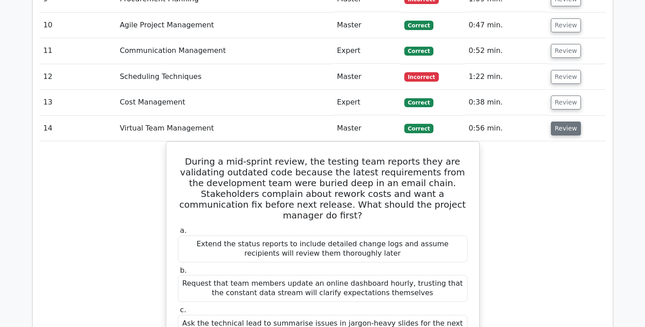
click at [565, 122] on button "Review" at bounding box center [566, 129] width 30 height 14
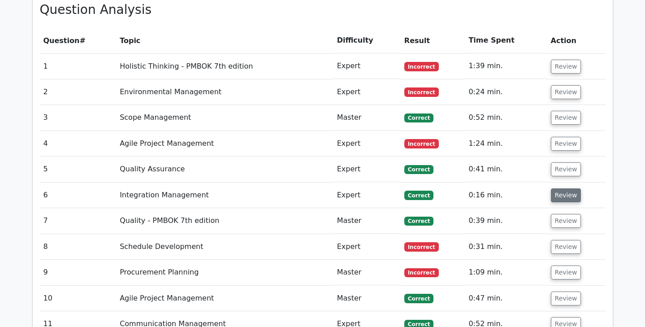
scroll to position [963, 0]
click at [560, 111] on button "Review" at bounding box center [566, 118] width 30 height 14
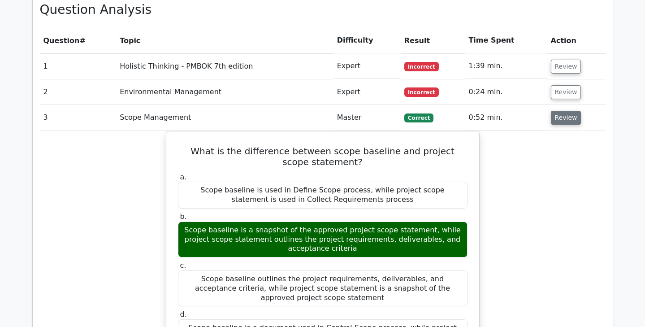
click at [564, 111] on button "Review" at bounding box center [566, 118] width 30 height 14
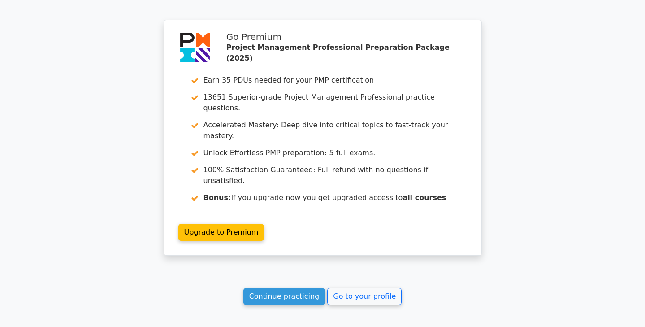
scroll to position [2044, 0]
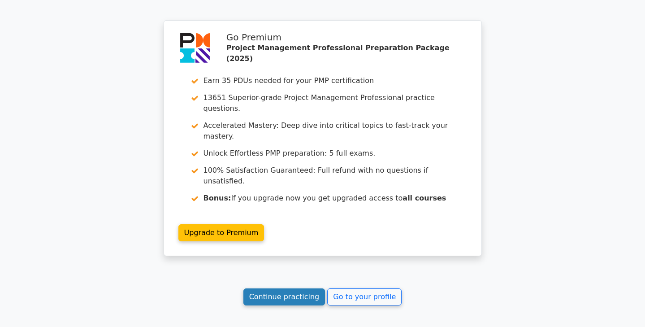
click at [296, 288] on link "Continue practicing" at bounding box center [285, 296] width 82 height 17
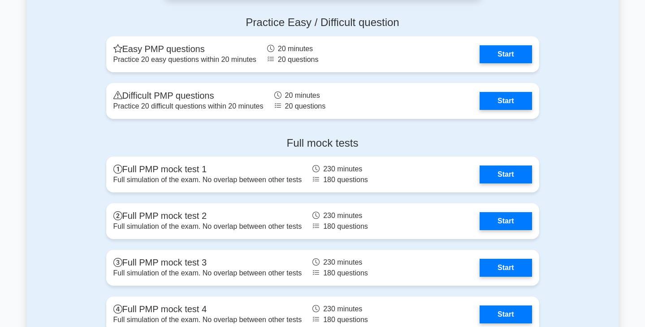
scroll to position [3362, 0]
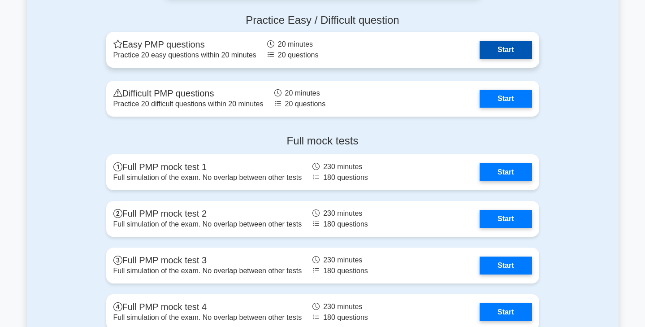
click at [492, 45] on link "Start" at bounding box center [506, 50] width 52 height 18
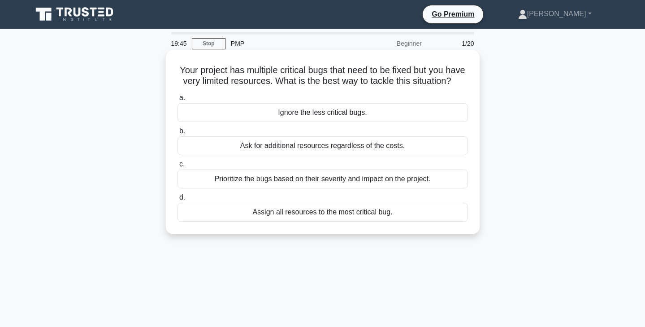
click at [418, 181] on div "Prioritize the bugs based on their severity and impact on the project." at bounding box center [323, 179] width 291 height 19
click at [178, 167] on input "c. Prioritize the bugs based on their severity and impact on the project." at bounding box center [178, 164] width 0 height 6
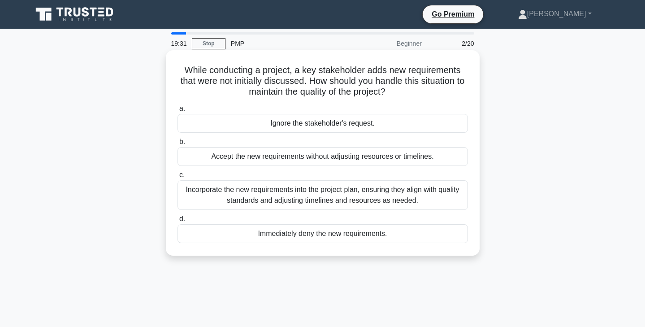
click at [425, 192] on div "Incorporate the new requirements into the project plan, ensuring they align wit…" at bounding box center [323, 195] width 291 height 30
click at [178, 178] on input "c. Incorporate the new requirements into the project plan, ensuring they align …" at bounding box center [178, 175] width 0 height 6
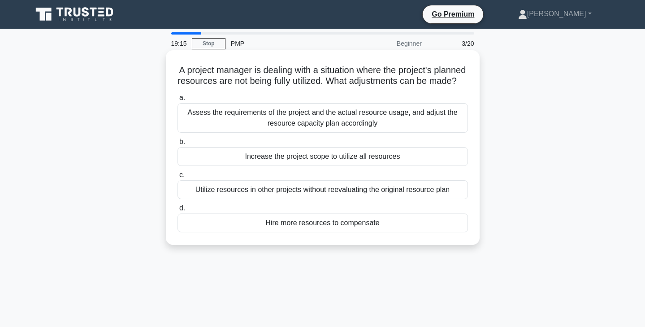
click at [425, 129] on div "Assess the requirements of the project and the actual resource usage, and adjus…" at bounding box center [323, 118] width 291 height 30
click at [178, 101] on input "a. Assess the requirements of the project and the actual resource usage, and ad…" at bounding box center [178, 98] width 0 height 6
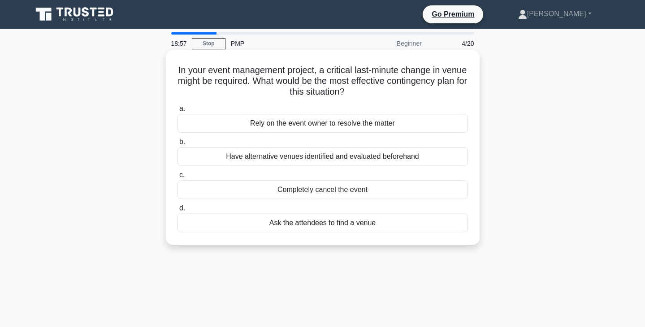
click at [423, 155] on div "Have alternative venues identified and evaluated beforehand" at bounding box center [323, 156] width 291 height 19
click at [178, 145] on input "b. Have alternative venues identified and evaluated beforehand" at bounding box center [178, 142] width 0 height 6
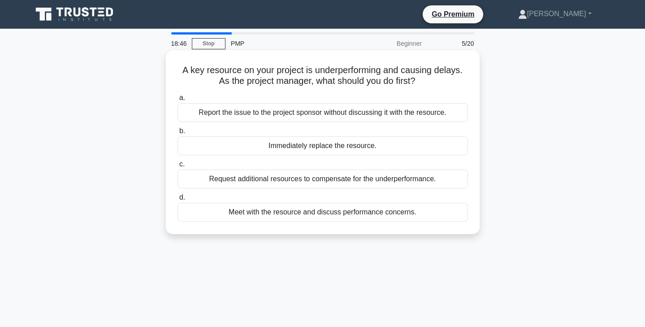
click at [387, 221] on div "Meet with the resource and discuss performance concerns." at bounding box center [323, 212] width 291 height 19
click at [178, 200] on input "d. Meet with the resource and discuss performance concerns." at bounding box center [178, 198] width 0 height 6
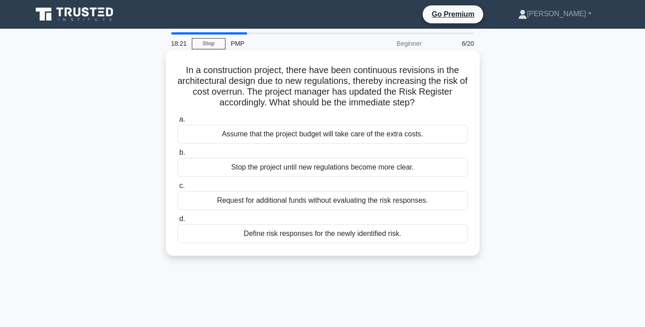
click at [448, 231] on div "Define risk responses for the newly identified risk." at bounding box center [323, 233] width 291 height 19
click at [178, 222] on input "d. Define risk responses for the newly identified risk." at bounding box center [178, 219] width 0 height 6
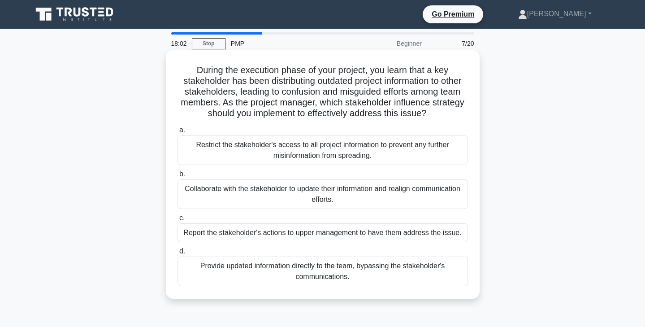
click at [453, 192] on div "Collaborate with the stakeholder to update their information and realign commun…" at bounding box center [323, 194] width 291 height 30
click at [178, 177] on input "b. Collaborate with the stakeholder to update their information and realign com…" at bounding box center [178, 174] width 0 height 6
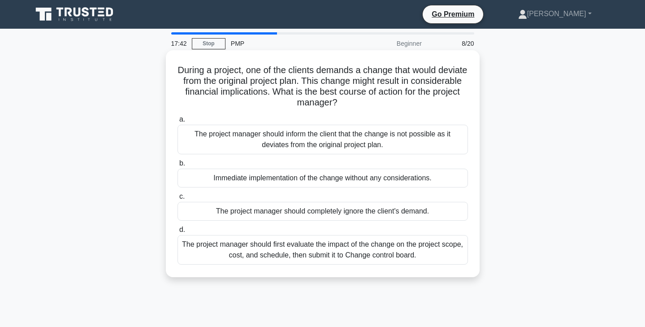
click at [447, 254] on div "The project manager should first evaluate the impact of the change on the proje…" at bounding box center [323, 250] width 291 height 30
click at [178, 233] on input "d. The project manager should first evaluate the impact of the change on the pr…" at bounding box center [178, 230] width 0 height 6
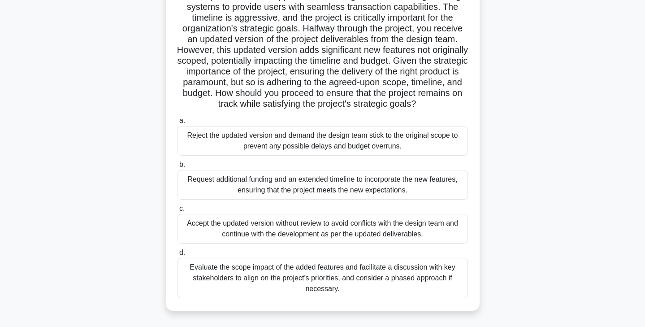
scroll to position [98, 0]
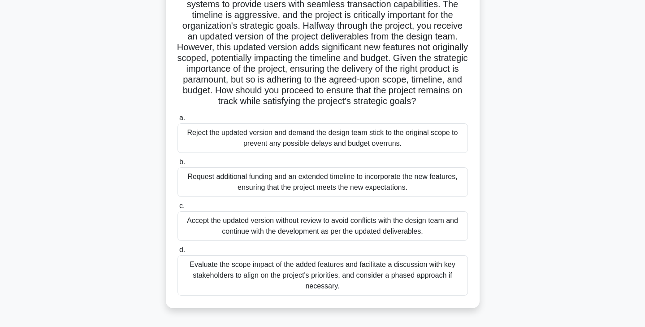
click at [438, 270] on div "Evaluate the scope impact of the added features and facilitate a discussion wit…" at bounding box center [323, 275] width 291 height 40
click at [178, 253] on input "d. Evaluate the scope impact of the added features and facilitate a discussion …" at bounding box center [178, 250] width 0 height 6
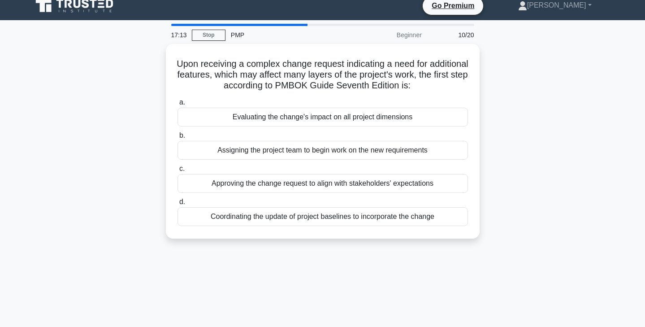
scroll to position [0, 0]
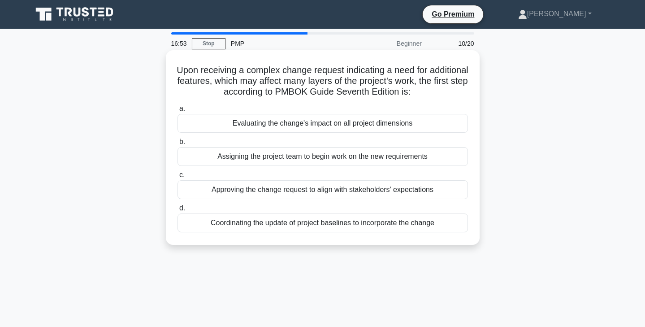
click at [433, 126] on div "Evaluating the change's impact on all project dimensions" at bounding box center [323, 123] width 291 height 19
click at [178, 112] on input "a. Evaluating the change's impact on all project dimensions" at bounding box center [178, 109] width 0 height 6
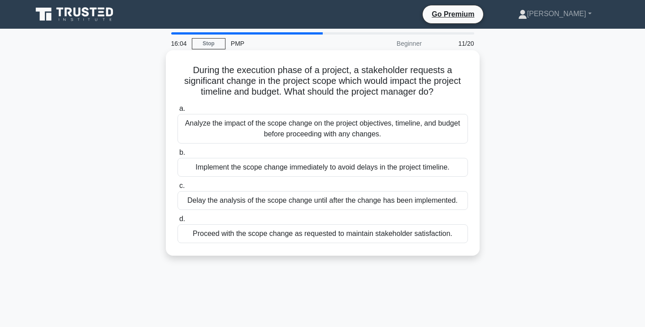
click at [446, 130] on div "Analyze the impact of the scope change on the project objectives, timeline, and…" at bounding box center [323, 129] width 291 height 30
click at [178, 112] on input "a. Analyze the impact of the scope change on the project objectives, timeline, …" at bounding box center [178, 109] width 0 height 6
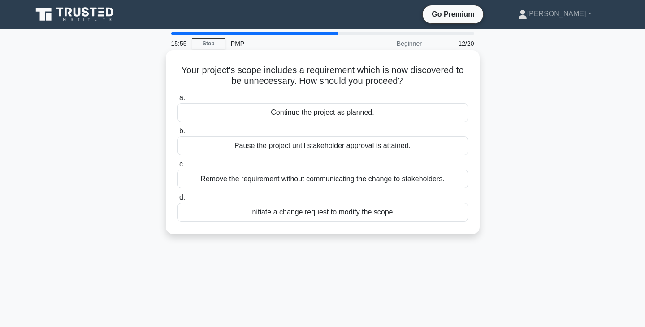
click at [399, 204] on div "Initiate a change request to modify the scope." at bounding box center [323, 212] width 291 height 19
click at [178, 200] on input "d. Initiate a change request to modify the scope." at bounding box center [178, 198] width 0 height 6
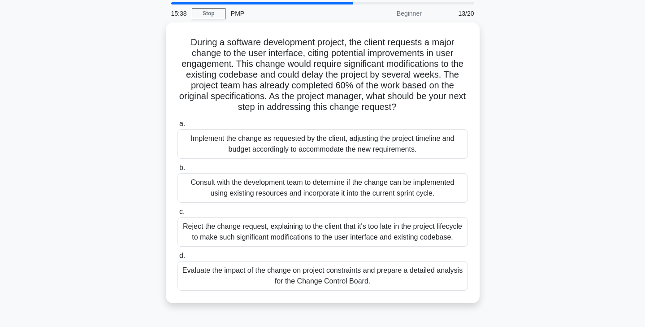
scroll to position [46, 0]
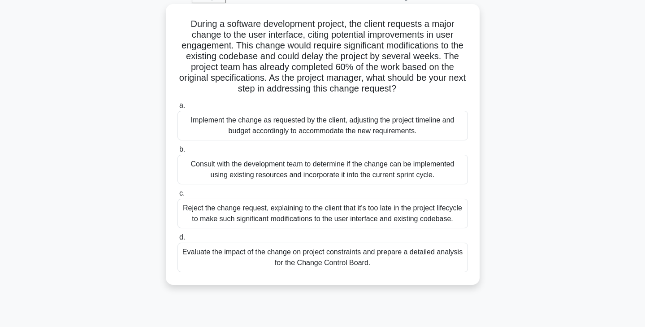
click at [406, 267] on div "Evaluate the impact of the change on project constraints and prepare a detailed…" at bounding box center [323, 258] width 291 height 30
click at [178, 240] on input "d. Evaluate the impact of the change on project constraints and prepare a detai…" at bounding box center [178, 238] width 0 height 6
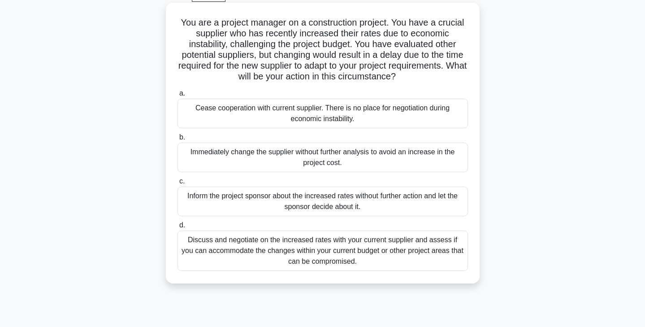
scroll to position [48, 0]
click at [343, 269] on div "Discuss and negotiate on the increased rates with your current supplier and ass…" at bounding box center [323, 250] width 291 height 40
click at [178, 227] on input "d. Discuss and negotiate on the increased rates with your current supplier and …" at bounding box center [178, 225] width 0 height 6
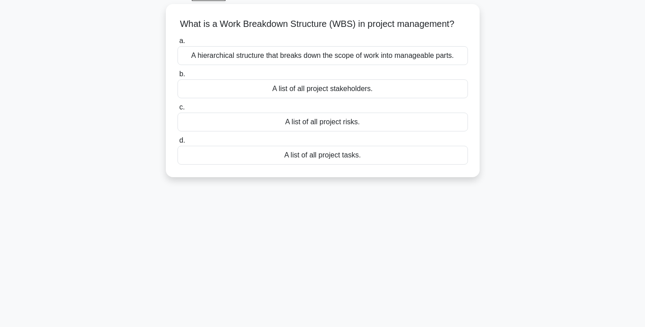
scroll to position [0, 0]
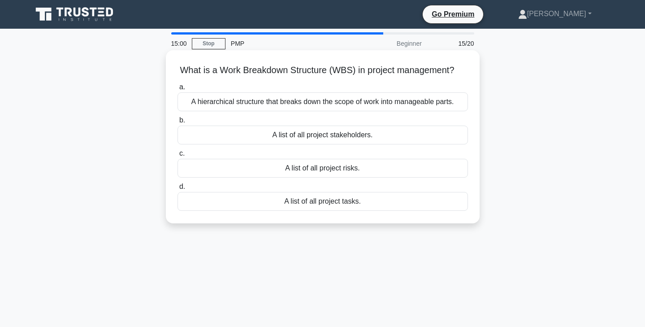
click at [394, 106] on div "A hierarchical structure that breaks down the scope of work into manageable par…" at bounding box center [323, 101] width 291 height 19
click at [178, 90] on input "a. A hierarchical structure that breaks down the scope of work into manageable …" at bounding box center [178, 87] width 0 height 6
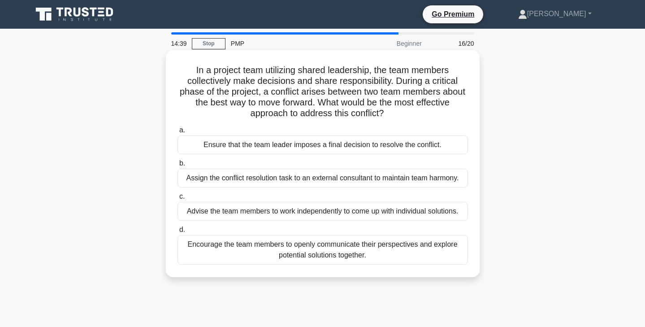
click at [418, 256] on div "Encourage the team members to openly communicate their perspectives and explore…" at bounding box center [323, 250] width 291 height 30
click at [178, 233] on input "d. Encourage the team members to openly communicate their perspectives and expl…" at bounding box center [178, 230] width 0 height 6
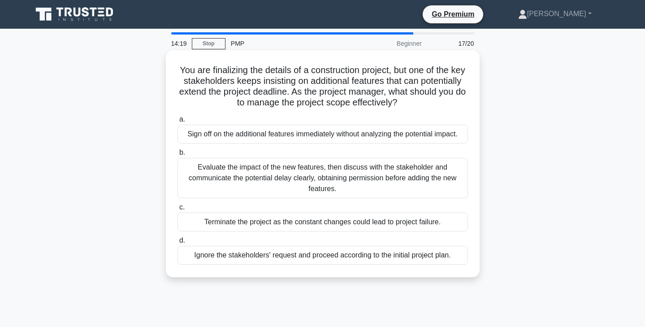
click at [443, 170] on div "Evaluate the impact of the new features, then discuss with the stakeholder and …" at bounding box center [323, 178] width 291 height 40
click at [178, 156] on input "b. Evaluate the impact of the new features, then discuss with the stakeholder a…" at bounding box center [178, 153] width 0 height 6
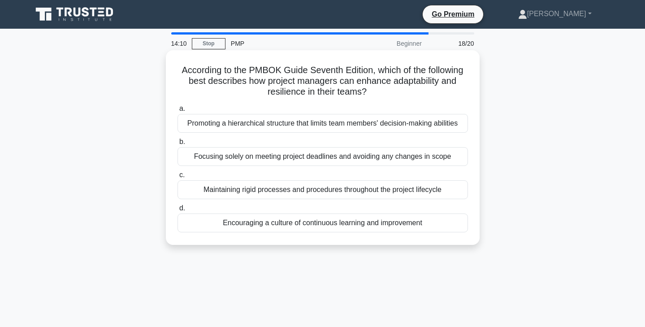
click at [423, 226] on div "Encouraging a culture of continuous learning and improvement" at bounding box center [323, 222] width 291 height 19
click at [178, 211] on input "d. Encouraging a culture of continuous learning and improvement" at bounding box center [178, 208] width 0 height 6
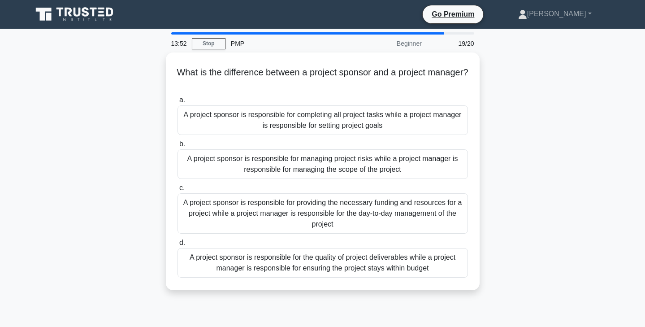
click at [423, 226] on div "A project sponsor is responsible for providing the necessary funding and resour…" at bounding box center [323, 213] width 291 height 40
click at [178, 191] on input "c. A project sponsor is responsible for providing the necessary funding and res…" at bounding box center [178, 188] width 0 height 6
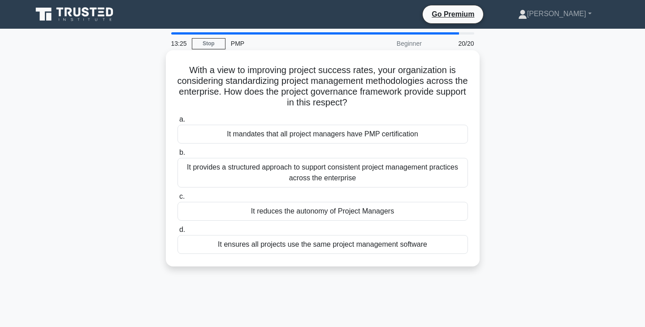
click at [446, 173] on div "It provides a structured approach to support consistent project management prac…" at bounding box center [323, 173] width 291 height 30
click at [178, 156] on input "b. It provides a structured approach to support consistent project management p…" at bounding box center [178, 153] width 0 height 6
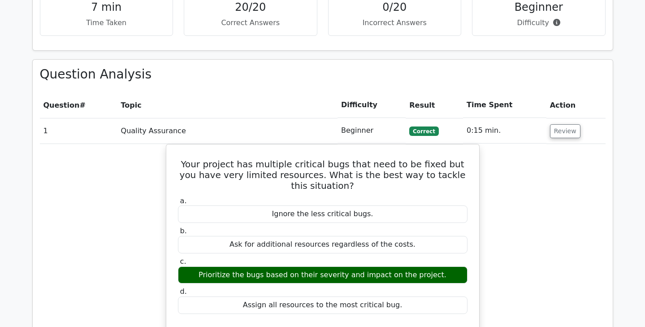
scroll to position [794, 0]
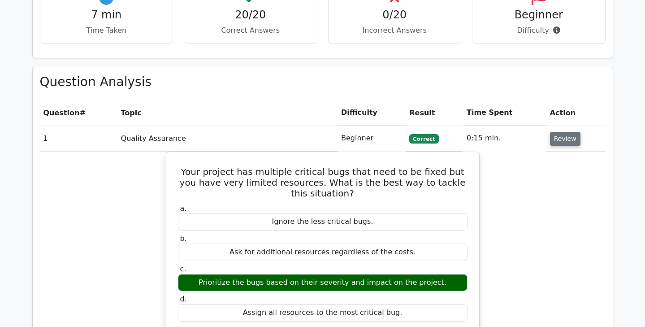
click at [555, 132] on button "Review" at bounding box center [565, 139] width 30 height 14
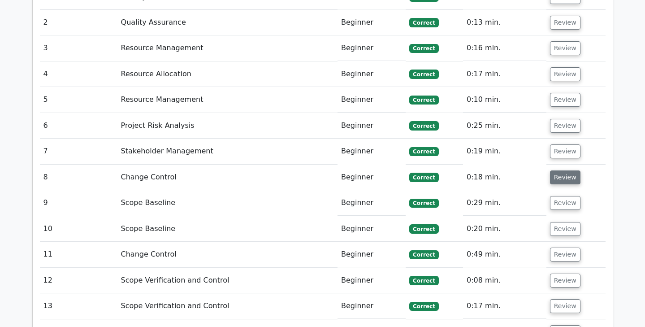
scroll to position [956, 0]
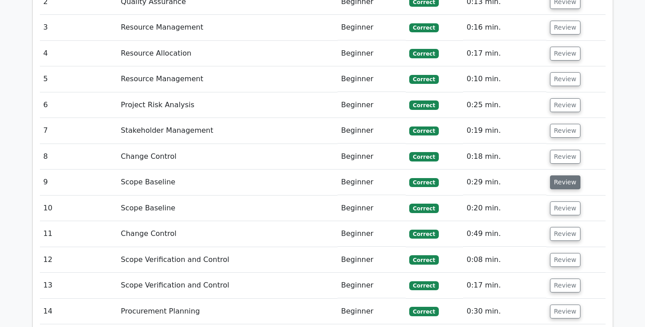
click at [566, 175] on button "Review" at bounding box center [565, 182] width 30 height 14
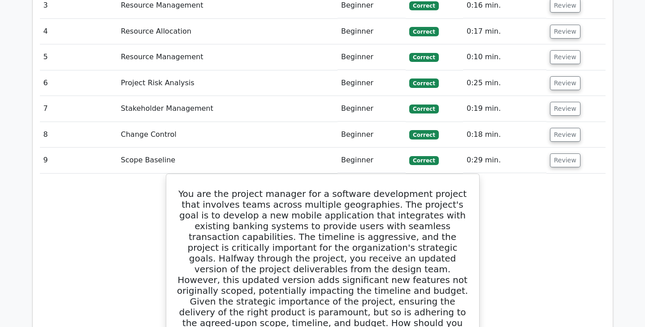
scroll to position [975, 0]
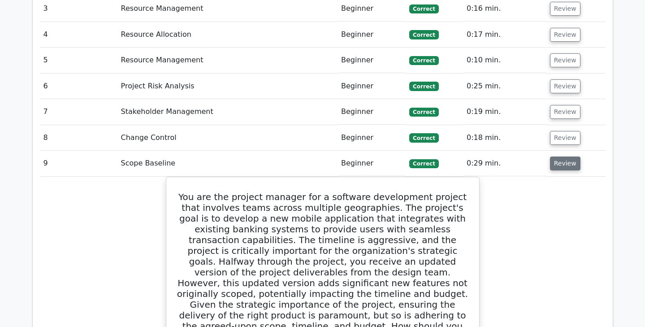
click at [565, 157] on button "Review" at bounding box center [565, 164] width 30 height 14
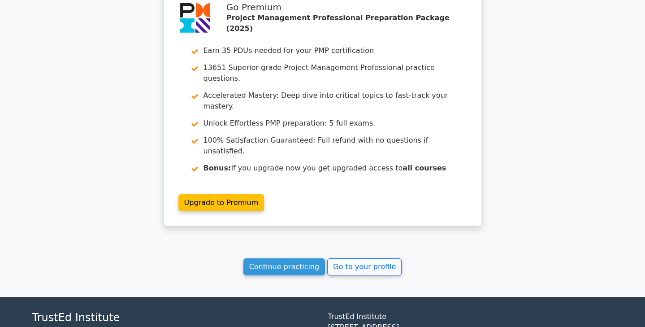
scroll to position [1504, 0]
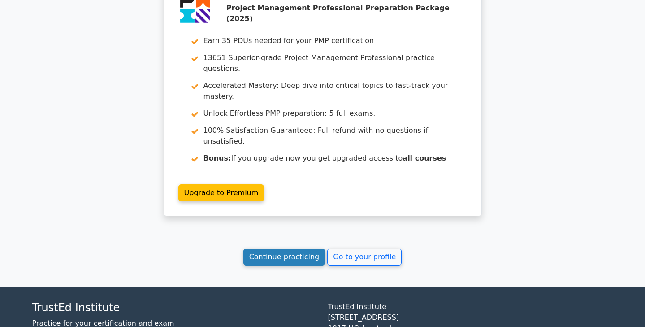
click at [271, 248] on link "Continue practicing" at bounding box center [285, 256] width 82 height 17
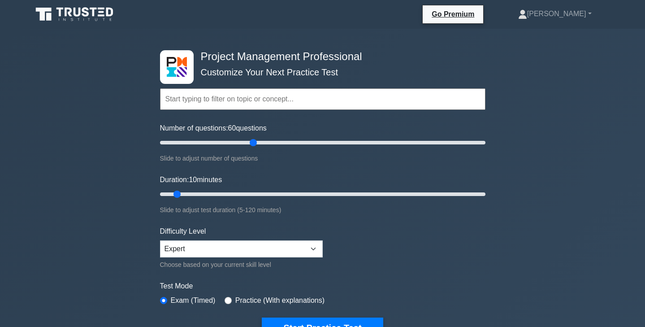
drag, startPoint x: 173, startPoint y: 141, endPoint x: 254, endPoint y: 142, distance: 81.6
type input "60"
click at [254, 142] on input "Number of questions: 60 questions" at bounding box center [323, 142] width 326 height 11
drag, startPoint x: 179, startPoint y: 195, endPoint x: 319, endPoint y: 180, distance: 140.8
type input "60"
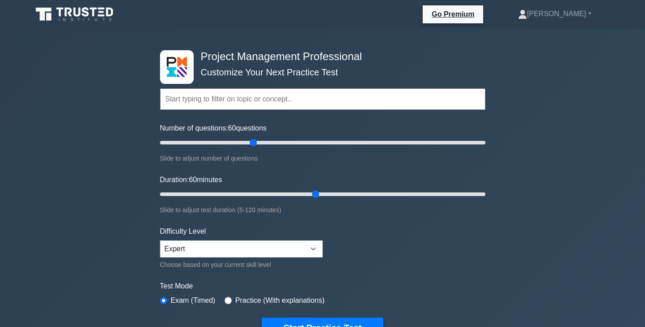
click at [319, 180] on div "Duration: 60 minutes Slide to adjust test duration (5-120 minutes)" at bounding box center [323, 194] width 326 height 41
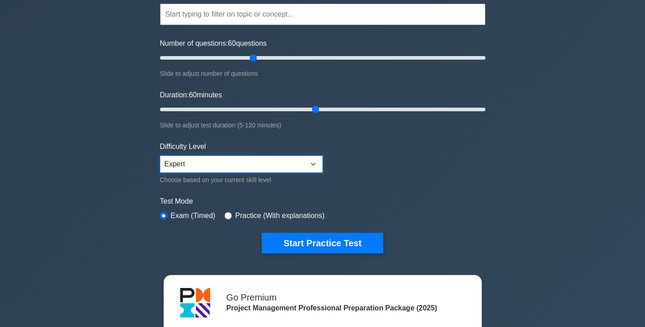
scroll to position [86, 0]
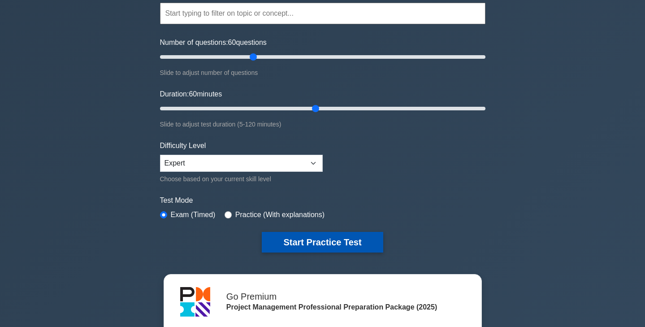
click at [312, 243] on button "Start Practice Test" at bounding box center [322, 242] width 121 height 21
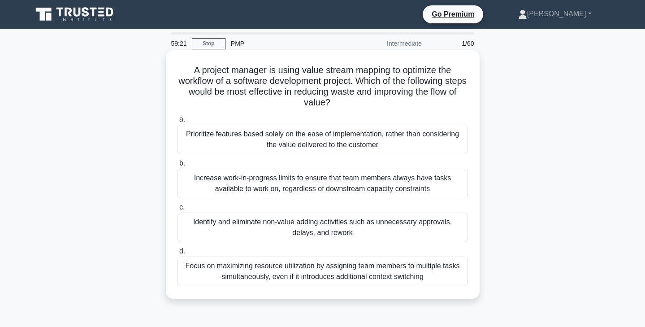
click at [261, 233] on div "Identify and eliminate non-value adding activities such as unnecessary approval…" at bounding box center [323, 228] width 291 height 30
click at [178, 210] on input "c. Identify and eliminate non-value adding activities such as unnecessary appro…" at bounding box center [178, 208] width 0 height 6
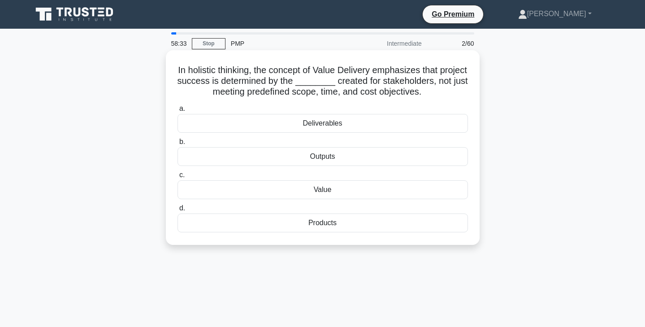
click at [413, 152] on div "Outputs" at bounding box center [323, 156] width 291 height 19
click at [178, 145] on input "b. Outputs" at bounding box center [178, 142] width 0 height 6
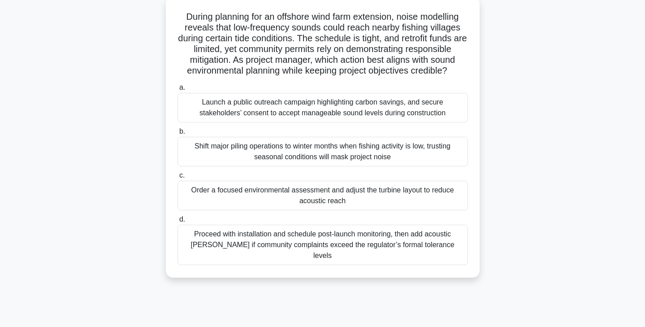
scroll to position [55, 0]
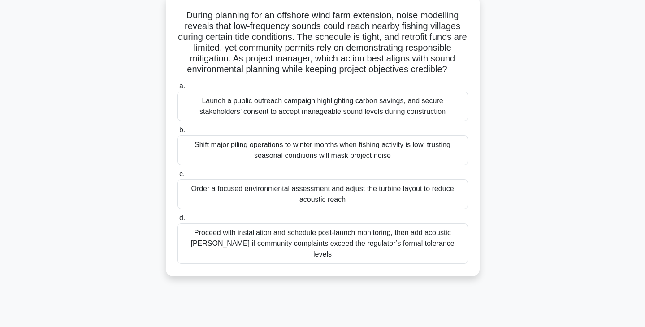
click at [425, 199] on div "Order a focused environmental assessment and adjust the turbine layout to reduc…" at bounding box center [323, 194] width 291 height 30
click at [178, 177] on input "c. Order a focused environmental assessment and adjust the turbine layout to re…" at bounding box center [178, 174] width 0 height 6
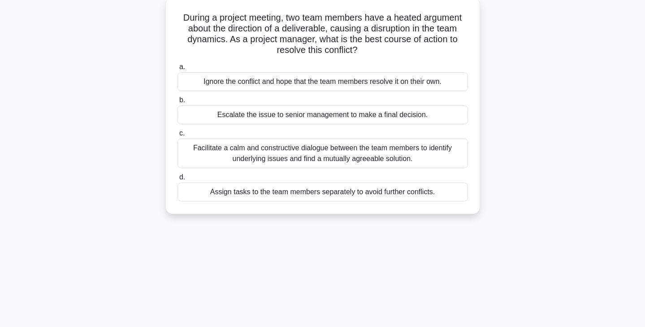
scroll to position [0, 0]
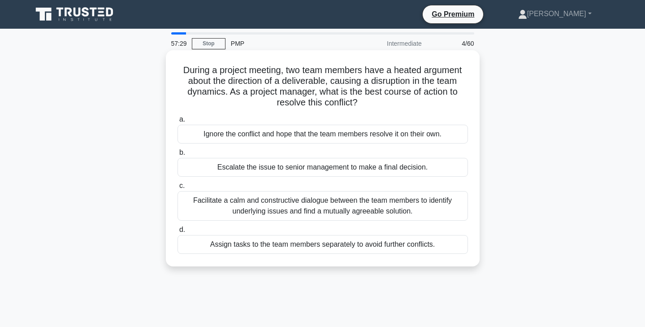
click at [445, 211] on div "Facilitate a calm and constructive dialogue between the team members to identif…" at bounding box center [323, 206] width 291 height 30
click at [178, 189] on input "c. Facilitate a calm and constructive dialogue between the team members to iden…" at bounding box center [178, 186] width 0 height 6
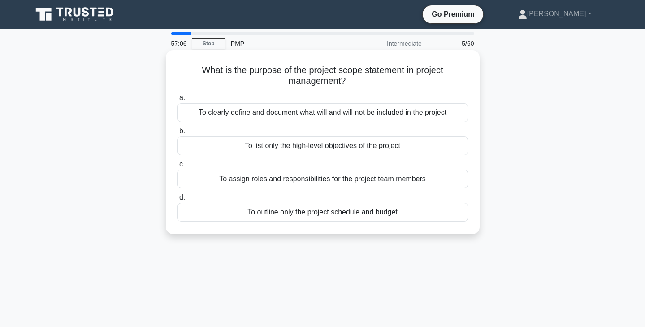
click at [447, 119] on div "To clearly define and document what will and will not be included in the project" at bounding box center [323, 112] width 291 height 19
click at [178, 101] on input "a. To clearly define and document what will and will not be included in the pro…" at bounding box center [178, 98] width 0 height 6
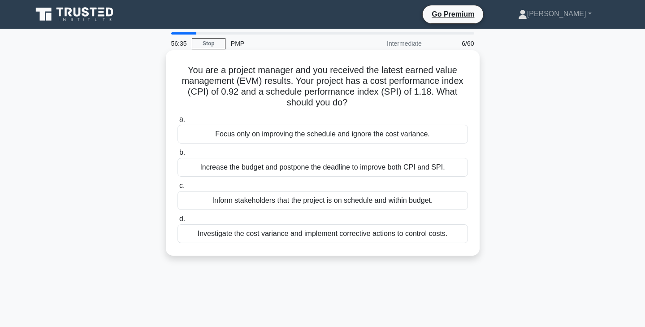
click at [383, 236] on div "Investigate the cost variance and implement corrective actions to control costs." at bounding box center [323, 233] width 291 height 19
click at [178, 222] on input "d. Investigate the cost variance and implement corrective actions to control co…" at bounding box center [178, 219] width 0 height 6
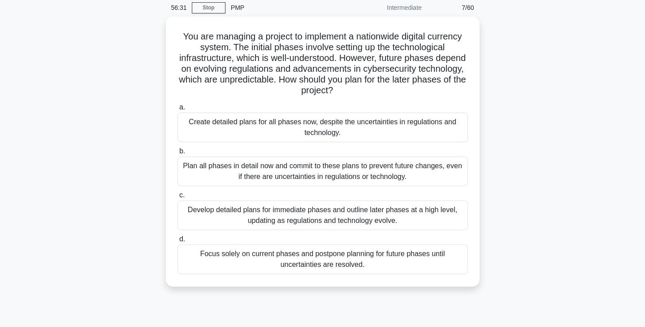
scroll to position [33, 0]
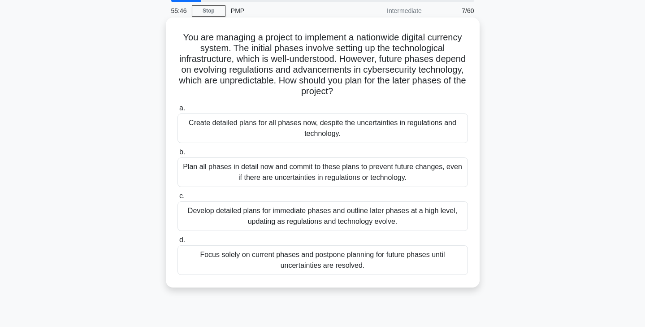
click at [424, 216] on div "Develop detailed plans for immediate phases and outline later phases at a high …" at bounding box center [323, 216] width 291 height 30
click at [178, 199] on input "c. Develop detailed plans for immediate phases and outline later phases at a hi…" at bounding box center [178, 196] width 0 height 6
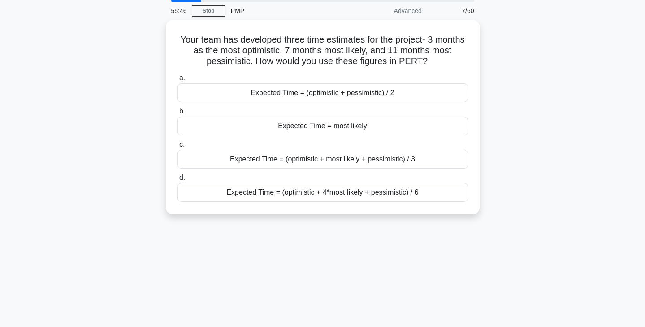
scroll to position [0, 0]
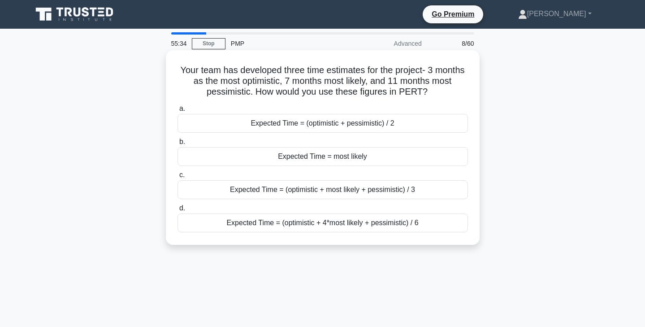
click at [408, 224] on div "Expected Time = (optimistic + 4*most likely + pessimistic) / 6" at bounding box center [323, 222] width 291 height 19
click at [178, 211] on input "d. Expected Time = (optimistic + 4*most likely + pessimistic) / 6" at bounding box center [178, 208] width 0 height 6
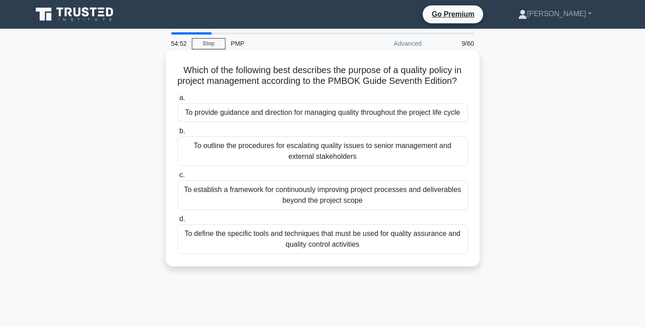
click at [426, 120] on div "To provide guidance and direction for managing quality throughout the project l…" at bounding box center [323, 112] width 291 height 19
click at [178, 101] on input "a. To provide guidance and direction for managing quality throughout the projec…" at bounding box center [178, 98] width 0 height 6
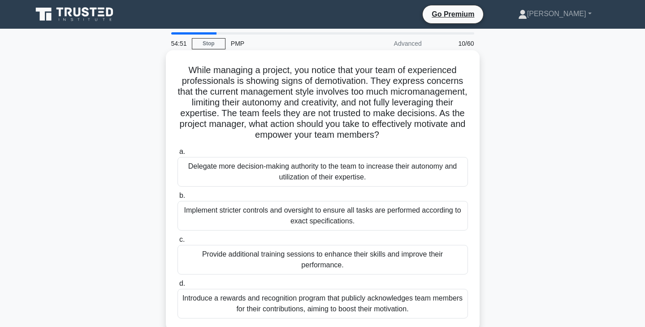
click at [424, 115] on h5 "While managing a project, you notice that your team of experienced professional…" at bounding box center [323, 103] width 292 height 76
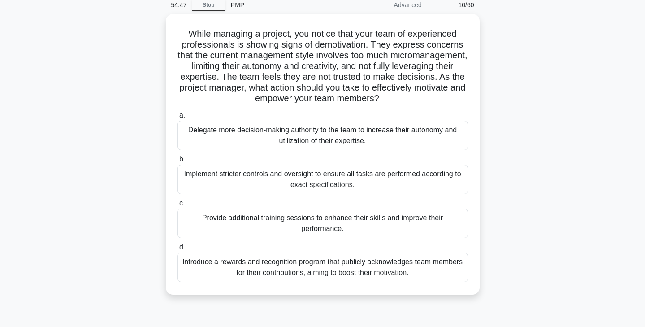
scroll to position [42, 0]
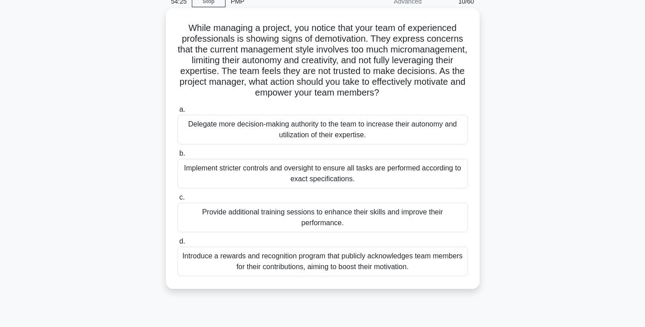
click at [452, 131] on div "Delegate more decision-making authority to the team to increase their autonomy …" at bounding box center [323, 130] width 291 height 30
click at [178, 113] on input "a. Delegate more decision-making authority to the team to increase their autono…" at bounding box center [178, 110] width 0 height 6
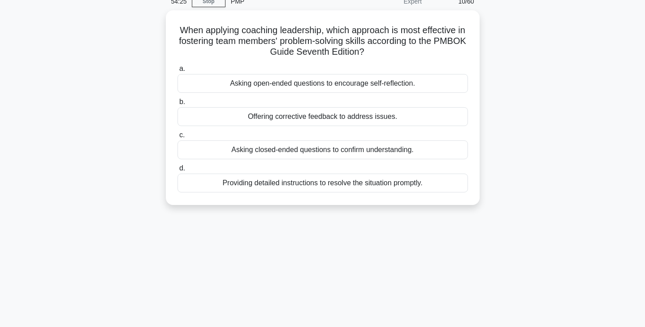
scroll to position [0, 0]
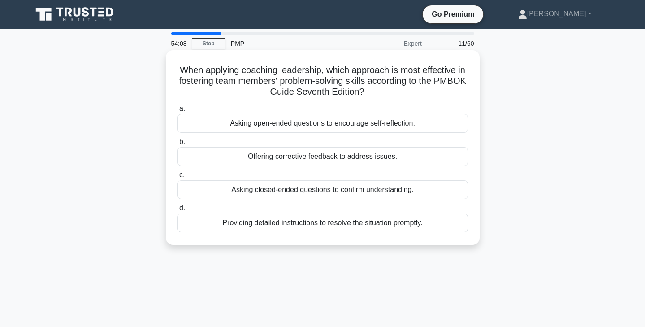
click at [448, 125] on div "Asking open-ended questions to encourage self-reflection." at bounding box center [323, 123] width 291 height 19
click at [178, 112] on input "a. Asking open-ended questions to encourage self-reflection." at bounding box center [178, 109] width 0 height 6
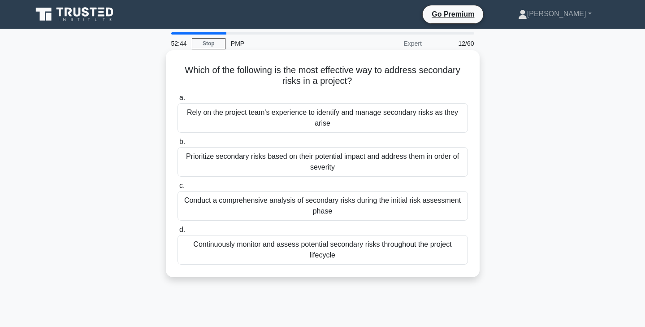
click at [422, 160] on div "Prioritize secondary risks based on their potential impact and address them in …" at bounding box center [323, 162] width 291 height 30
click at [178, 145] on input "b. Prioritize secondary risks based on their potential impact and address them …" at bounding box center [178, 142] width 0 height 6
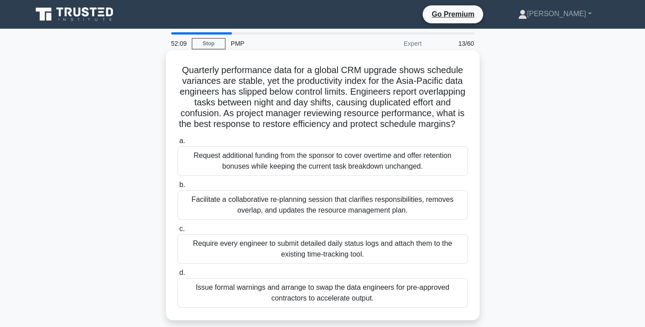
click at [432, 199] on div "Facilitate a collaborative re-planning session that clarifies responsibilities,…" at bounding box center [323, 205] width 291 height 30
click at [178, 188] on input "b. Facilitate a collaborative re-planning session that clarifies responsibiliti…" at bounding box center [178, 185] width 0 height 6
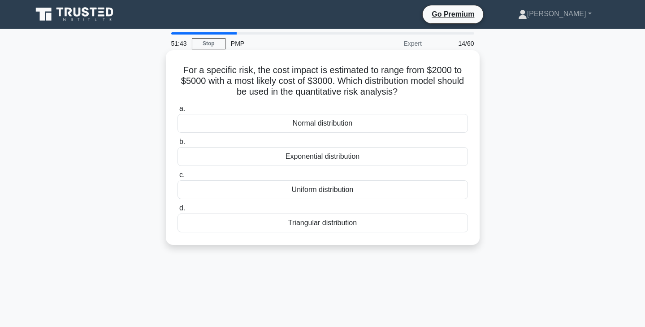
click at [425, 126] on div "Normal distribution" at bounding box center [323, 123] width 291 height 19
click at [178, 112] on input "a. Normal distribution" at bounding box center [178, 109] width 0 height 6
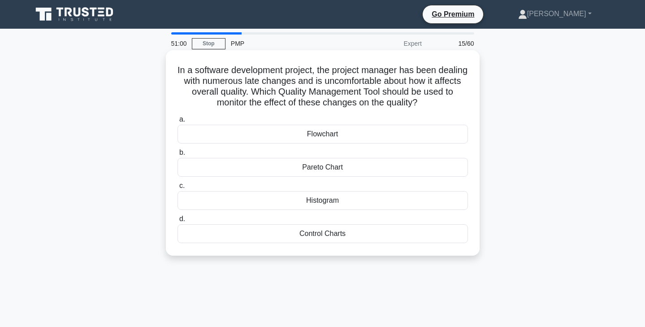
click at [403, 233] on div "Control Charts" at bounding box center [323, 233] width 291 height 19
click at [178, 222] on input "d. Control Charts" at bounding box center [178, 219] width 0 height 6
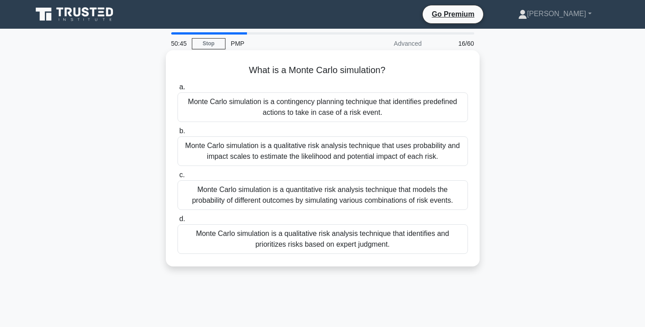
click at [406, 198] on div "Monte Carlo simulation is a quantitative risk analysis technique that models th…" at bounding box center [323, 195] width 291 height 30
click at [178, 178] on input "c. Monte Carlo simulation is a quantitative risk analysis technique that models…" at bounding box center [178, 175] width 0 height 6
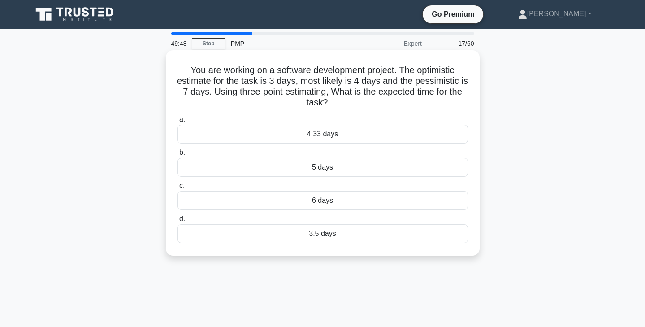
click at [351, 166] on div "5 days" at bounding box center [323, 167] width 291 height 19
click at [178, 156] on input "b. 5 days" at bounding box center [178, 153] width 0 height 6
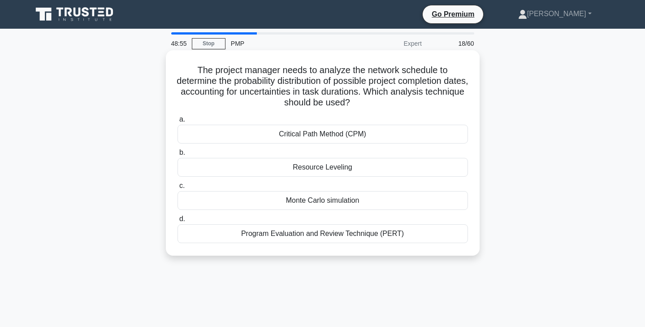
click at [406, 231] on div "Program Evaluation and Review Technique (PERT)" at bounding box center [323, 233] width 291 height 19
click at [178, 222] on input "d. Program Evaluation and Review Technique (PERT)" at bounding box center [178, 219] width 0 height 6
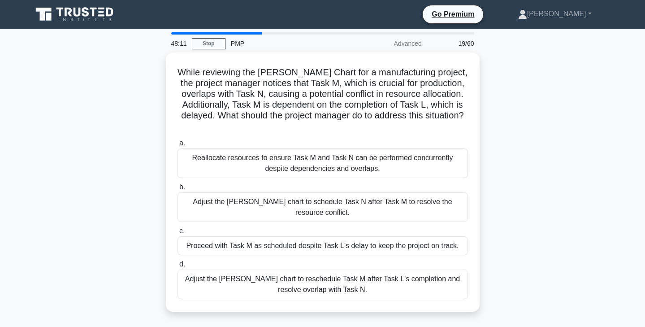
click at [406, 236] on div "Proceed with Task M as scheduled despite Task L's delay to keep the project on …" at bounding box center [323, 245] width 291 height 19
click at [178, 231] on input "c. Proceed with Task M as scheduled despite Task L's delay to keep the project …" at bounding box center [178, 231] width 0 height 6
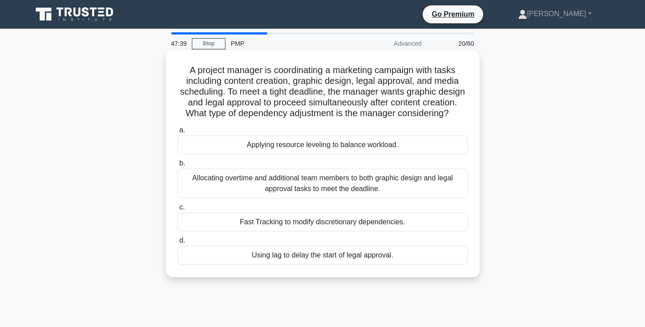
click at [432, 225] on div "Fast Tracking to modify discretionary dependencies." at bounding box center [323, 222] width 291 height 19
click at [178, 210] on input "c. Fast Tracking to modify discretionary dependencies." at bounding box center [178, 208] width 0 height 6
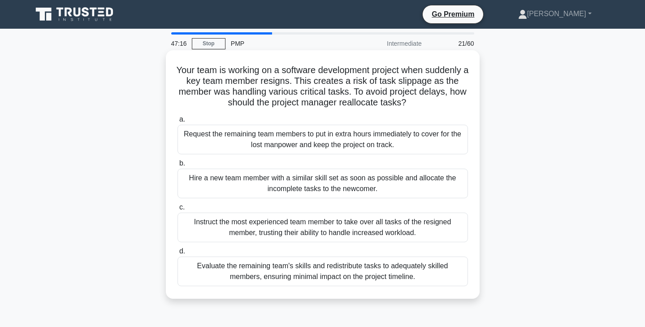
click at [444, 267] on div "Evaluate the remaining team's skills and redistribute tasks to adequately skill…" at bounding box center [323, 272] width 291 height 30
click at [178, 254] on input "d. Evaluate the remaining team's skills and redistribute tasks to adequately sk…" at bounding box center [178, 251] width 0 height 6
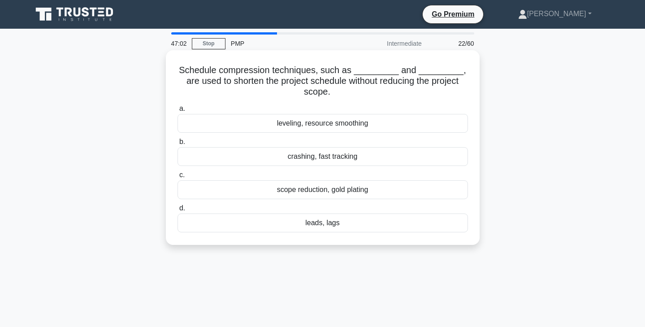
click at [439, 157] on div "crashing, fast tracking" at bounding box center [323, 156] width 291 height 19
click at [178, 145] on input "b. crashing, fast tracking" at bounding box center [178, 142] width 0 height 6
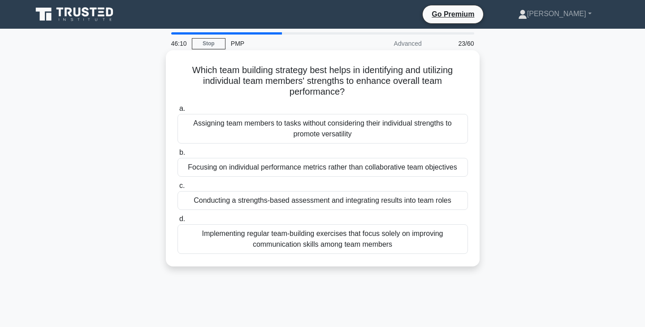
click at [424, 205] on div "Conducting a strengths-based assessment and integrating results into team roles" at bounding box center [323, 200] width 291 height 19
click at [178, 189] on input "c. Conducting a strengths-based assessment and integrating results into team ro…" at bounding box center [178, 186] width 0 height 6
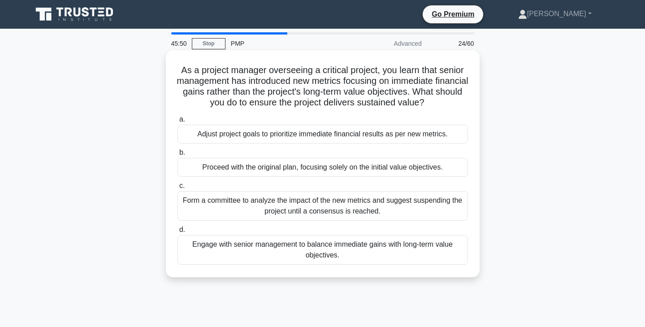
click at [428, 252] on div "Engage with senior management to balance immediate gains with long-term value o…" at bounding box center [323, 250] width 291 height 30
click at [178, 233] on input "d. Engage with senior management to balance immediate gains with long-term valu…" at bounding box center [178, 230] width 0 height 6
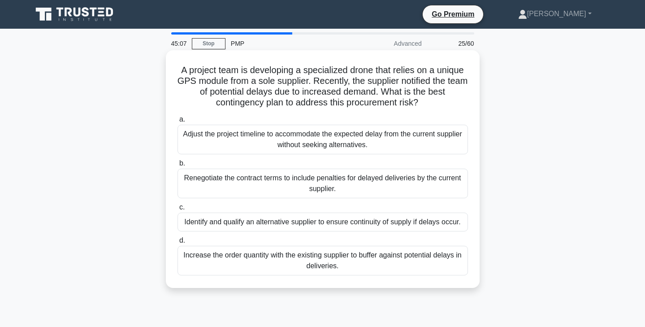
click at [430, 225] on div "Identify and qualify an alternative supplier to ensure continuity of supply if …" at bounding box center [323, 222] width 291 height 19
click at [178, 210] on input "c. Identify and qualify an alternative supplier to ensure continuity of supply …" at bounding box center [178, 208] width 0 height 6
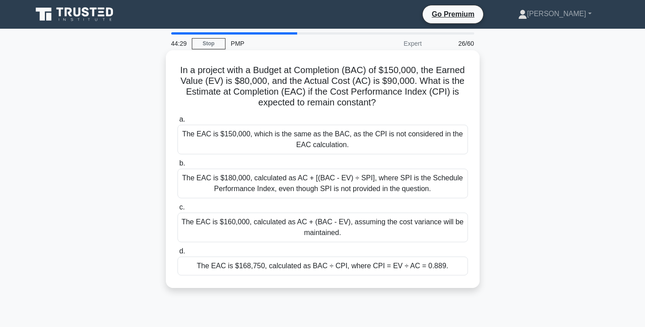
click at [386, 268] on div "The EAC is $168,750, calculated as BAC ÷ CPI, where CPI = EV ÷ AC = 0.889." at bounding box center [323, 266] width 291 height 19
click at [178, 254] on input "d. The EAC is $168,750, calculated as BAC ÷ CPI, where CPI = EV ÷ AC = 0.889." at bounding box center [178, 251] width 0 height 6
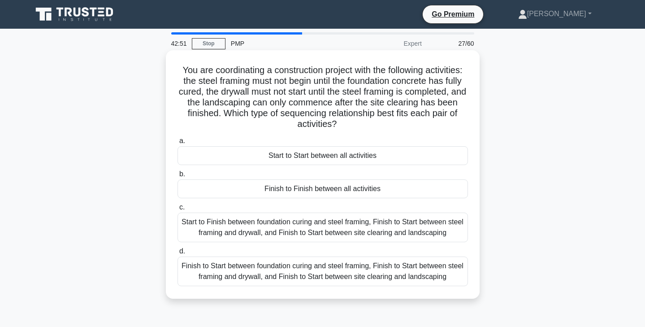
click at [366, 271] on div "Finish to Start between foundation curing and steel framing, Finish to Start be…" at bounding box center [323, 272] width 291 height 30
click at [178, 254] on input "d. Finish to Start between foundation curing and steel framing, Finish to Start…" at bounding box center [178, 251] width 0 height 6
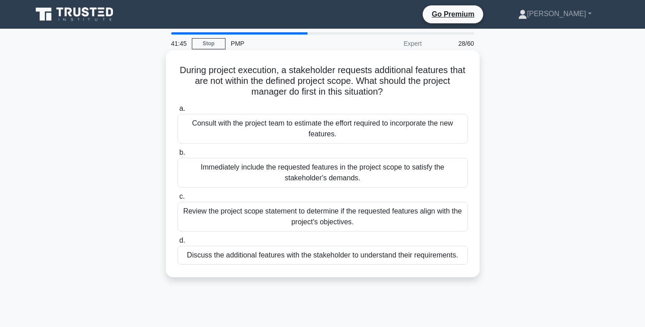
click at [393, 261] on div "Discuss the additional features with the stakeholder to understand their requir…" at bounding box center [323, 255] width 291 height 19
click at [178, 244] on input "d. Discuss the additional features with the stakeholder to understand their req…" at bounding box center [178, 241] width 0 height 6
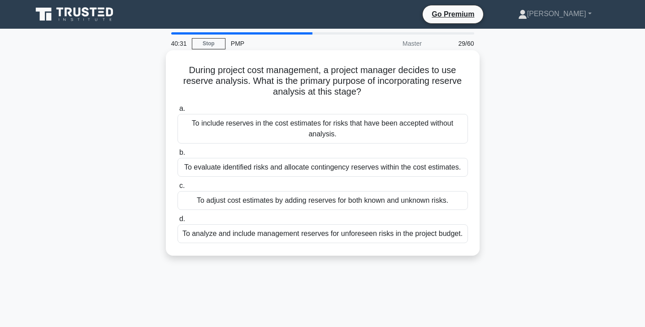
click at [412, 237] on div "To analyze and include management reserves for unforeseen risks in the project …" at bounding box center [323, 233] width 291 height 19
click at [178, 222] on input "d. To analyze and include management reserves for unforeseen risks in the proje…" at bounding box center [178, 219] width 0 height 6
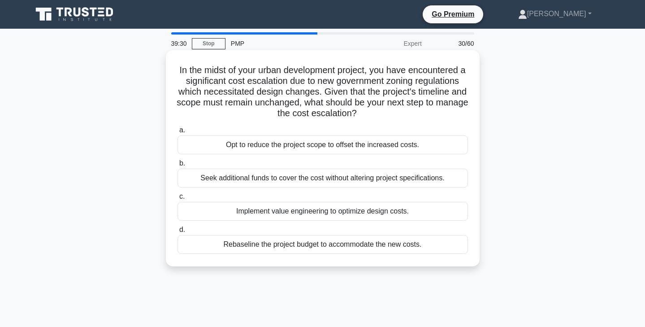
click at [423, 243] on div "Rebaseline the project budget to accommodate the new costs." at bounding box center [323, 244] width 291 height 19
click at [178, 233] on input "d. Rebaseline the project budget to accommodate the new costs." at bounding box center [178, 230] width 0 height 6
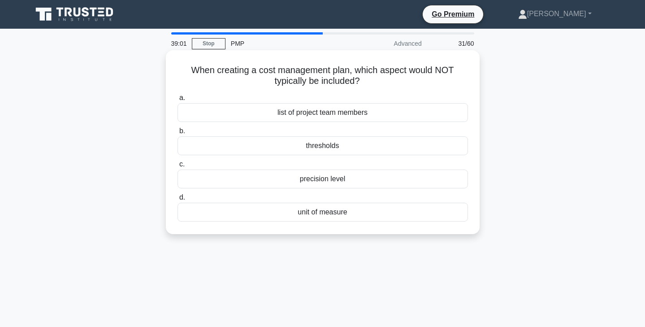
click at [400, 183] on div "precision level" at bounding box center [323, 179] width 291 height 19
click at [178, 167] on input "c. precision level" at bounding box center [178, 164] width 0 height 6
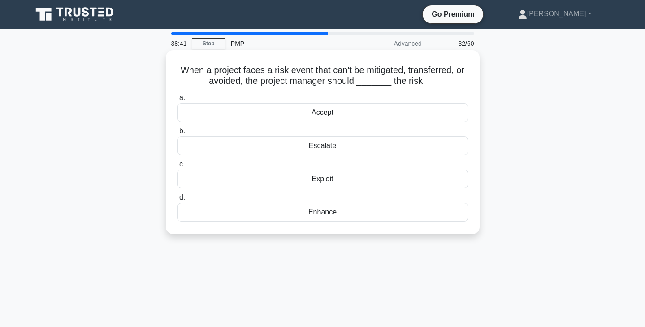
click at [438, 114] on div "Accept" at bounding box center [323, 112] width 291 height 19
click at [178, 101] on input "a. Accept" at bounding box center [178, 98] width 0 height 6
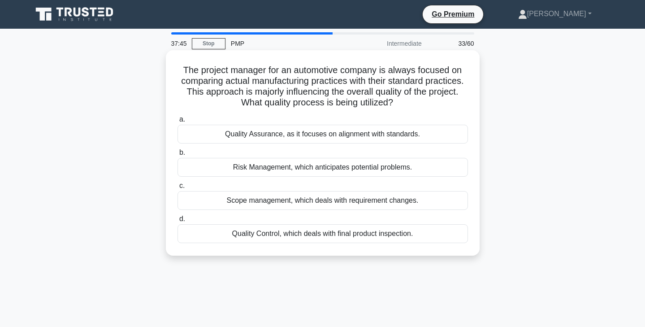
click at [424, 137] on div "Quality Assurance, as it focuses on alignment with standards." at bounding box center [323, 134] width 291 height 19
click at [178, 122] on input "a. Quality Assurance, as it focuses on alignment with standards." at bounding box center [178, 120] width 0 height 6
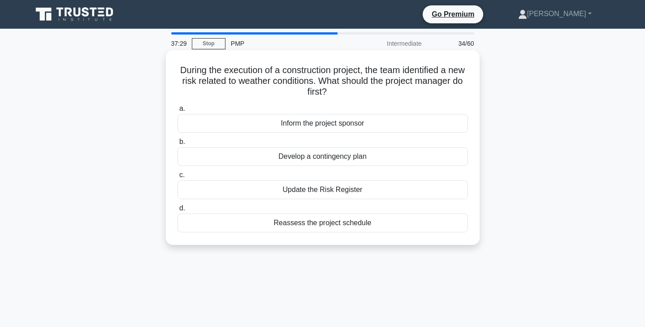
click at [430, 189] on div "Update the Risk Register" at bounding box center [323, 189] width 291 height 19
click at [178, 178] on input "c. Update the Risk Register" at bounding box center [178, 175] width 0 height 6
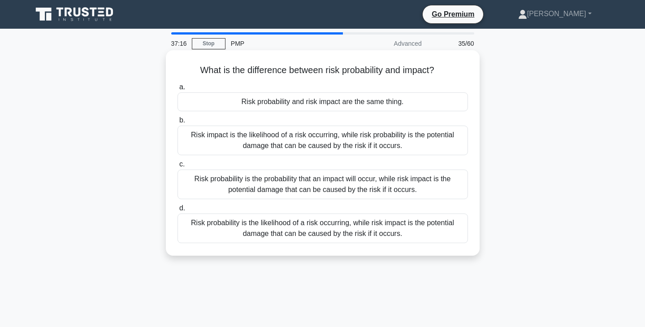
click at [418, 235] on div "Risk probability is the likelihood of a risk occurring, while risk impact is th…" at bounding box center [323, 228] width 291 height 30
click at [178, 211] on input "d. Risk probability is the likelihood of a risk occurring, while risk impact is…" at bounding box center [178, 208] width 0 height 6
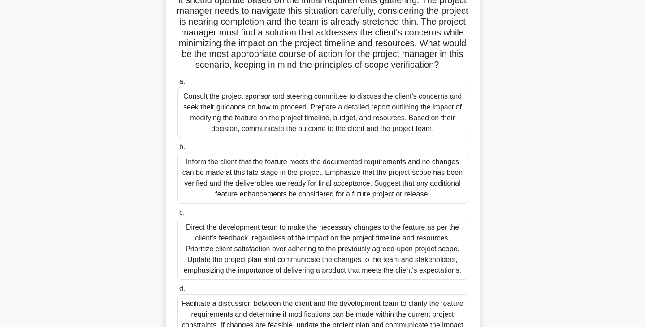
scroll to position [181, 0]
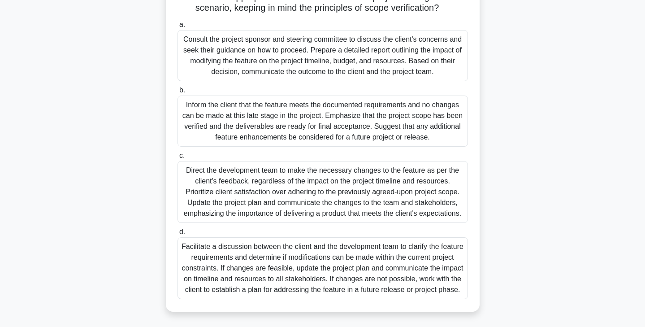
click at [427, 269] on div "Facilitate a discussion between the client and the development team to clarify …" at bounding box center [323, 268] width 291 height 62
click at [178, 235] on input "d. Facilitate a discussion between the client and the development team to clari…" at bounding box center [178, 232] width 0 height 6
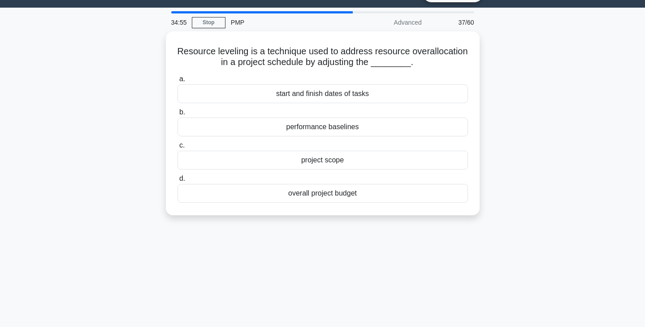
scroll to position [0, 0]
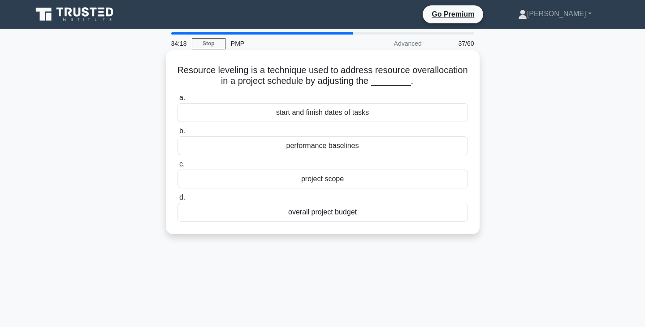
click at [389, 117] on div "start and finish dates of tasks" at bounding box center [323, 112] width 291 height 19
click at [178, 101] on input "a. start and finish dates of tasks" at bounding box center [178, 98] width 0 height 6
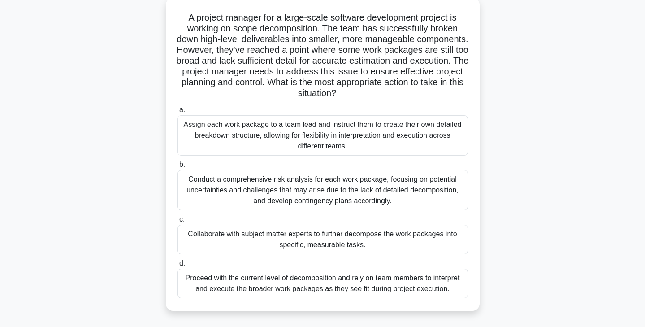
scroll to position [59, 0]
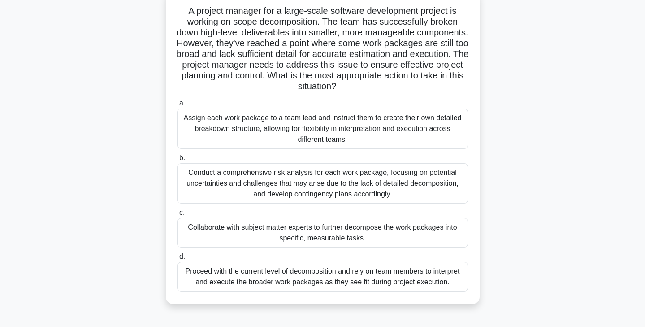
click at [410, 240] on div "Collaborate with subject matter experts to further decompose the work packages …" at bounding box center [323, 233] width 291 height 30
click at [178, 216] on input "c. Collaborate with subject matter experts to further decompose the work packag…" at bounding box center [178, 213] width 0 height 6
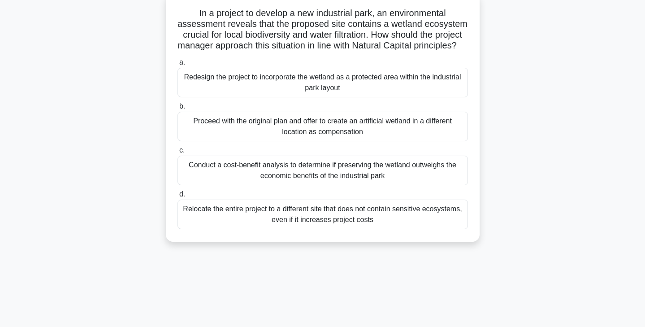
scroll to position [0, 0]
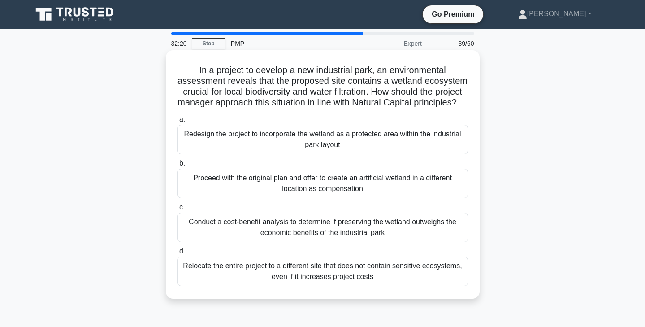
click at [418, 149] on div "Redesign the project to incorporate the wetland as a protected area within the …" at bounding box center [323, 140] width 291 height 30
click at [178, 122] on input "a. Redesign the project to incorporate the wetland as a protected area within t…" at bounding box center [178, 120] width 0 height 6
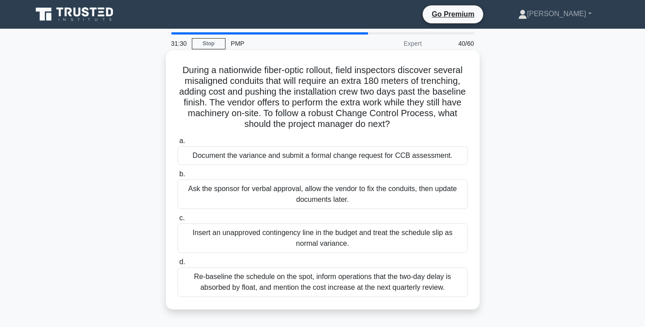
click at [444, 157] on div "Document the variance and submit a formal change request for CCB assessment." at bounding box center [323, 155] width 291 height 19
click at [178, 144] on input "a. Document the variance and submit a formal change request for CCB assessment." at bounding box center [178, 141] width 0 height 6
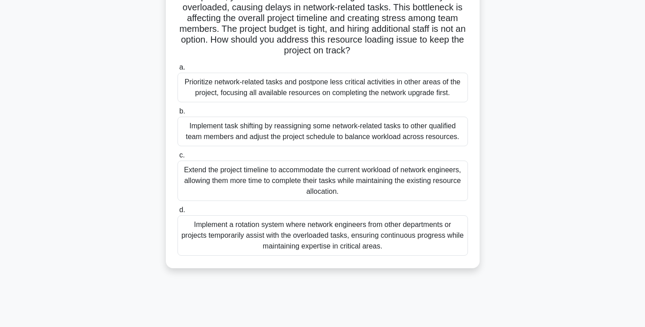
scroll to position [109, 0]
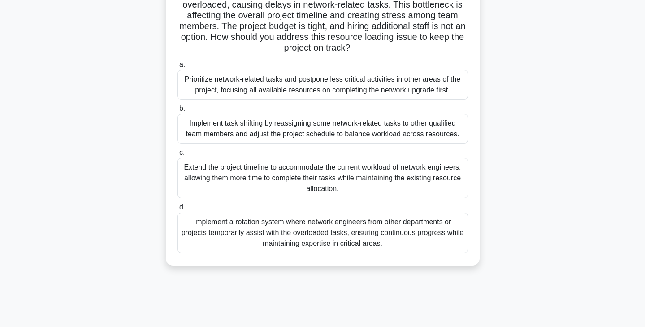
click at [440, 131] on div "Implement task shifting by reassigning some network-related tasks to other qual…" at bounding box center [323, 129] width 291 height 30
click at [178, 112] on input "b. Implement task shifting by reassigning some network-related tasks to other q…" at bounding box center [178, 109] width 0 height 6
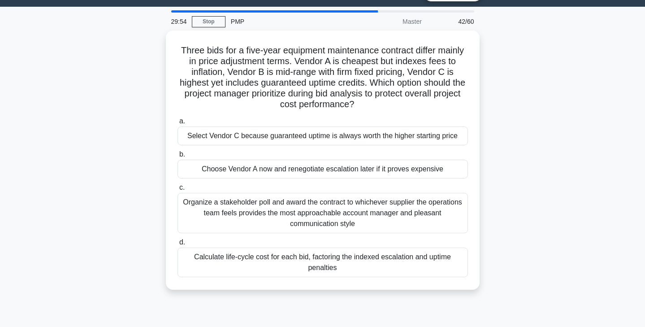
scroll to position [22, 0]
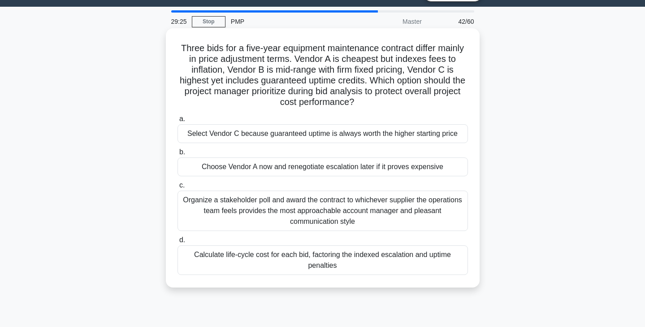
click at [410, 264] on div "Calculate life-cycle cost for each bid, factoring the indexed escalation and up…" at bounding box center [323, 260] width 291 height 30
click at [178, 243] on input "d. Calculate life-cycle cost for each bid, factoring the indexed escalation and…" at bounding box center [178, 240] width 0 height 6
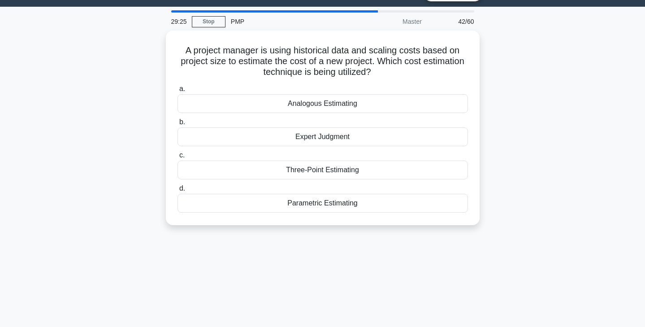
scroll to position [0, 0]
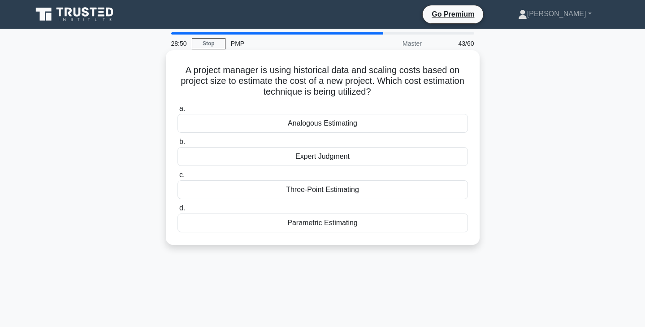
click at [335, 231] on div "Parametric Estimating" at bounding box center [323, 222] width 291 height 19
click at [178, 211] on input "d. Parametric Estimating" at bounding box center [178, 208] width 0 height 6
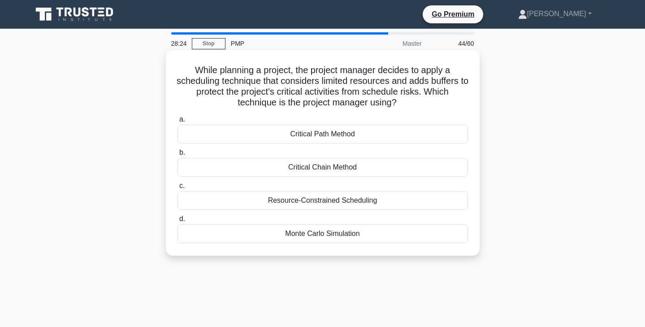
click at [449, 203] on div "Resource-Constrained Scheduling" at bounding box center [323, 200] width 291 height 19
click at [178, 189] on input "c. Resource-Constrained Scheduling" at bounding box center [178, 186] width 0 height 6
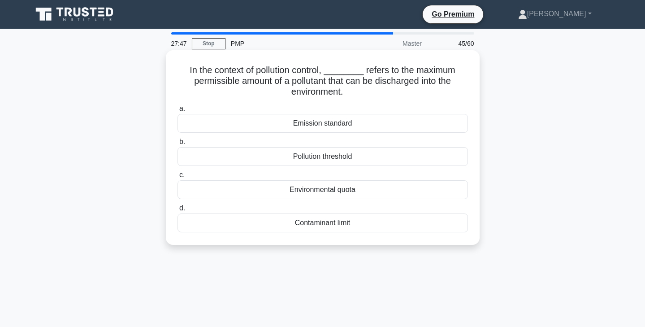
click at [401, 158] on div "Pollution threshold" at bounding box center [323, 156] width 291 height 19
click at [178, 145] on input "b. Pollution threshold" at bounding box center [178, 142] width 0 height 6
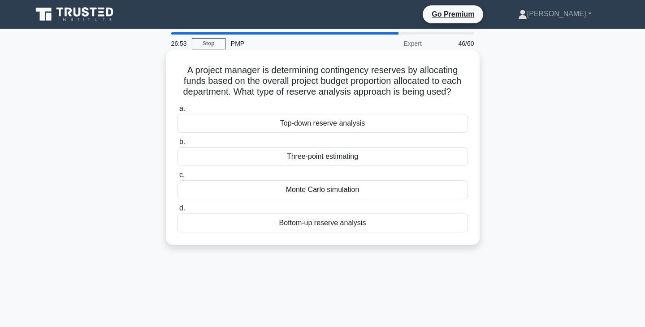
click at [406, 226] on div "Bottom-up reserve analysis" at bounding box center [323, 222] width 291 height 19
click at [178, 211] on input "d. Bottom-up reserve analysis" at bounding box center [178, 208] width 0 height 6
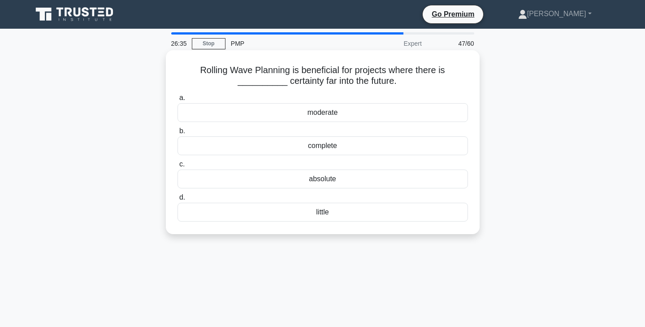
click at [382, 213] on div "little" at bounding box center [323, 212] width 291 height 19
click at [178, 200] on input "d. little" at bounding box center [178, 198] width 0 height 6
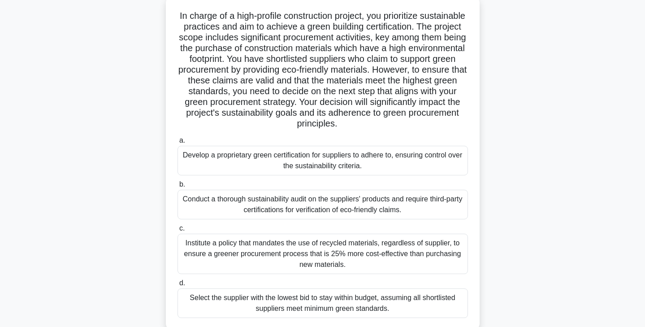
scroll to position [57, 0]
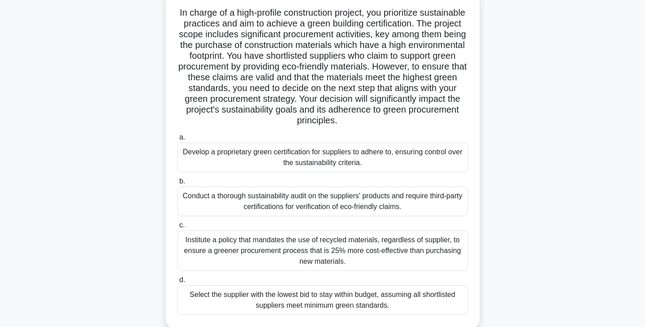
click at [435, 208] on div "Conduct a thorough sustainability audit on the suppliers' products and require …" at bounding box center [323, 202] width 291 height 30
click at [178, 184] on input "b. Conduct a thorough sustainability audit on the suppliers' products and requi…" at bounding box center [178, 181] width 0 height 6
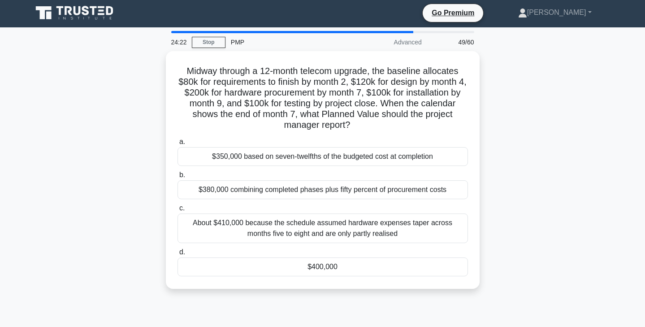
scroll to position [0, 0]
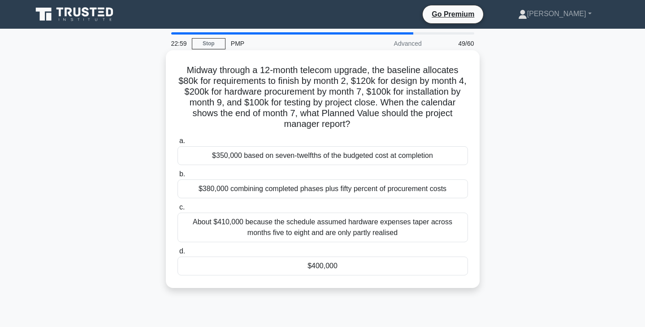
click at [337, 268] on div "$400,000" at bounding box center [323, 266] width 291 height 19
click at [178, 254] on input "d. $400,000" at bounding box center [178, 251] width 0 height 6
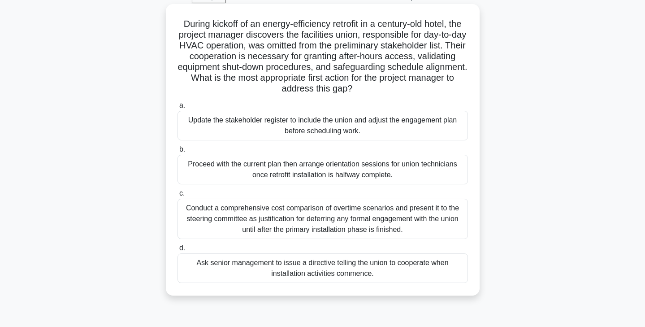
scroll to position [57, 0]
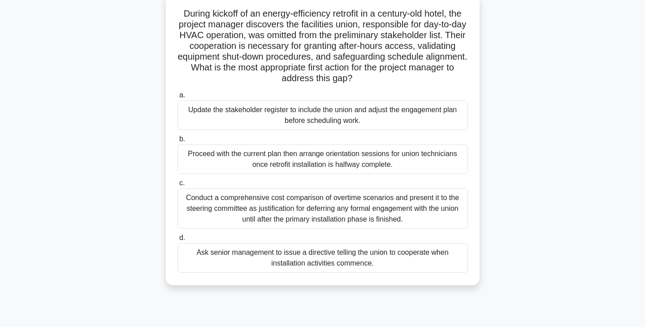
click at [441, 118] on div "Update the stakeholder register to include the union and adjust the engagement …" at bounding box center [323, 115] width 291 height 30
click at [178, 98] on input "a. Update the stakeholder register to include the union and adjust the engageme…" at bounding box center [178, 95] width 0 height 6
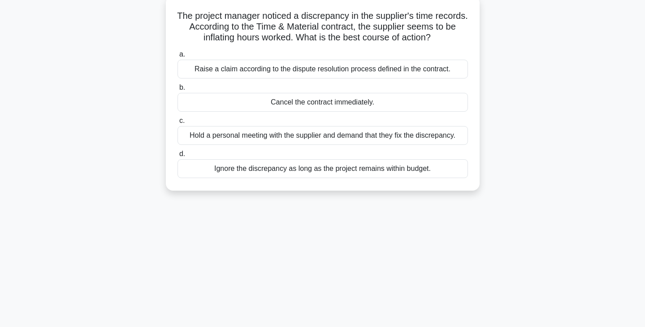
scroll to position [0, 0]
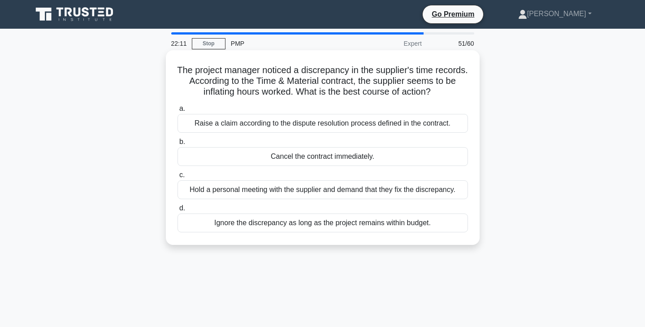
click at [440, 125] on div "Raise a claim according to the dispute resolution process defined in the contra…" at bounding box center [323, 123] width 291 height 19
click at [178, 112] on input "a. Raise a claim according to the dispute resolution process defined in the con…" at bounding box center [178, 109] width 0 height 6
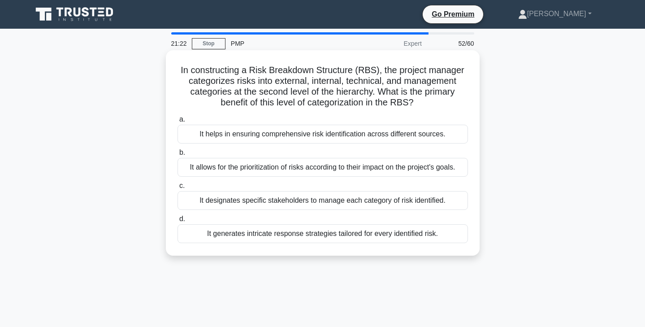
click at [435, 135] on div "It helps in ensuring comprehensive risk identification across different sources." at bounding box center [323, 134] width 291 height 19
click at [178, 122] on input "a. It helps in ensuring comprehensive risk identification across different sour…" at bounding box center [178, 120] width 0 height 6
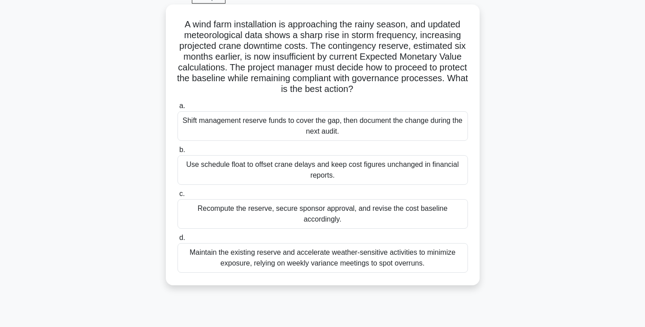
scroll to position [47, 0]
click at [448, 222] on div "Recompute the reserve, secure sponsor approval, and revise the cost baseline ac…" at bounding box center [323, 213] width 291 height 30
click at [178, 196] on input "c. Recompute the reserve, secure sponsor approval, and revise the cost baseline…" at bounding box center [178, 193] width 0 height 6
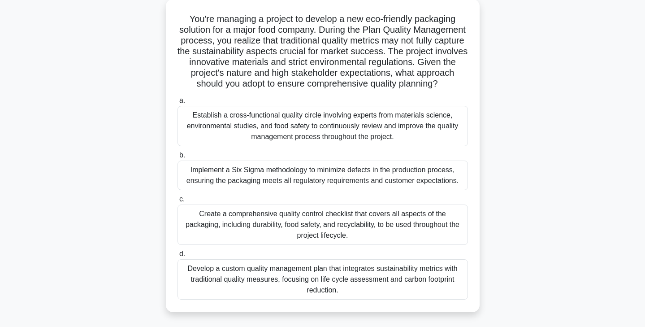
scroll to position [54, 0]
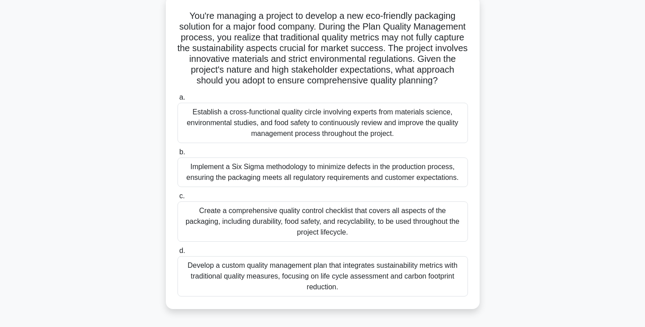
click at [423, 135] on div "Establish a cross-functional quality circle involving experts from materials sc…" at bounding box center [323, 123] width 291 height 40
click at [178, 100] on input "a. Establish a cross-functional quality circle involving experts from materials…" at bounding box center [178, 98] width 0 height 6
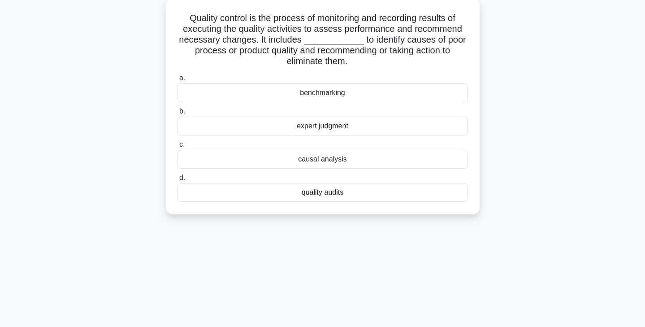
scroll to position [0, 0]
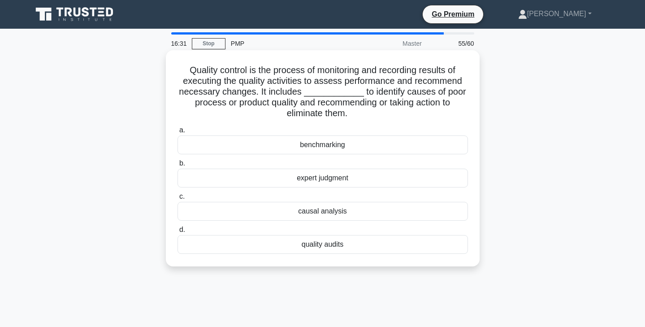
click at [394, 244] on div "quality audits" at bounding box center [323, 244] width 291 height 19
click at [178, 233] on input "d. quality audits" at bounding box center [178, 230] width 0 height 6
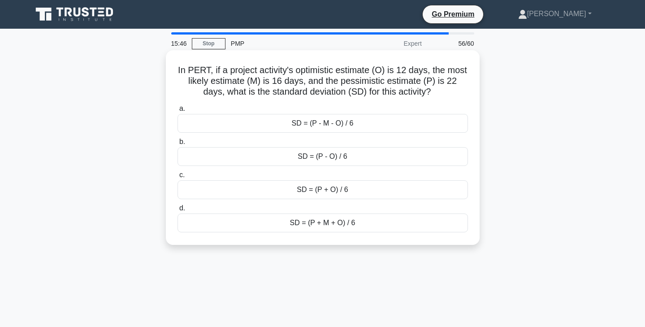
click at [351, 161] on div "SD = (P - O) / 6" at bounding box center [323, 156] width 291 height 19
click at [178, 145] on input "b. SD = (P - O) / 6" at bounding box center [178, 142] width 0 height 6
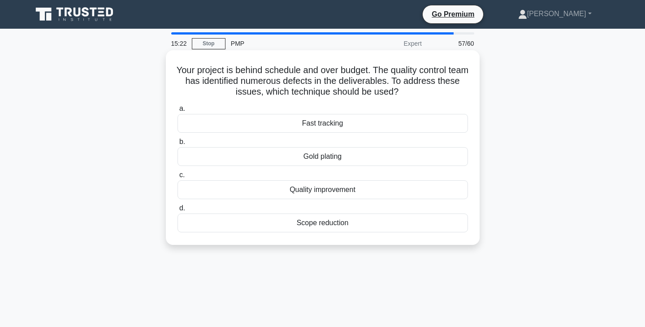
click at [370, 223] on div "Scope reduction" at bounding box center [323, 222] width 291 height 19
click at [178, 211] on input "d. Scope reduction" at bounding box center [178, 208] width 0 height 6
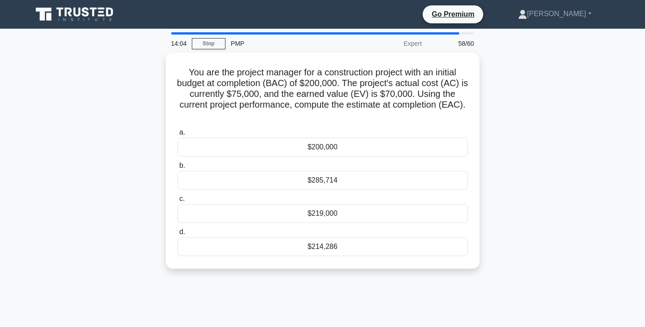
click at [294, 247] on div "$214,286" at bounding box center [323, 246] width 291 height 19
click at [178, 235] on input "d. $214,286" at bounding box center [178, 232] width 0 height 6
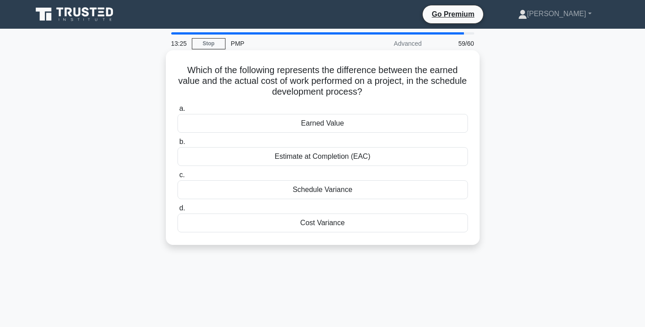
click at [399, 224] on div "Cost Variance" at bounding box center [323, 222] width 291 height 19
click at [178, 211] on input "d. Cost Variance" at bounding box center [178, 208] width 0 height 6
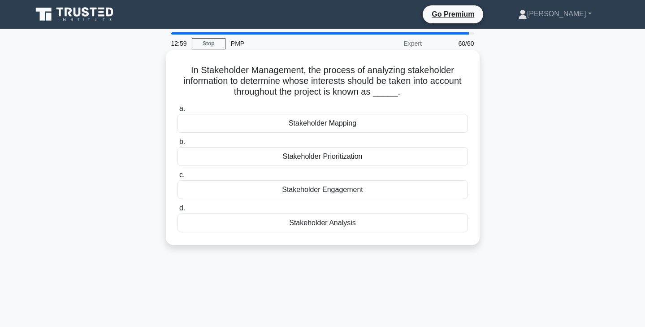
click at [409, 129] on div "Stakeholder Mapping" at bounding box center [323, 123] width 291 height 19
click at [178, 112] on input "a. Stakeholder Mapping" at bounding box center [178, 109] width 0 height 6
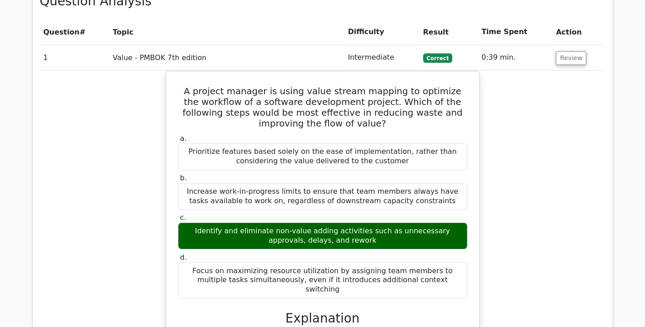
scroll to position [1250, 0]
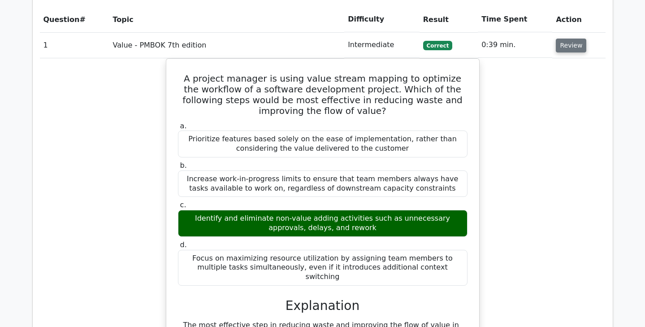
click at [570, 39] on button "Review" at bounding box center [571, 46] width 30 height 14
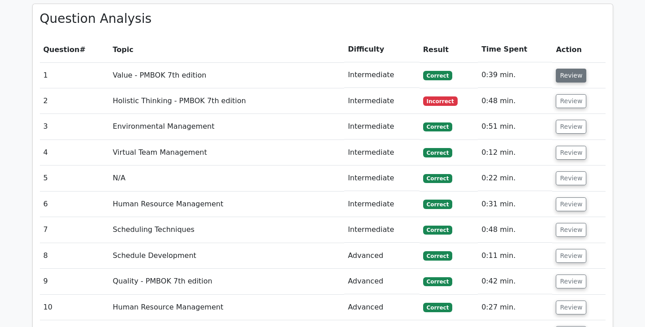
scroll to position [1222, 0]
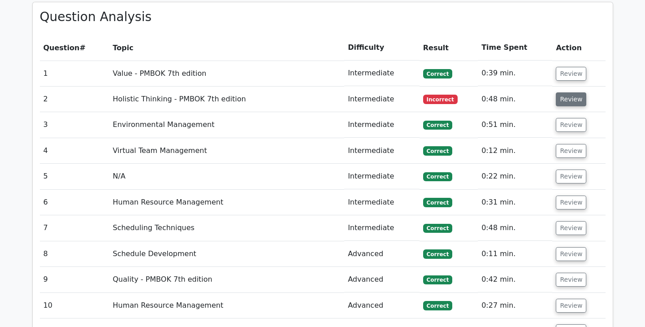
click at [571, 92] on button "Review" at bounding box center [571, 99] width 30 height 14
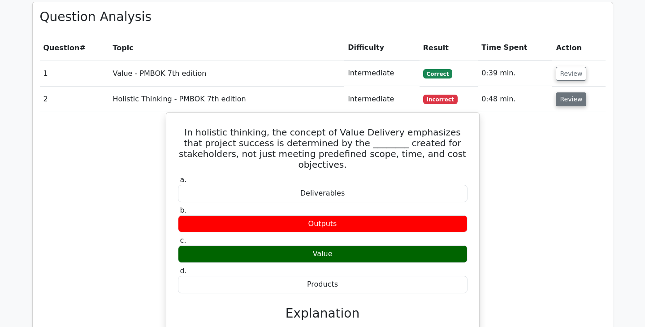
click at [571, 92] on button "Review" at bounding box center [571, 99] width 30 height 14
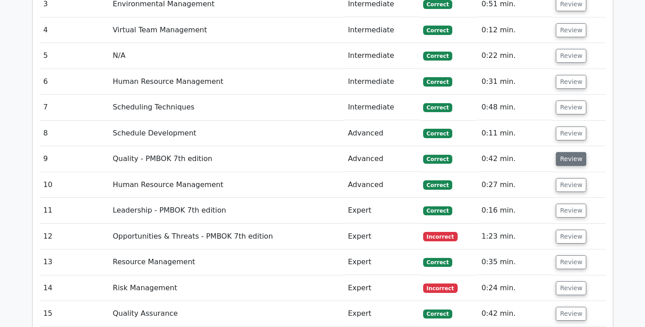
scroll to position [1344, 0]
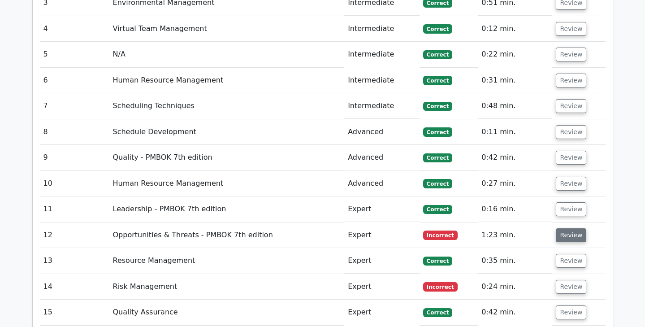
click at [570, 228] on button "Review" at bounding box center [571, 235] width 30 height 14
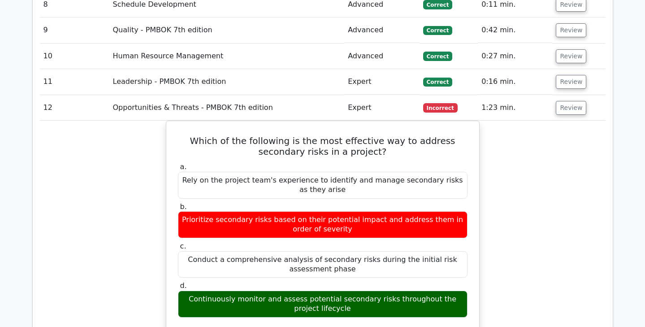
scroll to position [1475, 0]
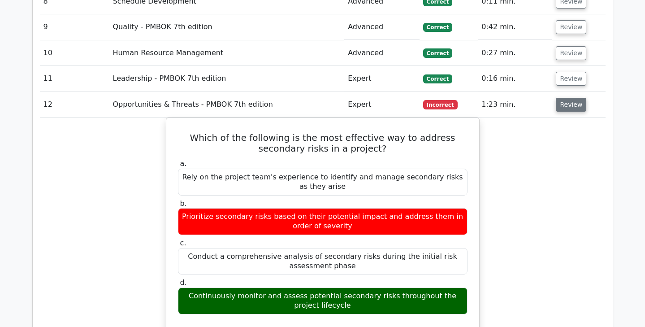
click at [571, 98] on button "Review" at bounding box center [571, 105] width 30 height 14
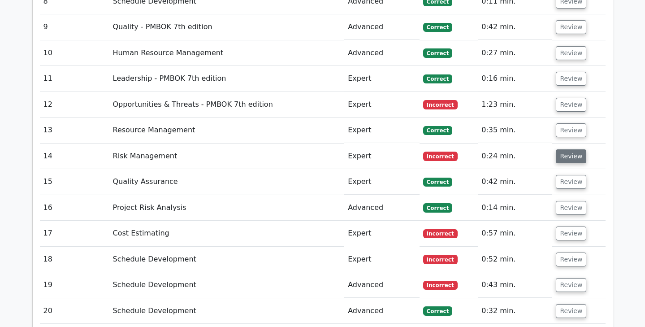
click at [568, 149] on button "Review" at bounding box center [571, 156] width 30 height 14
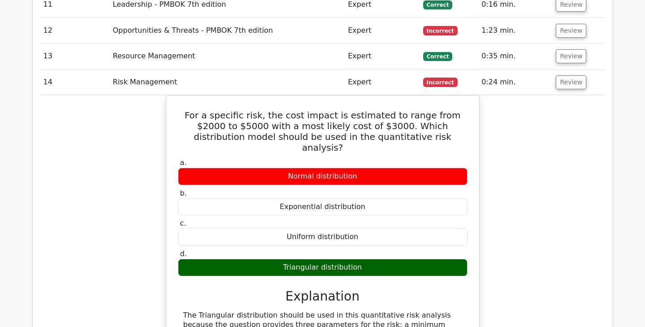
scroll to position [1552, 0]
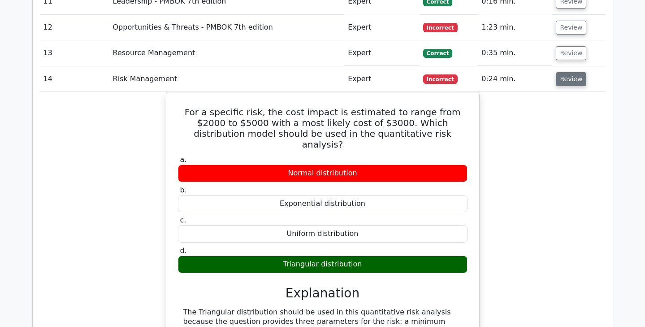
click at [573, 72] on button "Review" at bounding box center [571, 79] width 30 height 14
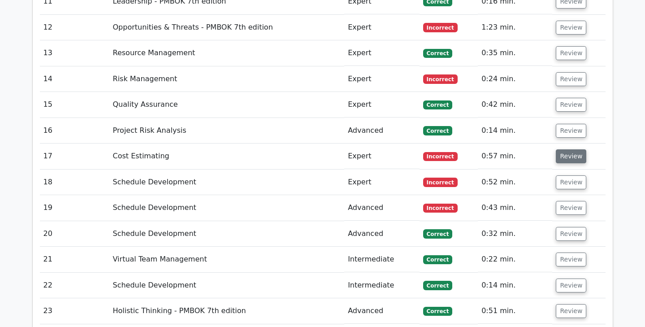
click at [570, 149] on button "Review" at bounding box center [571, 156] width 30 height 14
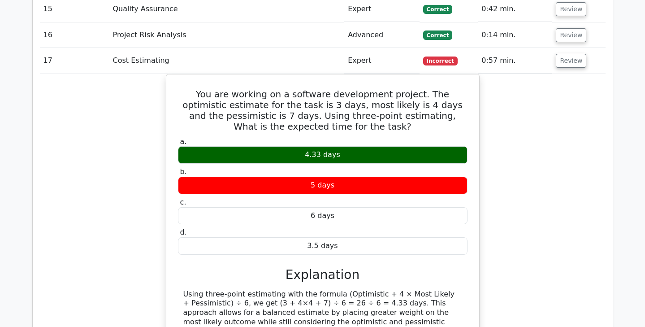
scroll to position [1650, 0]
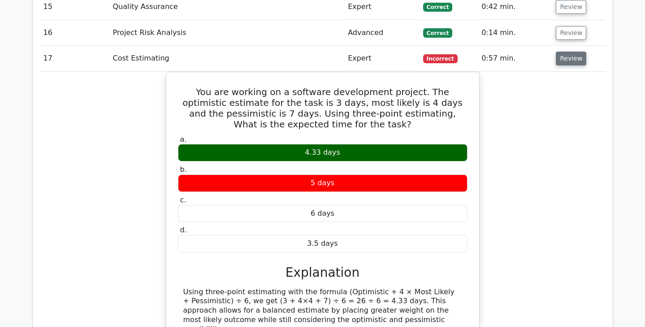
click at [572, 52] on button "Review" at bounding box center [571, 59] width 30 height 14
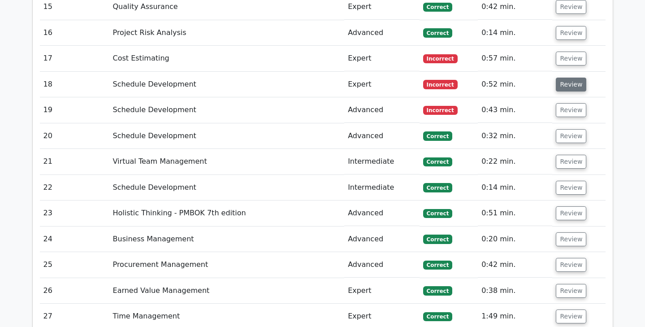
click at [568, 78] on button "Review" at bounding box center [571, 85] width 30 height 14
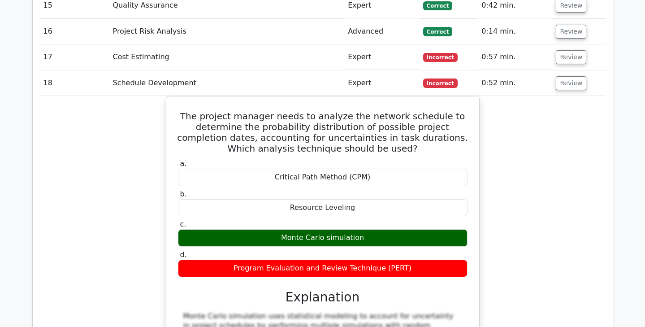
scroll to position [1651, 0]
click at [565, 76] on button "Review" at bounding box center [571, 83] width 30 height 14
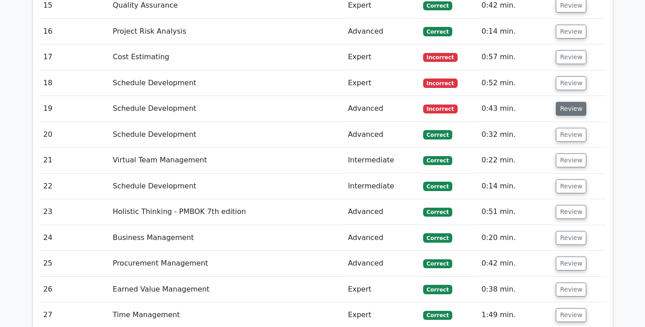
click at [568, 102] on button "Review" at bounding box center [571, 109] width 30 height 14
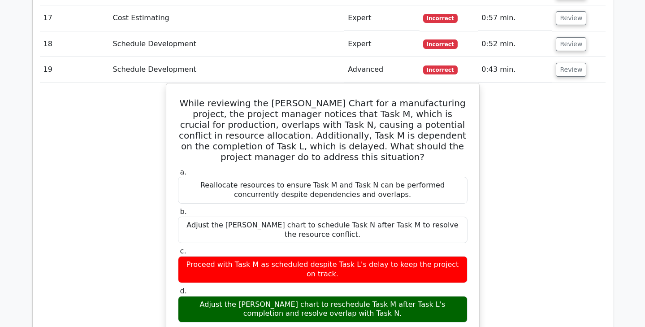
scroll to position [1698, 0]
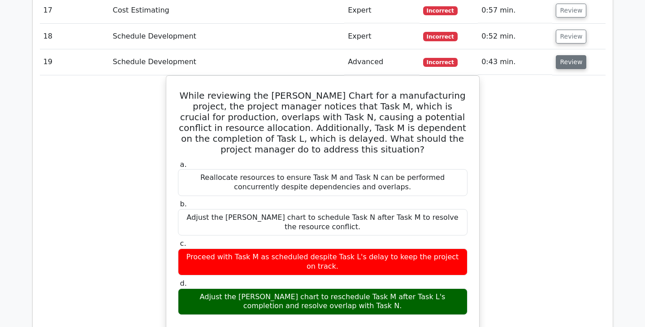
click at [572, 55] on button "Review" at bounding box center [571, 62] width 30 height 14
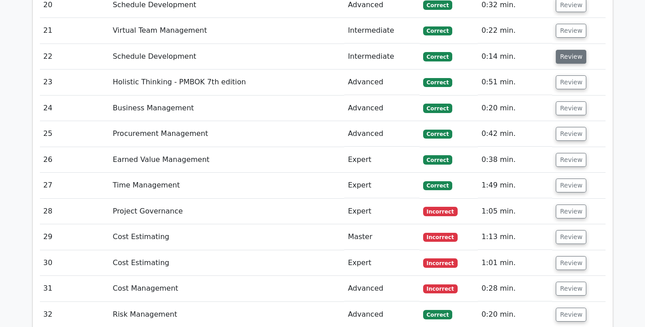
scroll to position [1783, 0]
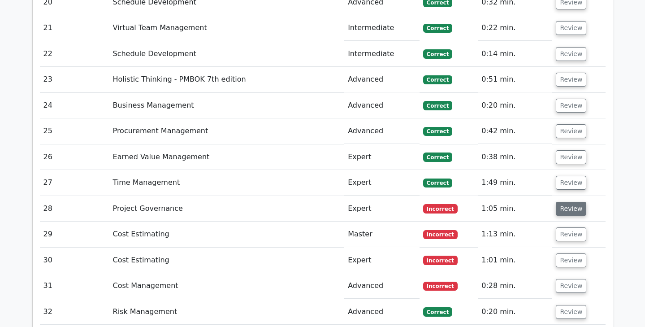
click at [574, 202] on button "Review" at bounding box center [571, 209] width 30 height 14
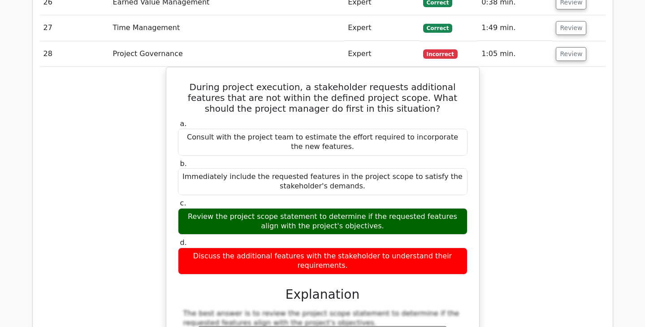
scroll to position [1938, 0]
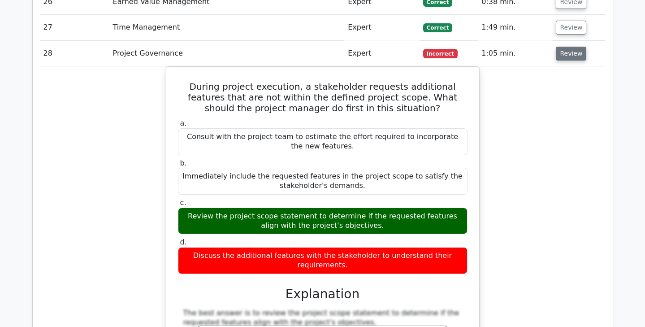
click at [568, 47] on button "Review" at bounding box center [571, 54] width 30 height 14
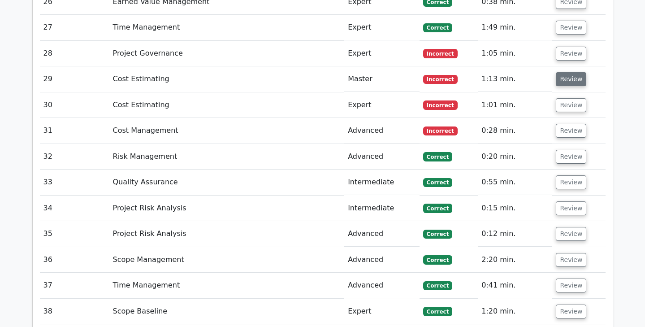
click at [569, 72] on button "Review" at bounding box center [571, 79] width 30 height 14
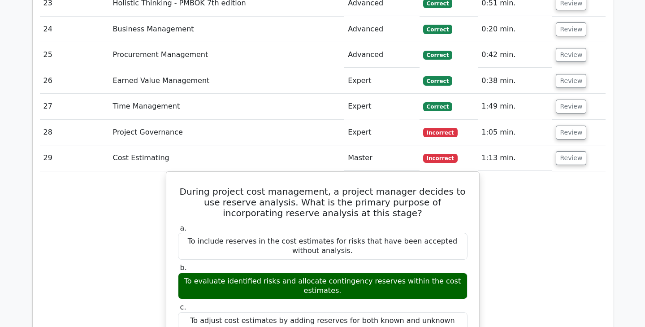
scroll to position [1862, 0]
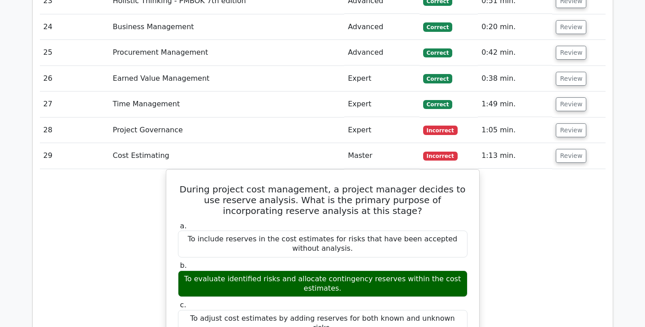
click at [565, 143] on td "Review" at bounding box center [579, 156] width 53 height 26
click at [567, 149] on button "Review" at bounding box center [571, 156] width 30 height 14
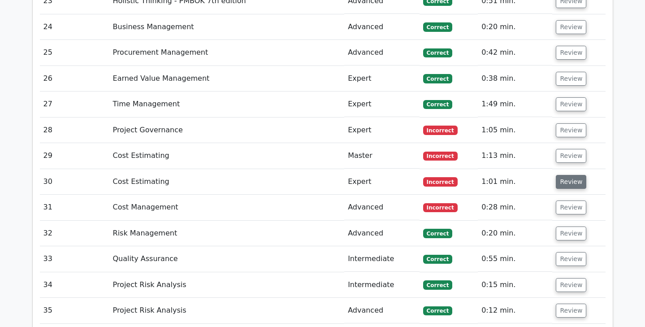
click at [570, 175] on button "Review" at bounding box center [571, 182] width 30 height 14
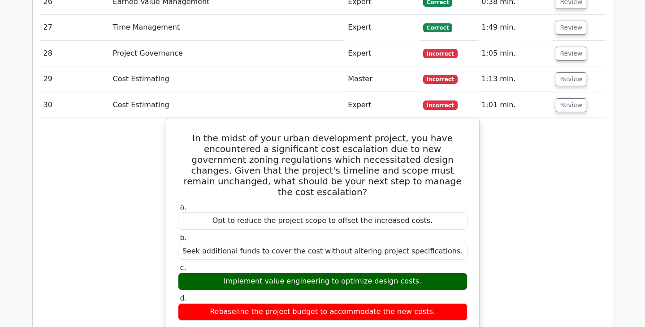
scroll to position [1941, 0]
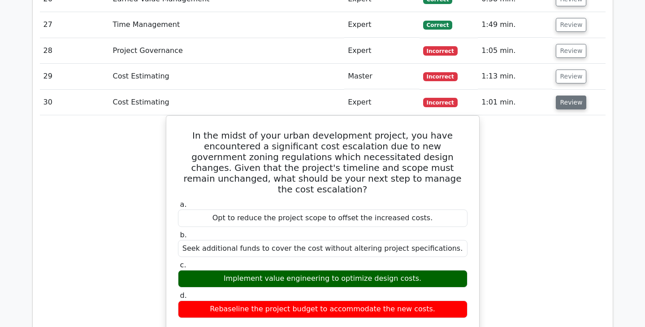
click at [564, 96] on button "Review" at bounding box center [571, 103] width 30 height 14
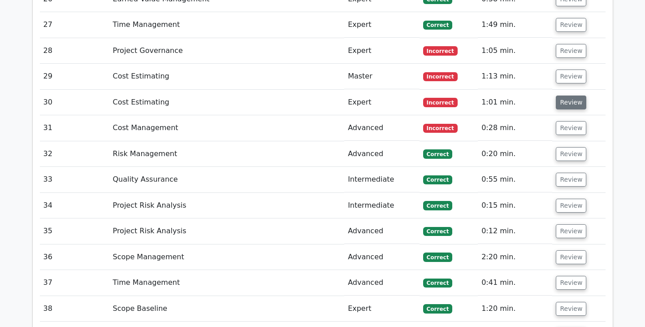
click at [564, 96] on button "Review" at bounding box center [571, 103] width 30 height 14
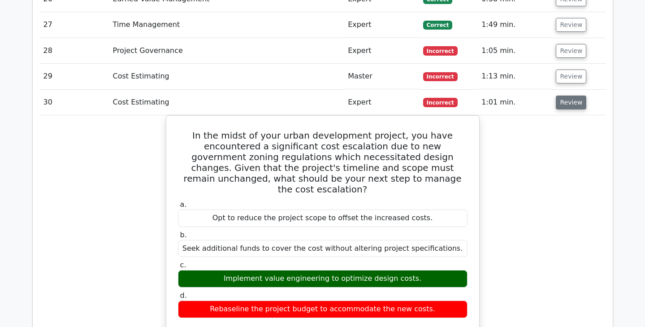
click at [564, 96] on button "Review" at bounding box center [571, 103] width 30 height 14
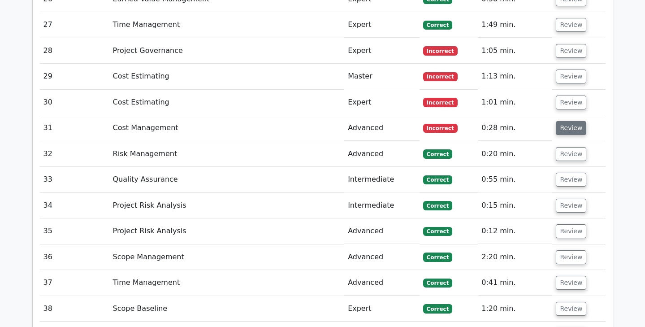
click at [567, 121] on button "Review" at bounding box center [571, 128] width 30 height 14
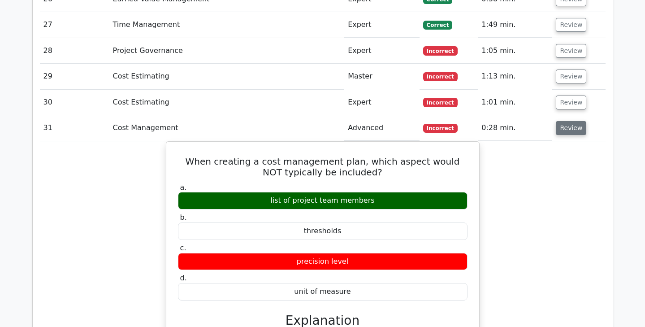
click at [561, 121] on button "Review" at bounding box center [571, 128] width 30 height 14
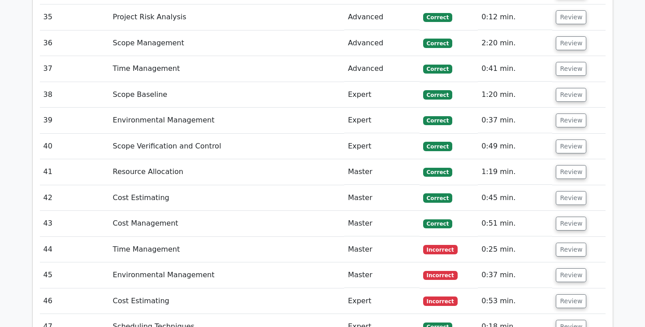
scroll to position [2222, 0]
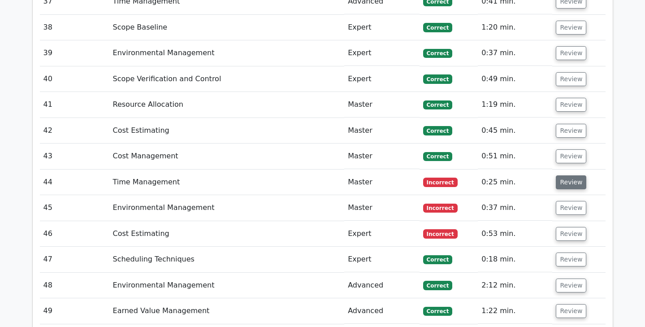
click at [573, 175] on button "Review" at bounding box center [571, 182] width 30 height 14
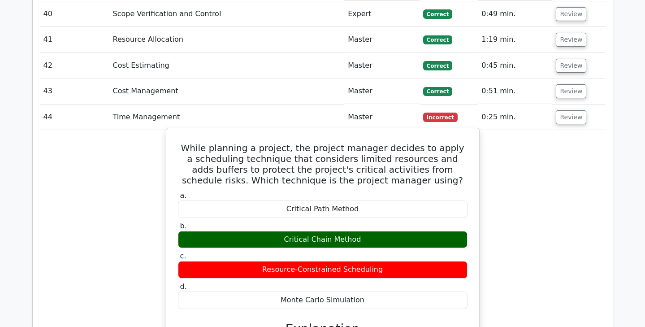
scroll to position [2287, 0]
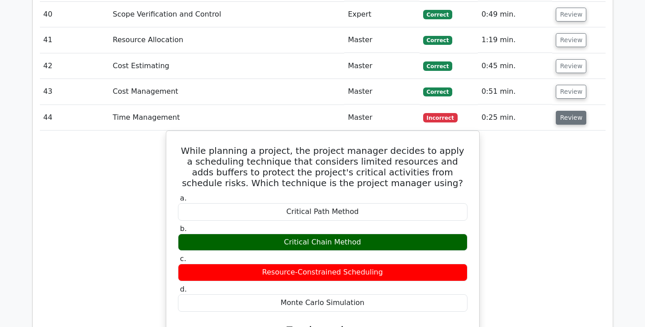
click at [570, 111] on button "Review" at bounding box center [571, 118] width 30 height 14
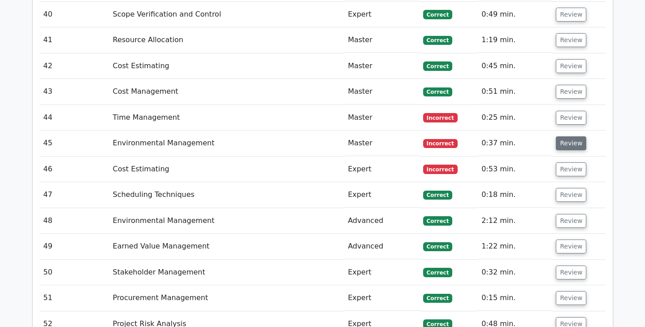
click at [567, 136] on button "Review" at bounding box center [571, 143] width 30 height 14
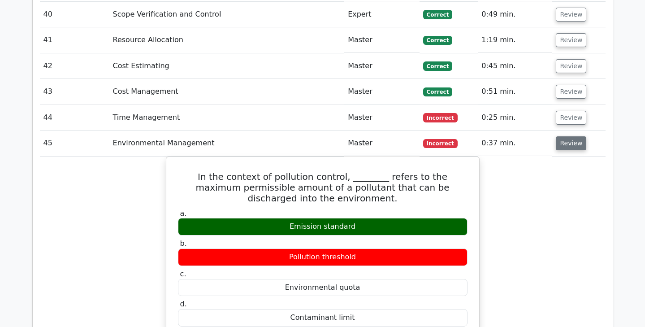
click at [572, 136] on button "Review" at bounding box center [571, 143] width 30 height 14
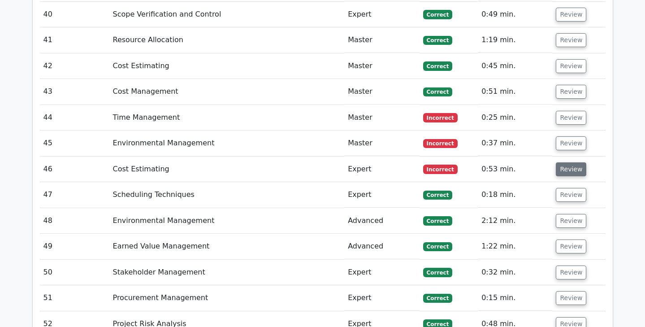
click at [568, 162] on button "Review" at bounding box center [571, 169] width 30 height 14
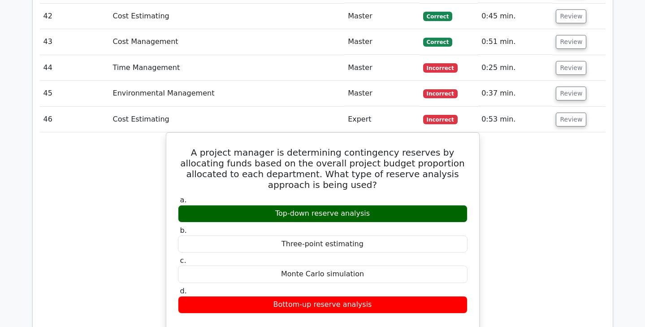
scroll to position [2341, 0]
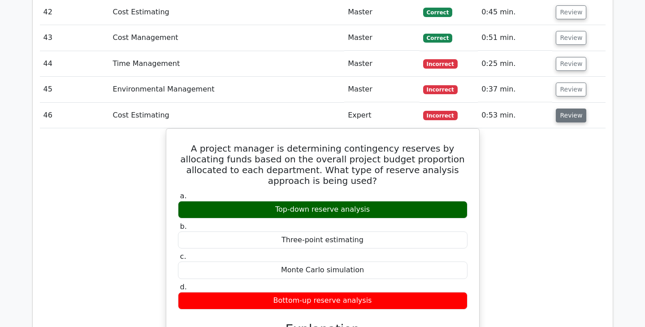
click at [575, 109] on button "Review" at bounding box center [571, 116] width 30 height 14
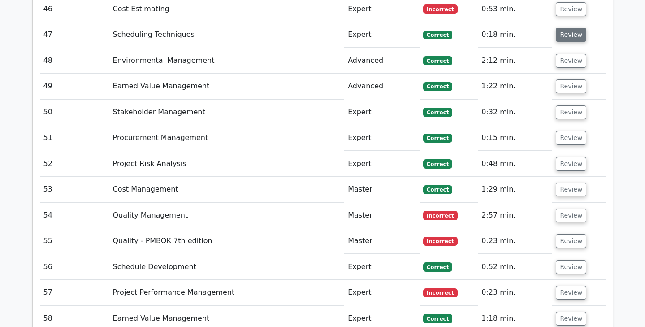
scroll to position [2460, 0]
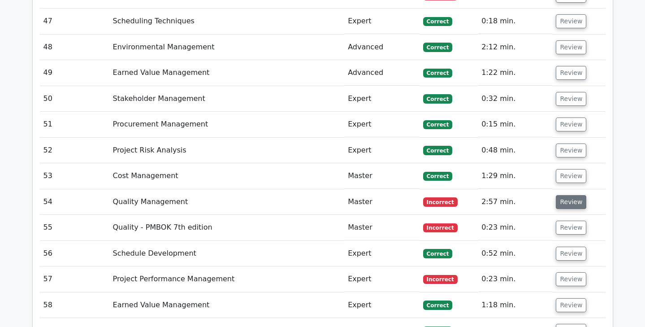
click at [566, 195] on button "Review" at bounding box center [571, 202] width 30 height 14
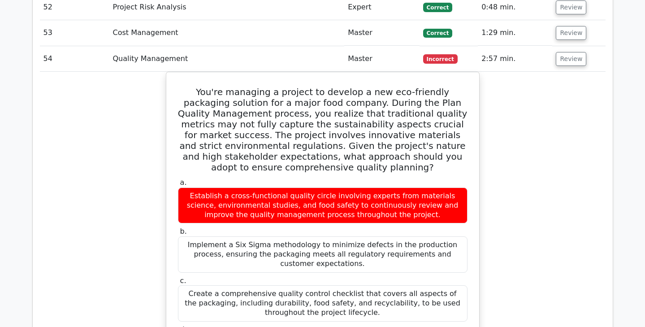
scroll to position [2605, 0]
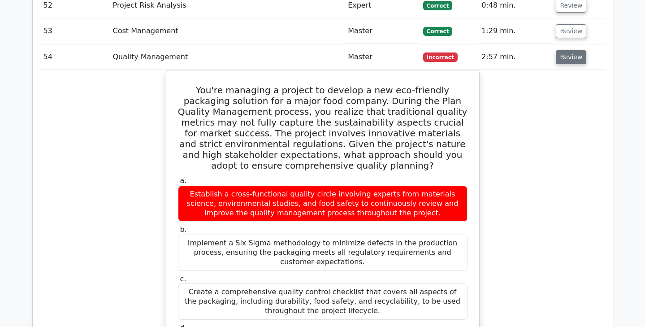
click at [574, 50] on button "Review" at bounding box center [571, 57] width 30 height 14
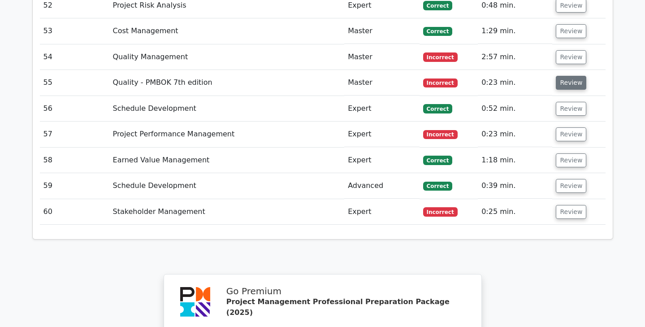
click at [572, 76] on button "Review" at bounding box center [571, 83] width 30 height 14
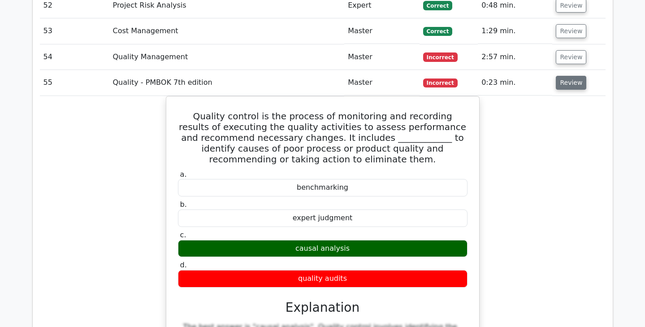
click at [572, 76] on button "Review" at bounding box center [571, 83] width 30 height 14
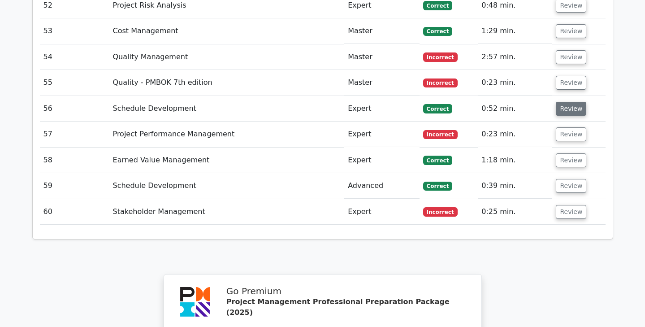
click at [567, 102] on button "Review" at bounding box center [571, 109] width 30 height 14
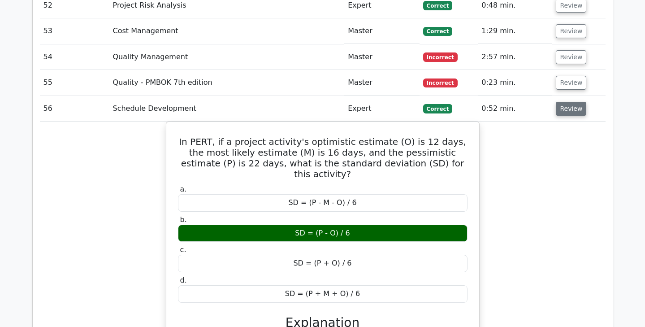
click at [568, 102] on button "Review" at bounding box center [571, 109] width 30 height 14
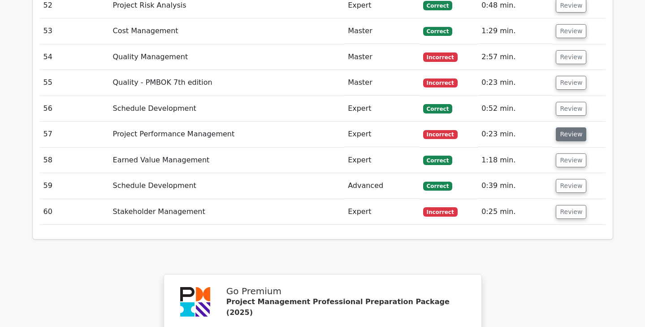
click at [567, 127] on button "Review" at bounding box center [571, 134] width 30 height 14
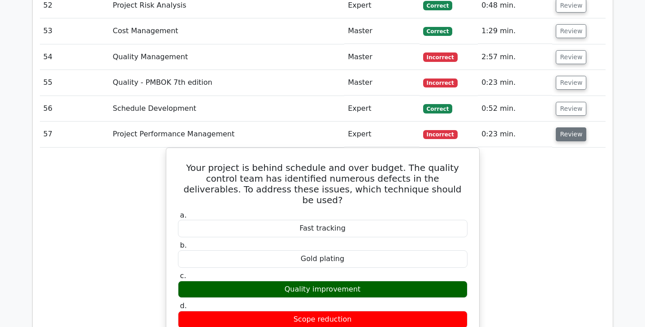
click at [567, 127] on button "Review" at bounding box center [571, 134] width 30 height 14
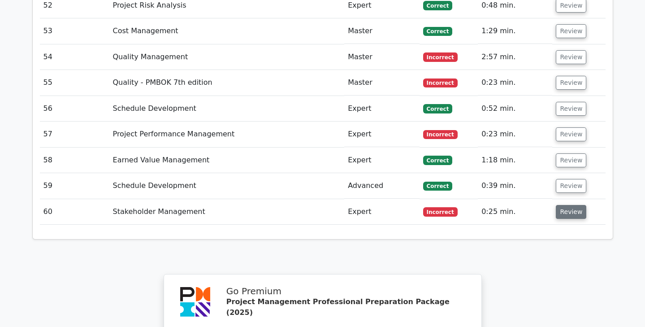
click at [567, 205] on button "Review" at bounding box center [571, 212] width 30 height 14
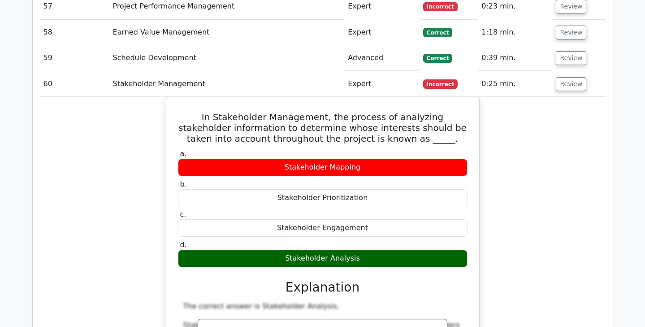
scroll to position [2736, 0]
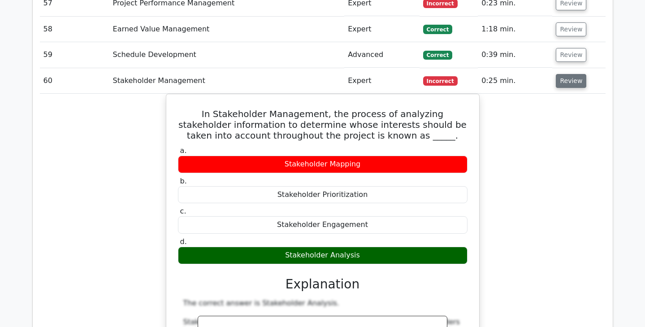
click at [567, 74] on button "Review" at bounding box center [571, 81] width 30 height 14
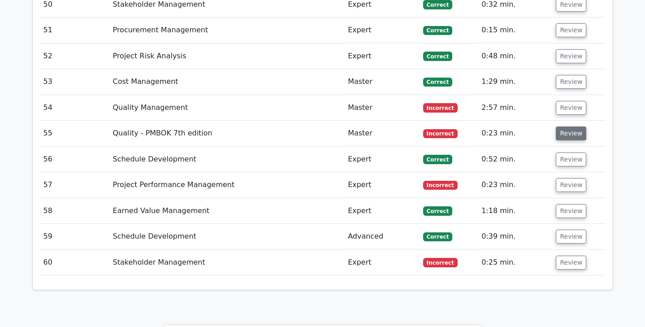
scroll to position [2552, 0]
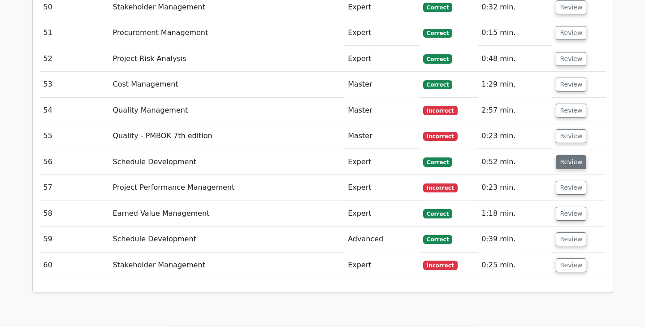
click at [570, 155] on button "Review" at bounding box center [571, 162] width 30 height 14
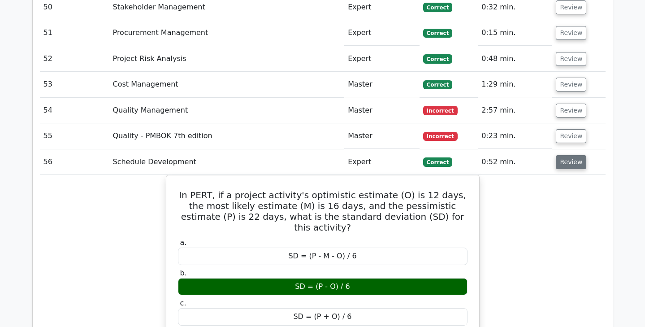
click at [570, 155] on button "Review" at bounding box center [571, 162] width 30 height 14
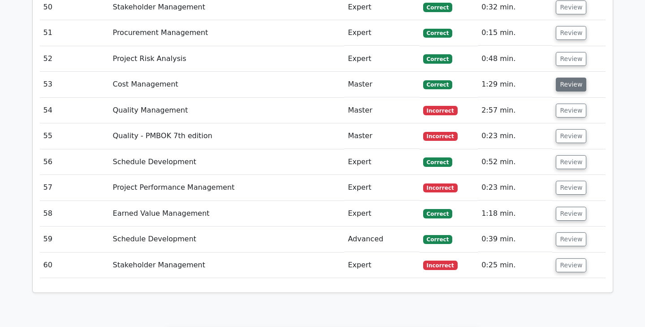
click at [563, 78] on button "Review" at bounding box center [571, 85] width 30 height 14
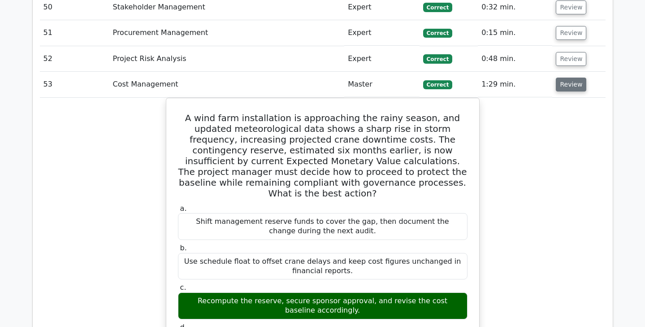
click at [563, 78] on button "Review" at bounding box center [571, 85] width 30 height 14
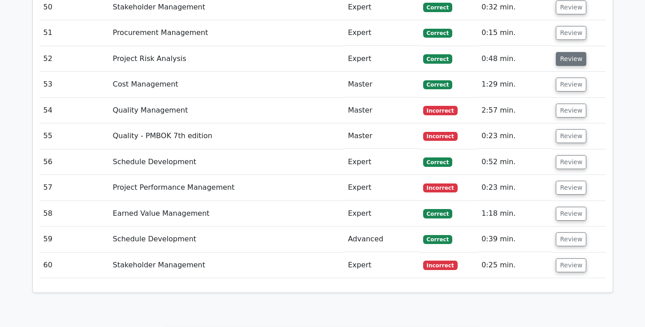
click at [563, 52] on button "Review" at bounding box center [571, 59] width 30 height 14
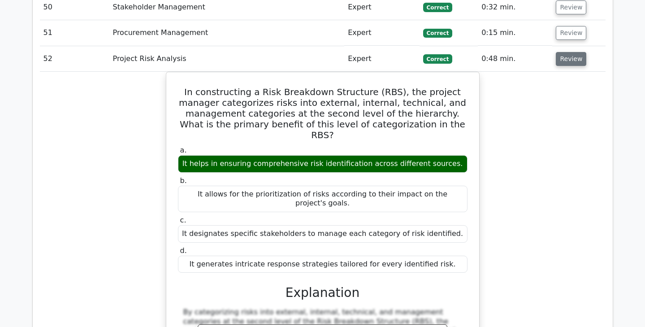
click at [563, 52] on button "Review" at bounding box center [571, 59] width 30 height 14
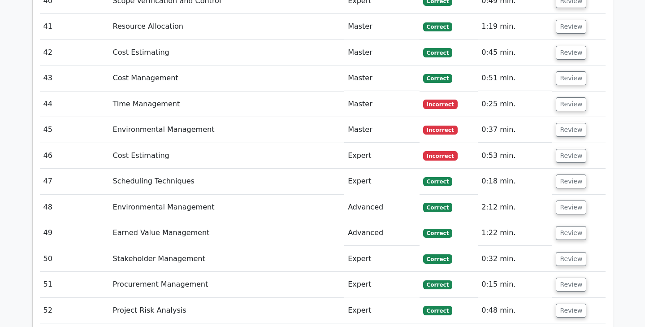
scroll to position [2300, 0]
click at [570, 201] on button "Review" at bounding box center [571, 208] width 30 height 14
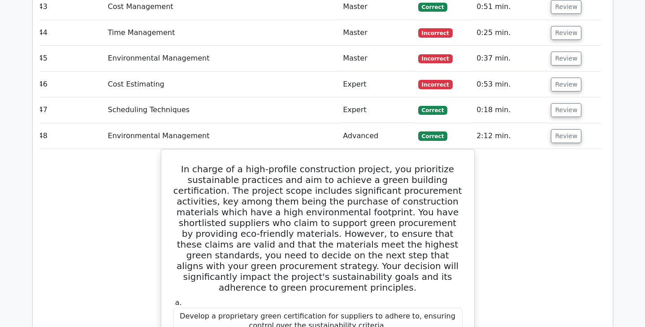
scroll to position [2371, 0]
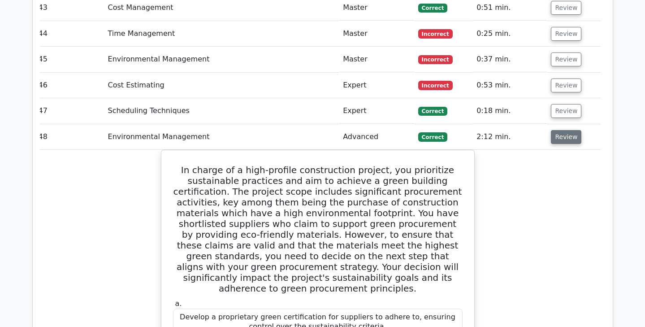
click at [559, 130] on button "Review" at bounding box center [566, 137] width 30 height 14
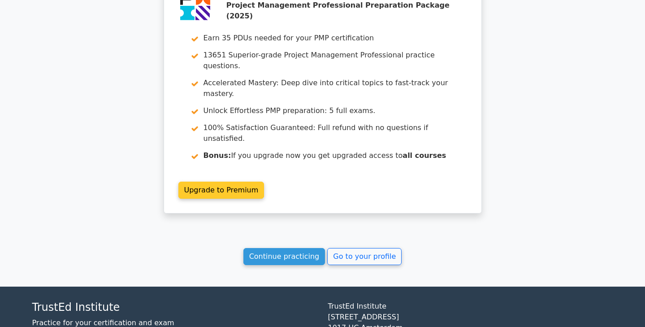
scroll to position [2899, 0]
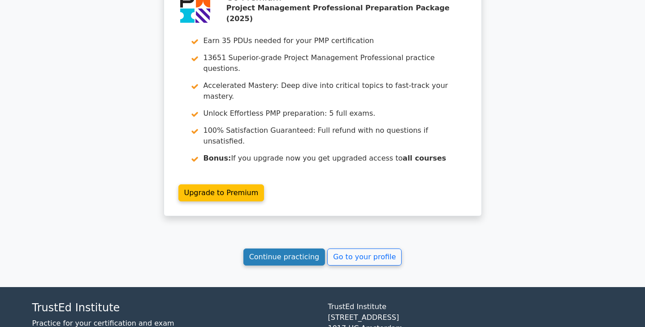
click at [299, 248] on link "Continue practicing" at bounding box center [285, 256] width 82 height 17
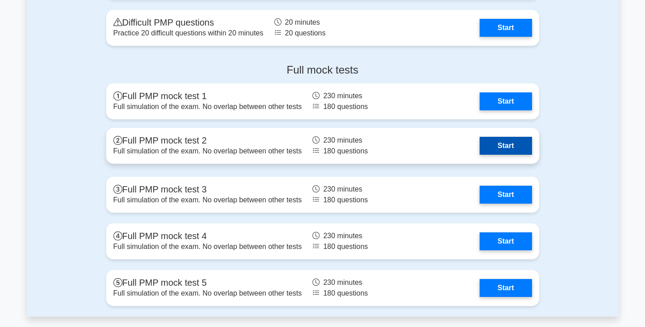
scroll to position [3438, 0]
